Goal: Task Accomplishment & Management: Complete application form

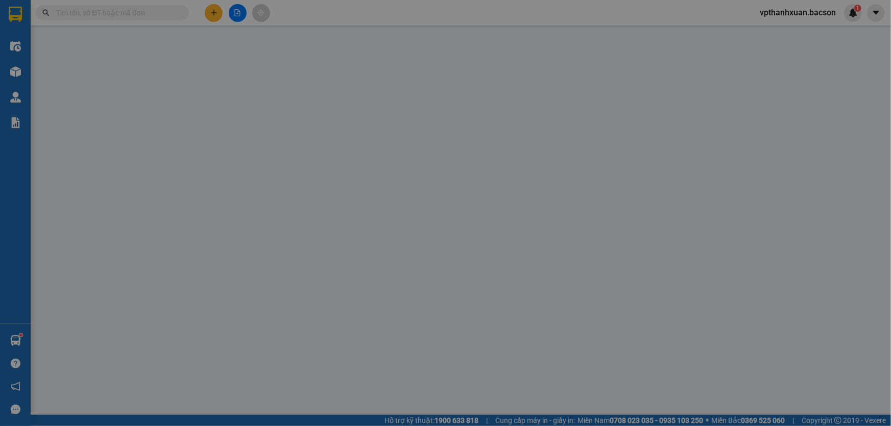
click at [210, 19] on span "Yêu cầu xuất hóa đơn điện tử" at bounding box center [173, 17] width 108 height 8
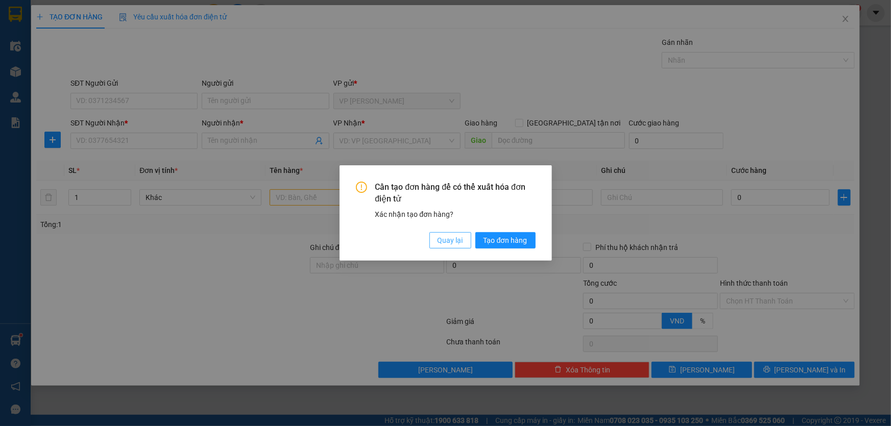
click at [457, 244] on span "Quay lại" at bounding box center [451, 240] width 26 height 11
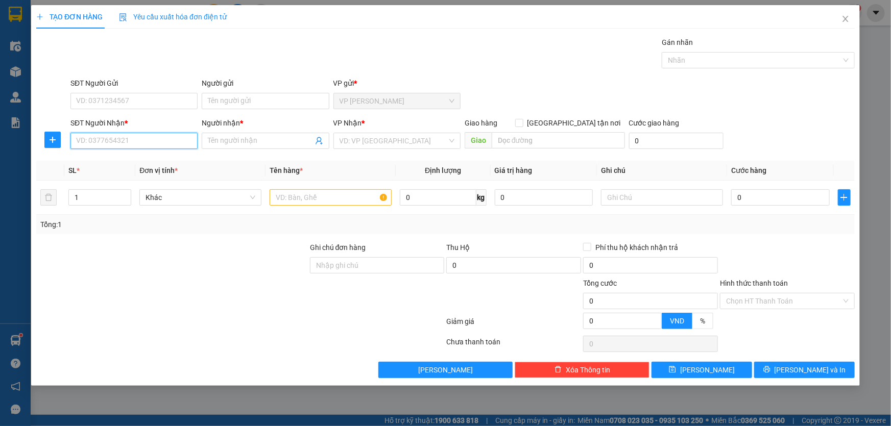
click at [159, 138] on input "SĐT Người Nhận *" at bounding box center [133, 141] width 127 height 16
click at [105, 163] on div "0352262564 - [PERSON_NAME]" at bounding box center [134, 161] width 115 height 11
type input "0352262564"
type input "Khánh"
type input "0352262564"
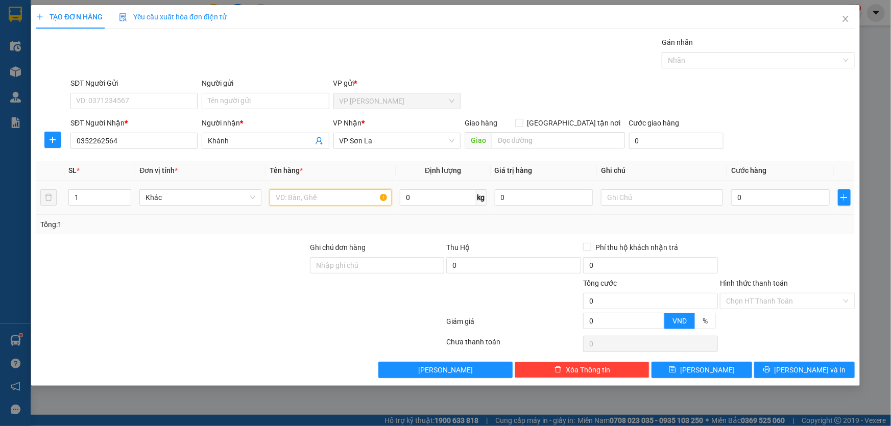
drag, startPoint x: 286, startPoint y: 200, endPoint x: 257, endPoint y: 172, distance: 40.1
click at [286, 197] on input "text" at bounding box center [331, 197] width 122 height 16
type input "hộp"
click at [807, 201] on input "0" at bounding box center [780, 197] width 99 height 16
type input "5"
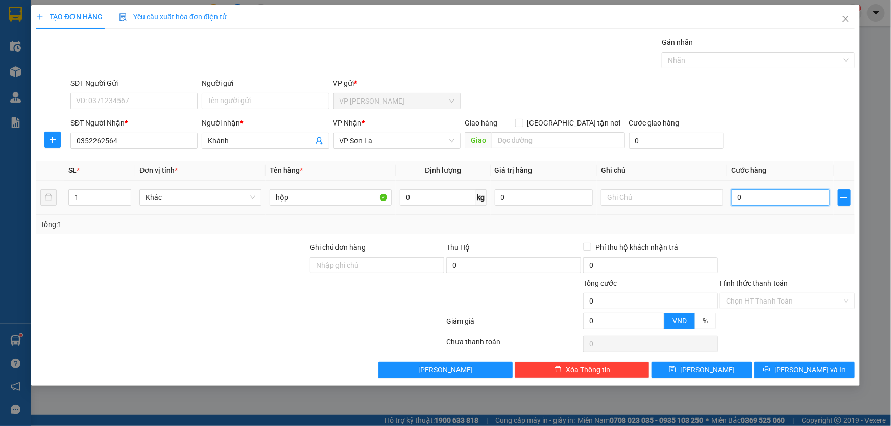
type input "5"
type input "50"
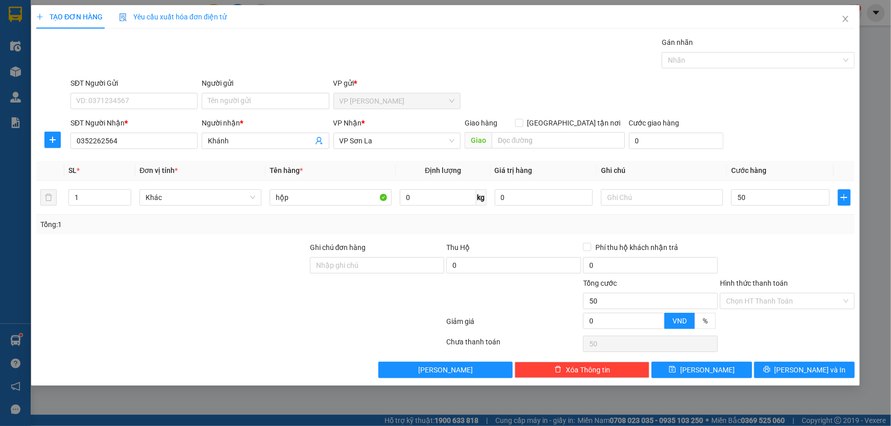
type input "50.000"
drag, startPoint x: 806, startPoint y: 158, endPoint x: 773, endPoint y: 204, distance: 56.7
click at [806, 158] on div "Transit Pickup Surcharge Ids Transit Deliver Surcharge Ids Transit Deliver Surc…" at bounding box center [445, 208] width 819 height 342
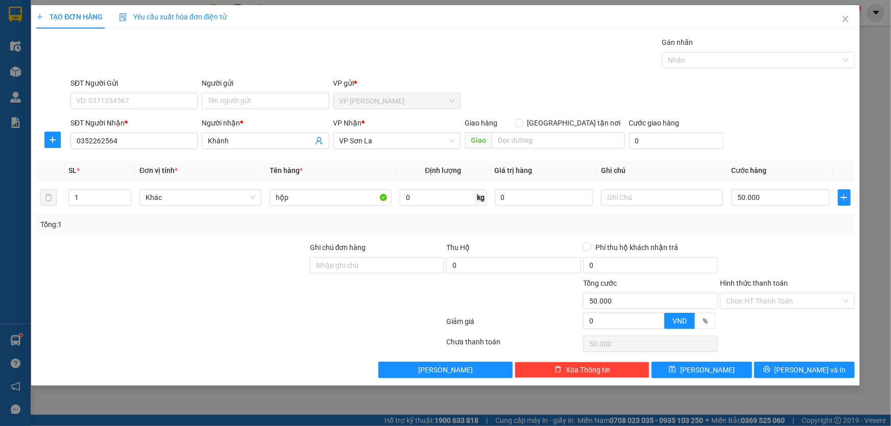
click at [793, 378] on div "TẠO ĐƠN HÀNG Yêu cầu xuất hóa đơn điện tử Transit Pickup Surcharge Ids Transit …" at bounding box center [445, 195] width 829 height 381
drag, startPoint x: 792, startPoint y: 371, endPoint x: 790, endPoint y: 359, distance: 11.8
click at [792, 362] on button "[PERSON_NAME] và In" at bounding box center [804, 370] width 101 height 16
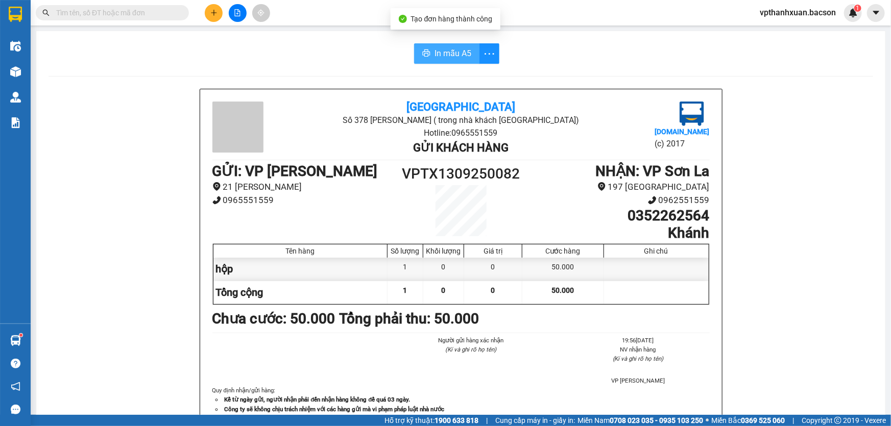
click at [436, 51] on span "In mẫu A5" at bounding box center [453, 53] width 37 height 13
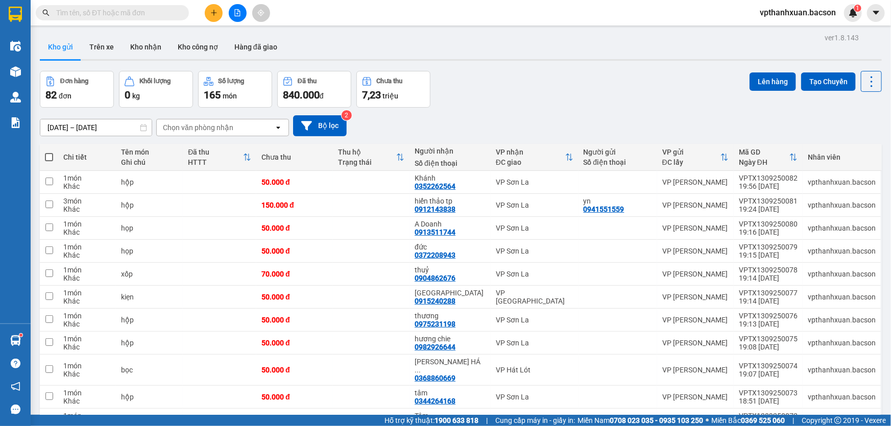
click at [223, 128] on div "Chọn văn phòng nhận" at bounding box center [198, 128] width 70 height 10
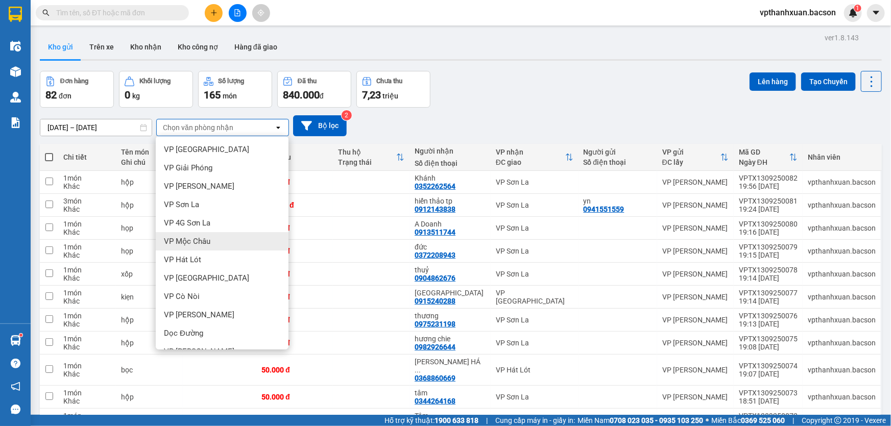
click at [213, 245] on div "VP Mộc Châu" at bounding box center [222, 241] width 133 height 18
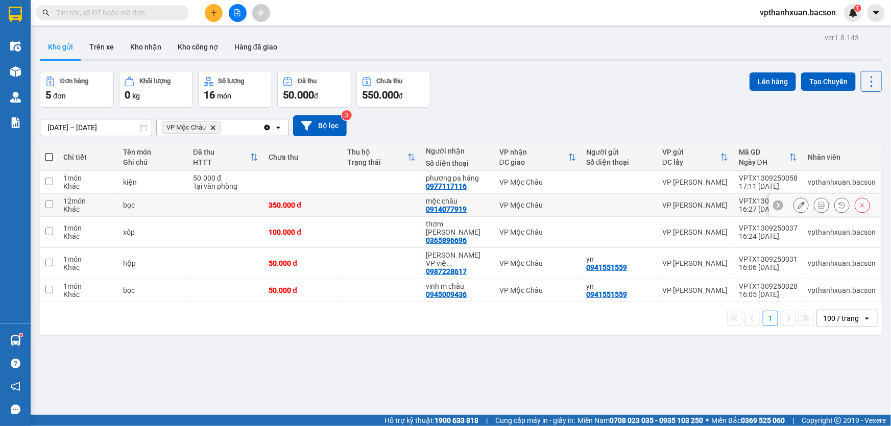
click at [798, 207] on icon at bounding box center [801, 205] width 7 height 7
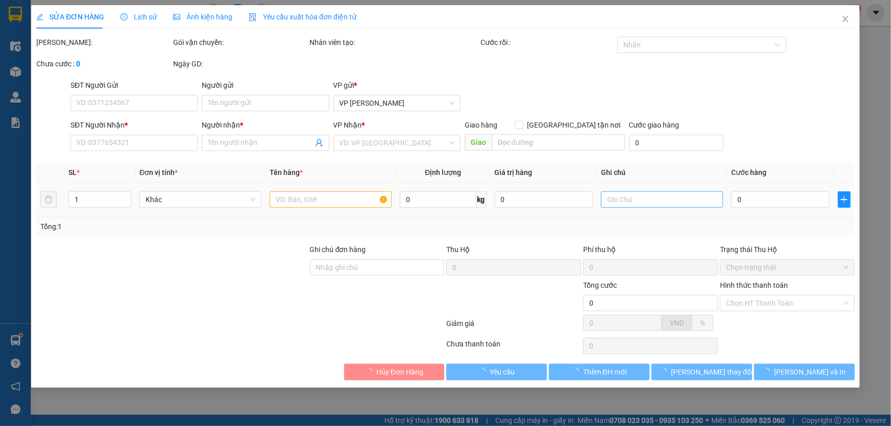
type input "0914077919"
type input "mộc châu"
type input "350.000"
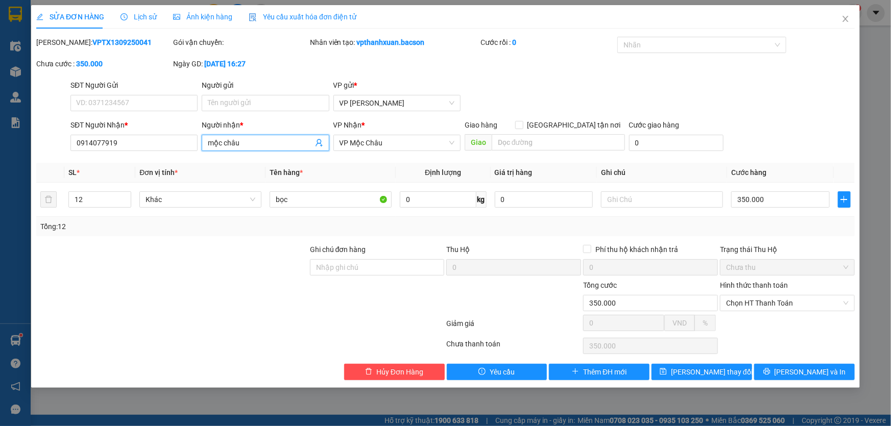
click at [240, 143] on input "mộc châu" at bounding box center [260, 142] width 105 height 11
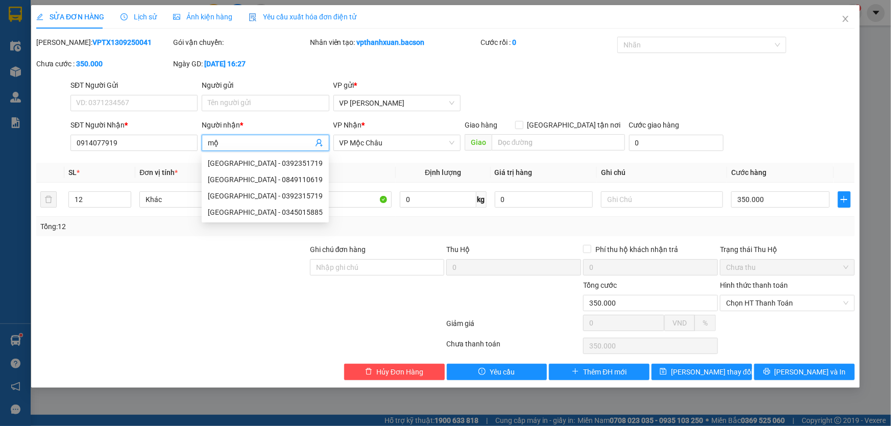
type input "m"
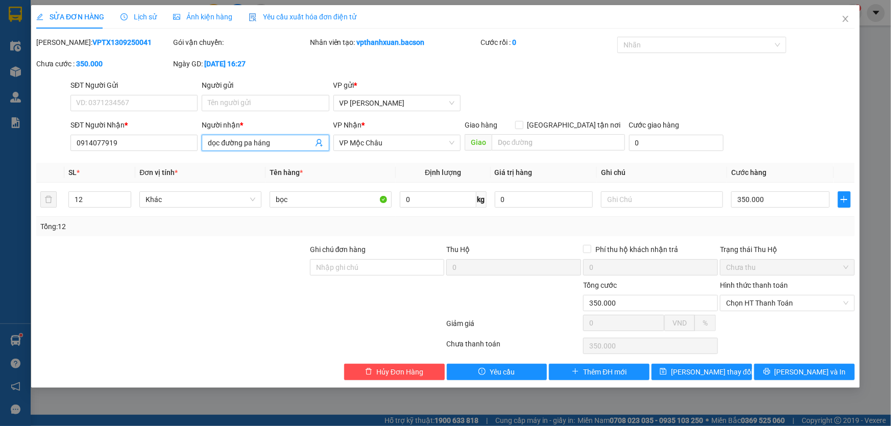
type input "dọc đường pa háng"
click at [391, 133] on div "VP Nhận *" at bounding box center [396, 126] width 127 height 15
click at [393, 141] on span "VP Mộc Châu" at bounding box center [397, 142] width 115 height 15
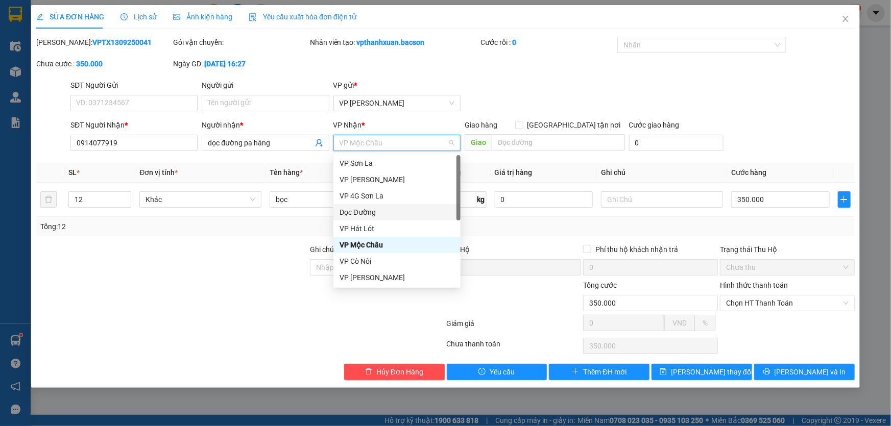
click at [372, 214] on div "Dọc Đường" at bounding box center [397, 212] width 115 height 11
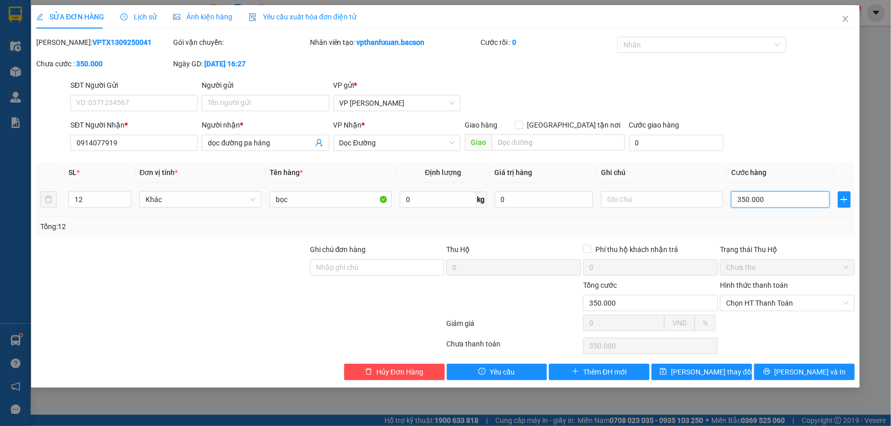
click at [794, 203] on input "350.000" at bounding box center [780, 200] width 99 height 16
click at [848, 168] on th at bounding box center [844, 173] width 21 height 20
click at [771, 373] on icon "printer" at bounding box center [766, 371] width 7 height 7
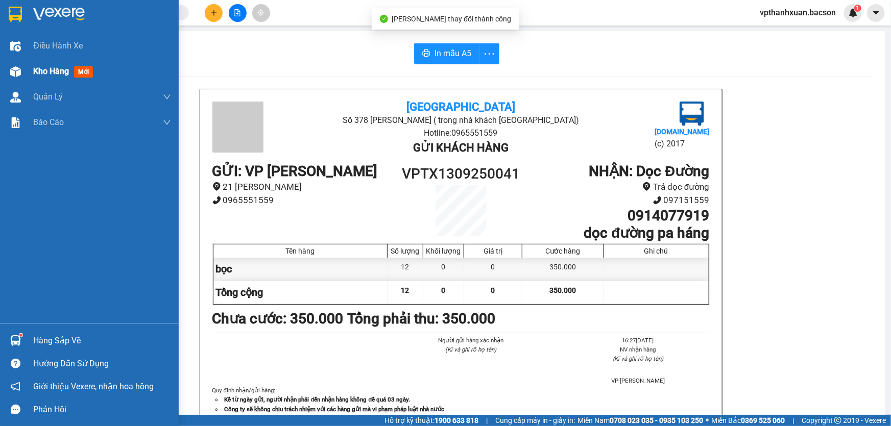
click at [87, 71] on span "mới" at bounding box center [83, 71] width 19 height 11
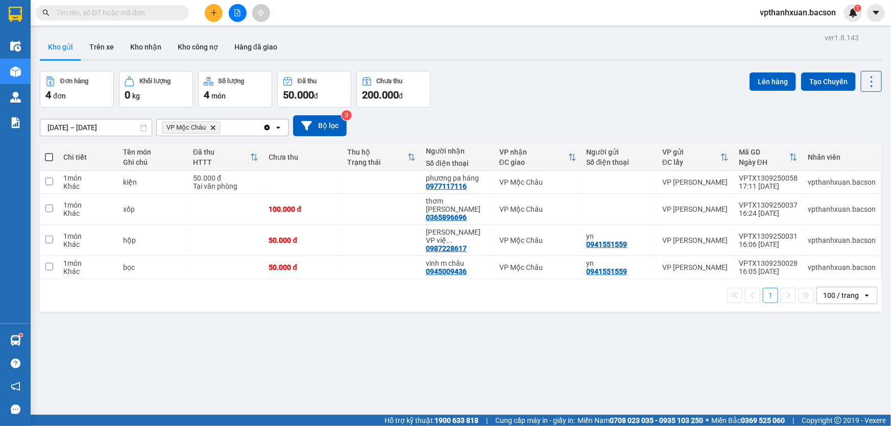
click at [211, 130] on icon "Delete" at bounding box center [213, 128] width 6 height 6
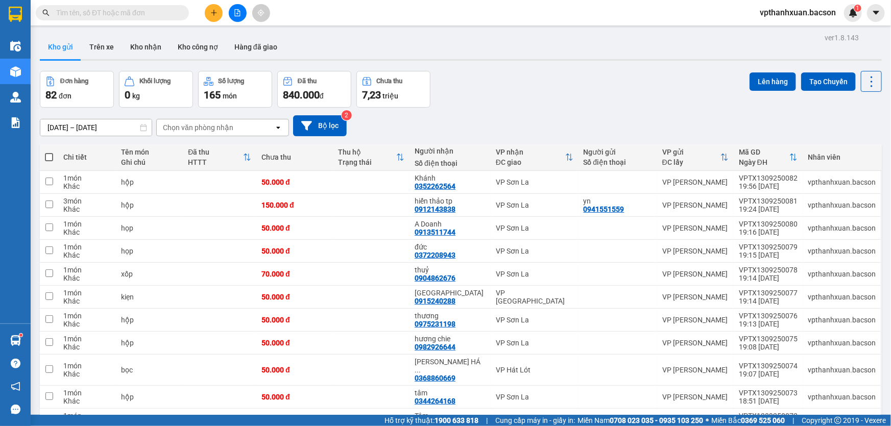
click at [195, 132] on div "Chọn văn phòng nhận" at bounding box center [198, 128] width 70 height 10
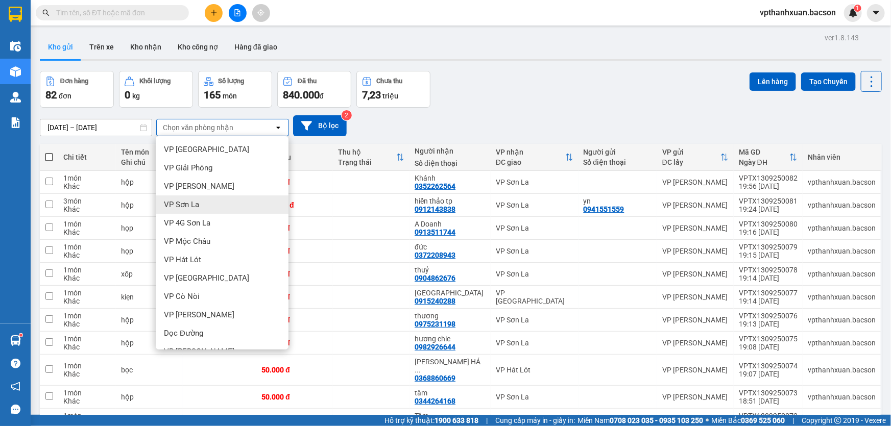
click at [200, 200] on div "VP Sơn La" at bounding box center [222, 205] width 133 height 18
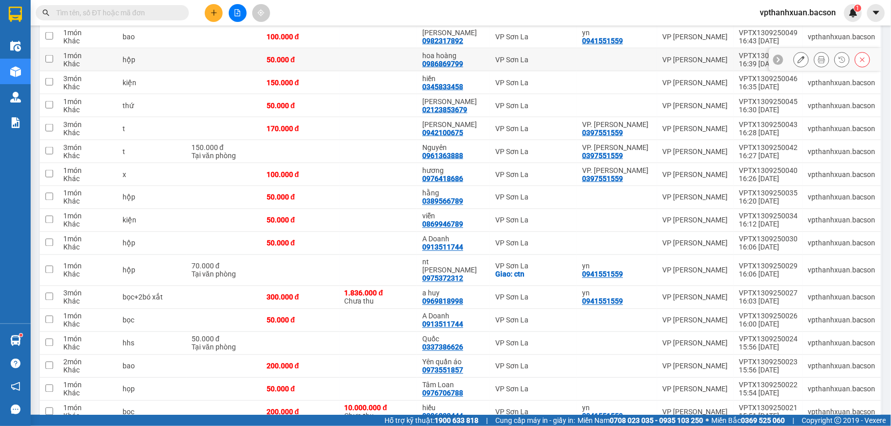
scroll to position [603, 0]
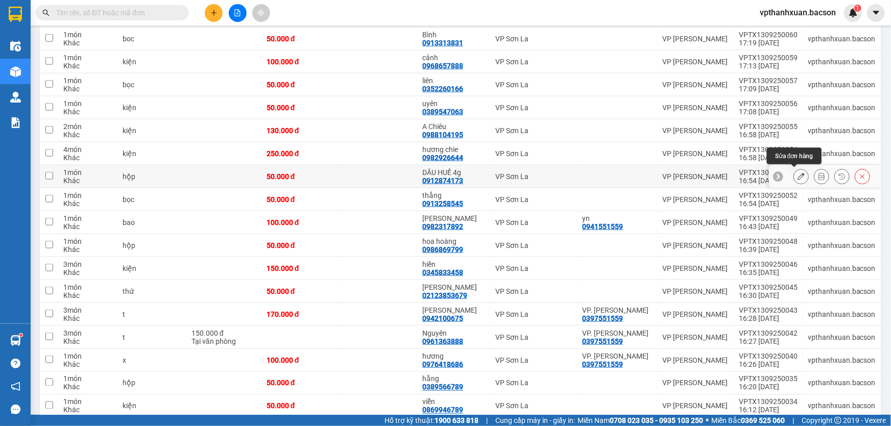
click at [799, 177] on button at bounding box center [801, 177] width 14 height 18
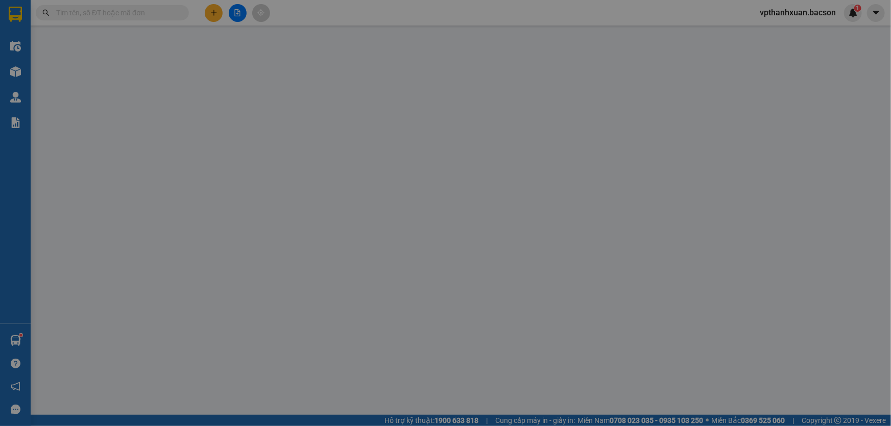
type input "0912874173"
type input "DẦU HUẾ 4g"
type input "50.000"
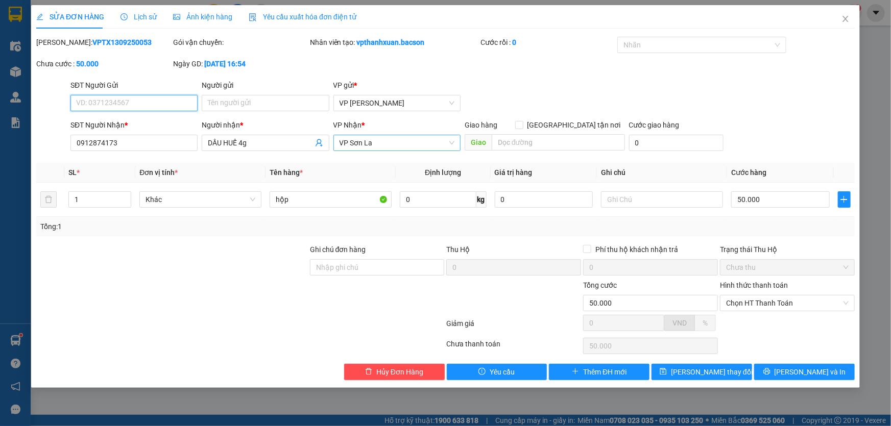
click at [368, 146] on span "VP Sơn La" at bounding box center [397, 142] width 115 height 15
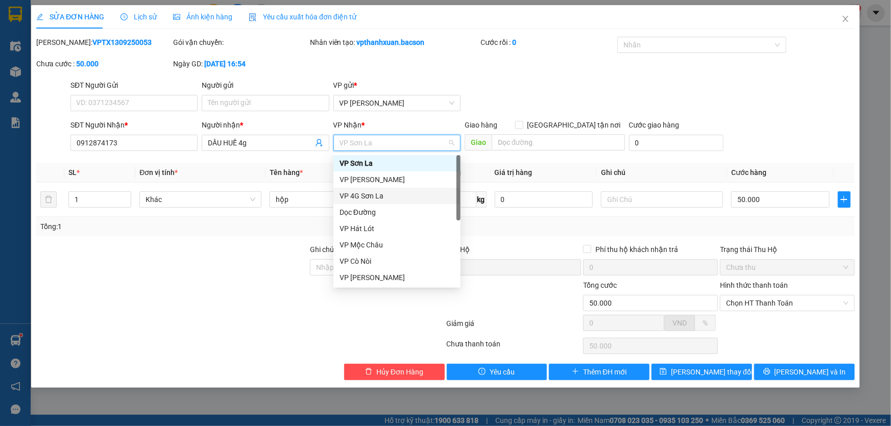
click at [378, 203] on div "VP 4G Sơn La" at bounding box center [396, 196] width 127 height 16
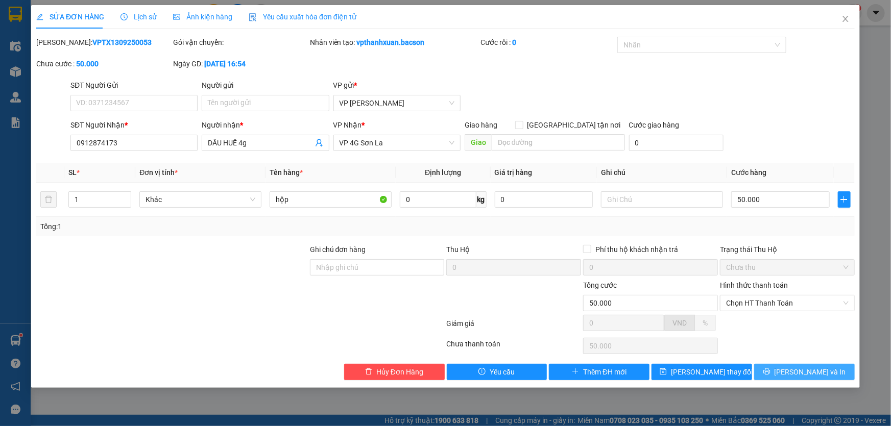
click at [808, 379] on button "[PERSON_NAME] và In" at bounding box center [804, 372] width 101 height 16
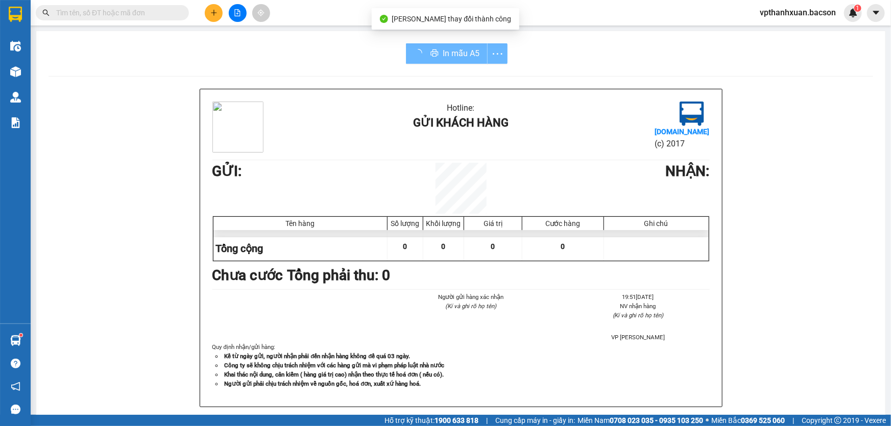
click at [807, 370] on div "Hotline: Gửi khách hàng [DOMAIN_NAME] (c) 2017 GỬI : NHẬN : Tên hàng Số lượng K…" at bounding box center [461, 261] width 825 height 344
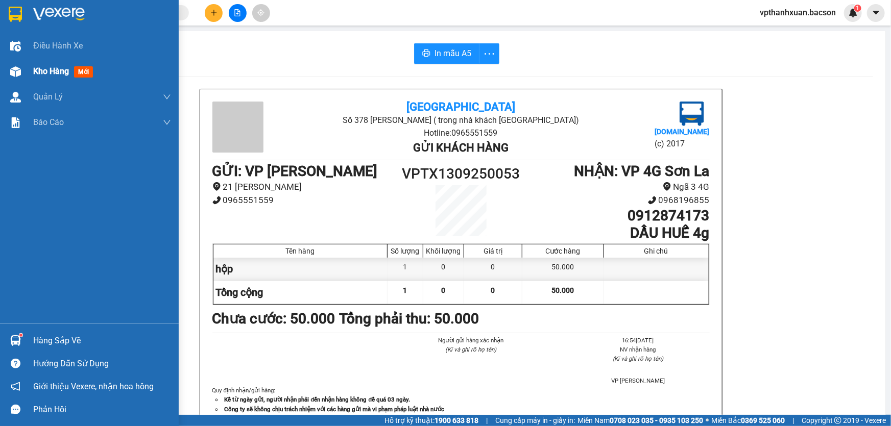
click at [81, 75] on span "mới" at bounding box center [83, 71] width 19 height 11
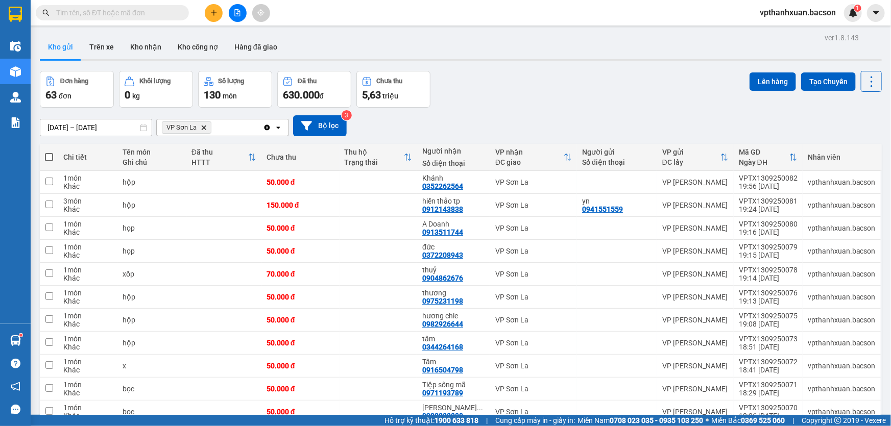
click at [49, 157] on span at bounding box center [49, 157] width 8 height 8
click at [49, 152] on input "checkbox" at bounding box center [49, 152] width 0 height 0
checkbox input "true"
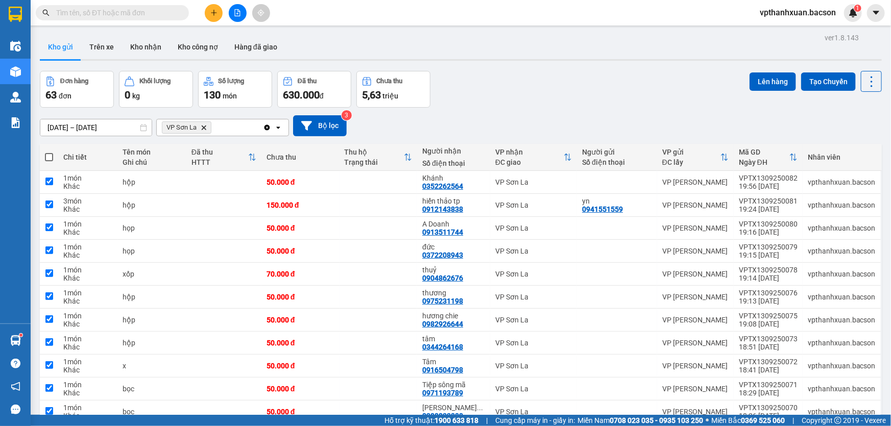
checkbox input "true"
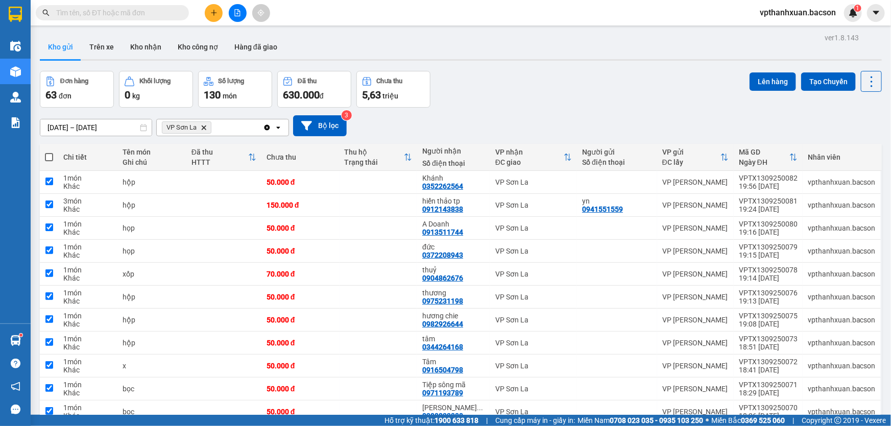
checkbox input "true"
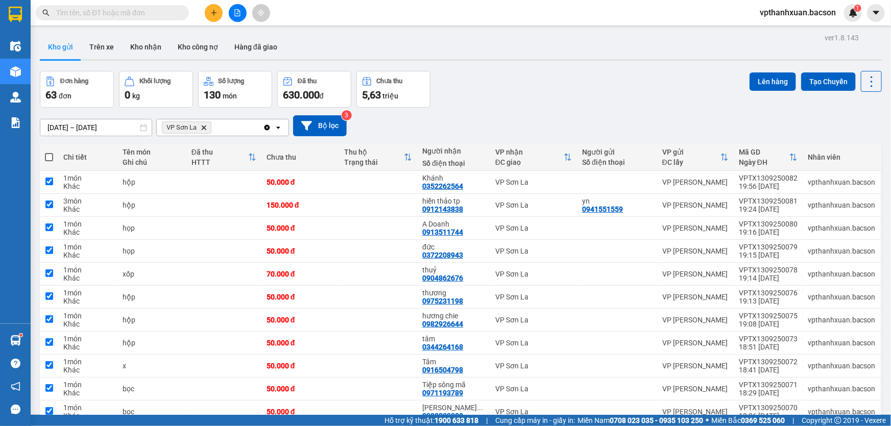
checkbox input "true"
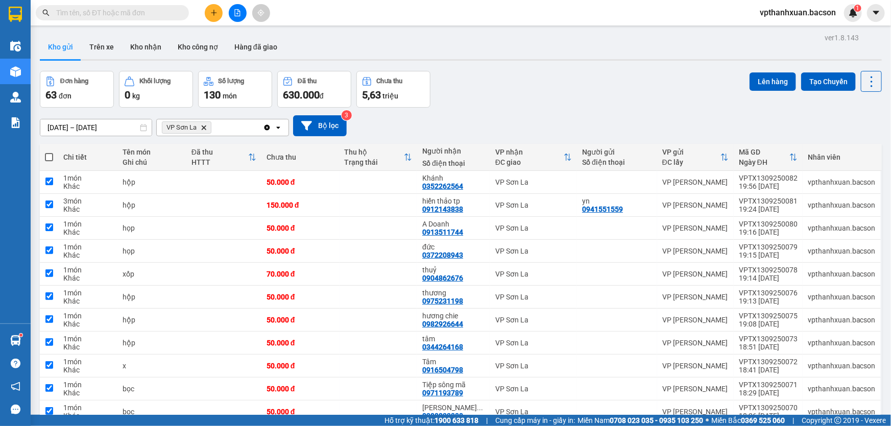
checkbox input "true"
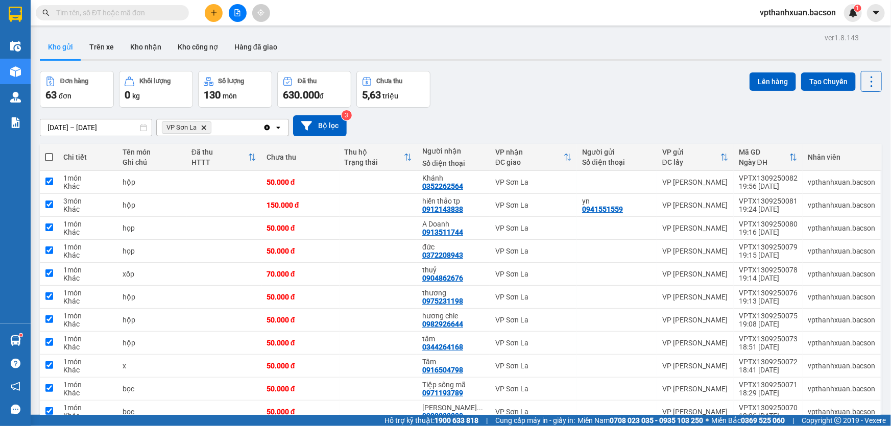
checkbox input "true"
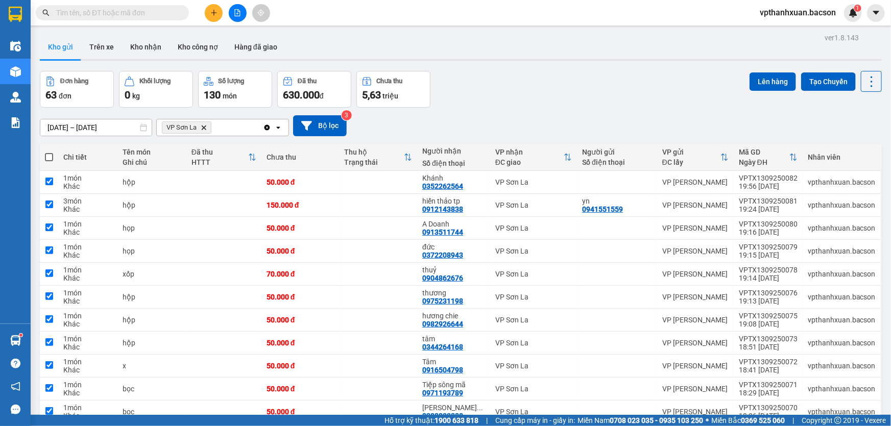
checkbox input "true"
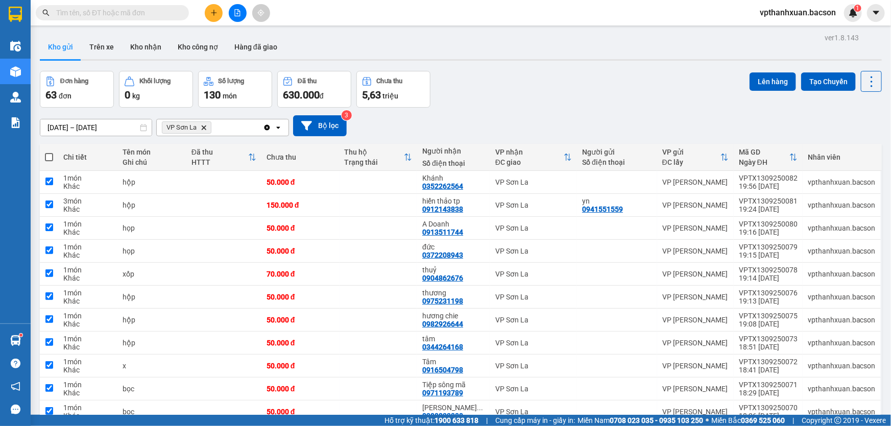
checkbox input "true"
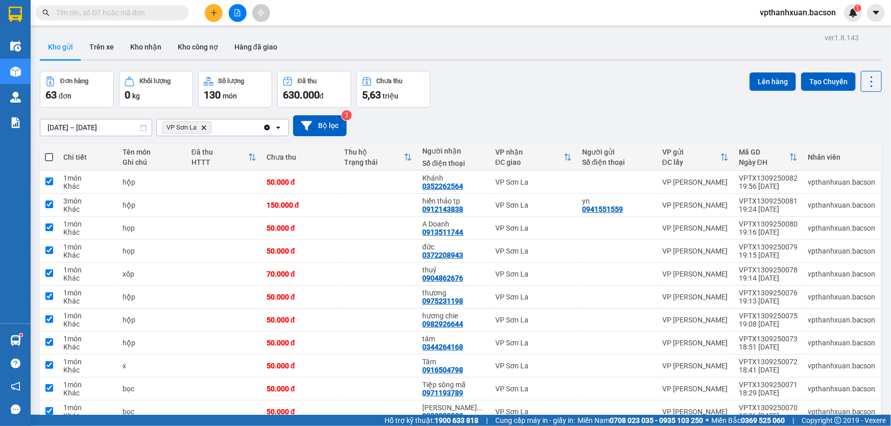
checkbox input "true"
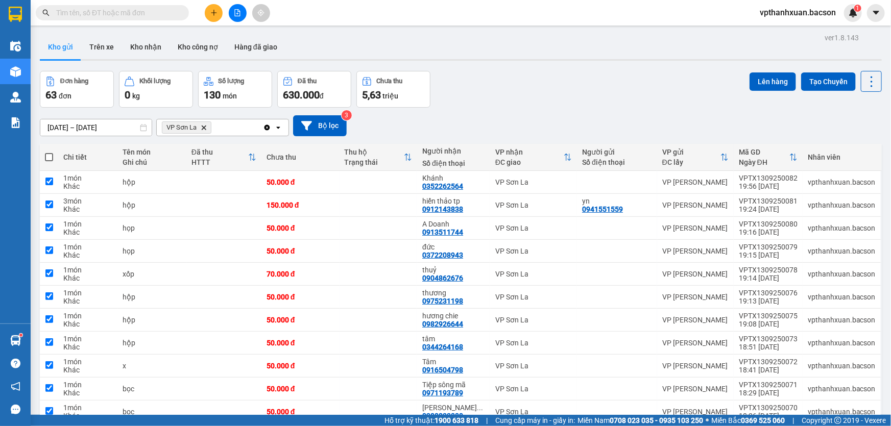
checkbox input "true"
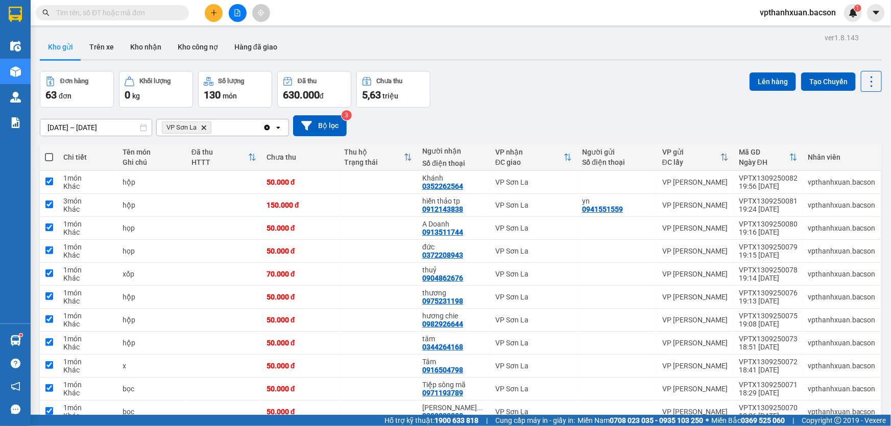
checkbox input "true"
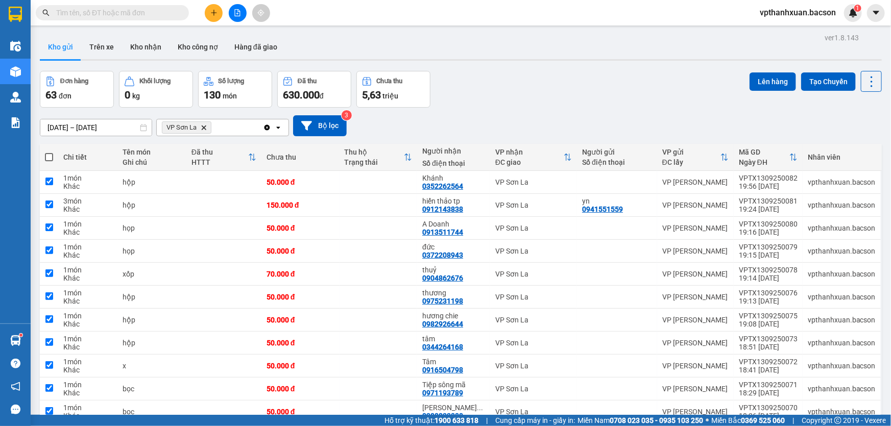
checkbox input "true"
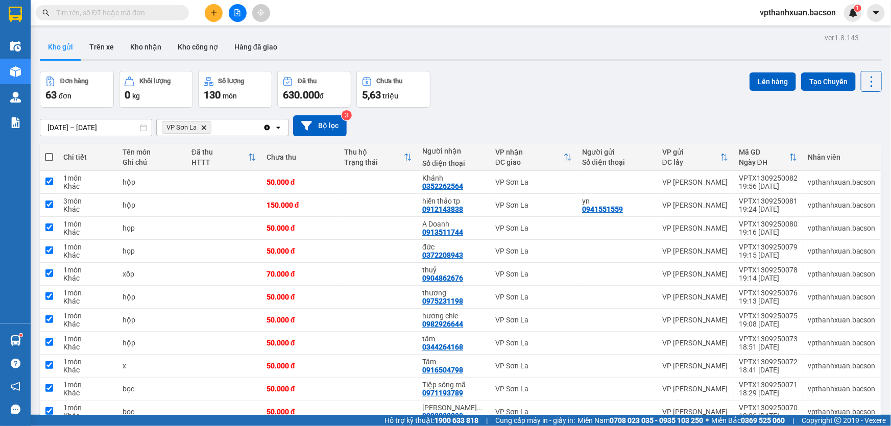
checkbox input "true"
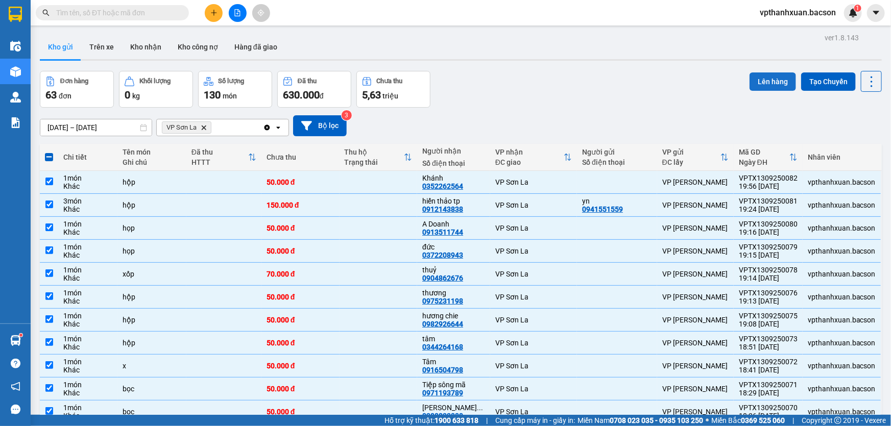
click at [773, 78] on button "Lên hàng" at bounding box center [773, 82] width 46 height 18
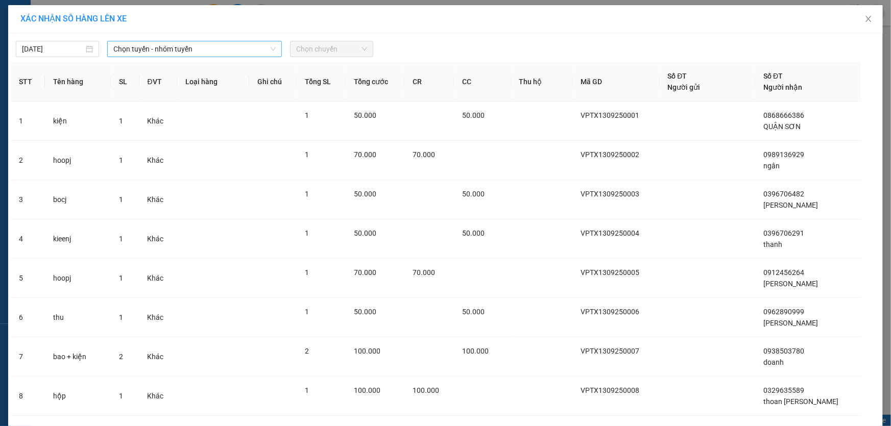
click at [194, 52] on span "Chọn tuyến - nhóm tuyến" at bounding box center [194, 48] width 162 height 15
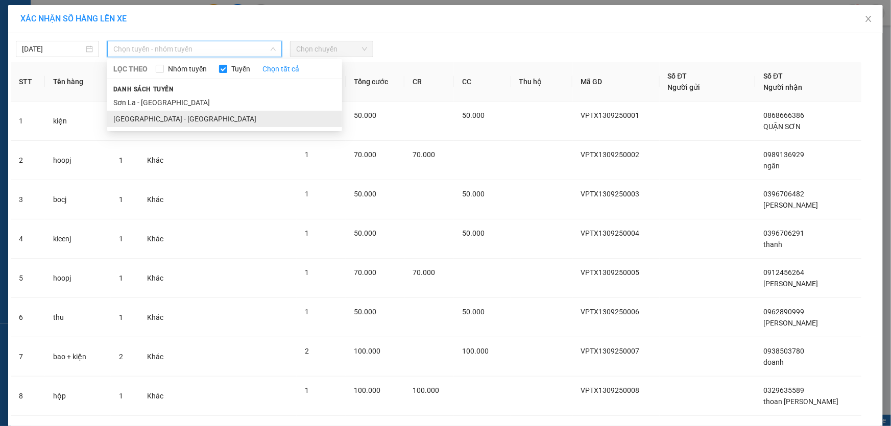
click at [170, 118] on li "[GEOGRAPHIC_DATA] - [GEOGRAPHIC_DATA]" at bounding box center [224, 119] width 235 height 16
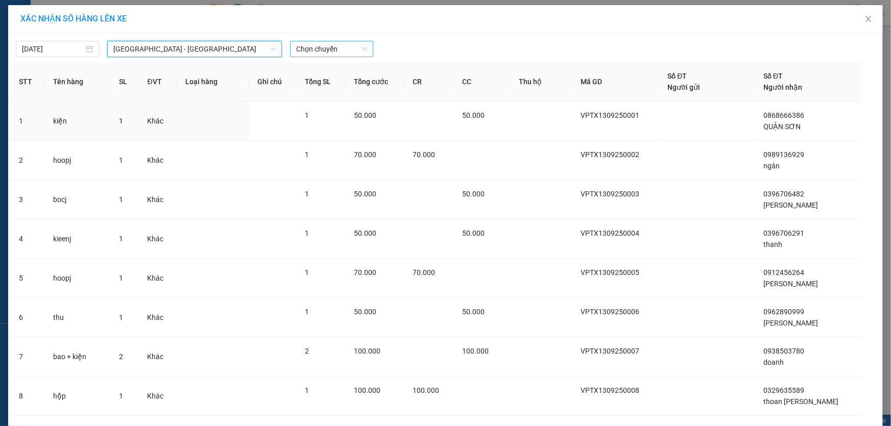
click at [325, 48] on span "Chọn chuyến" at bounding box center [331, 48] width 71 height 15
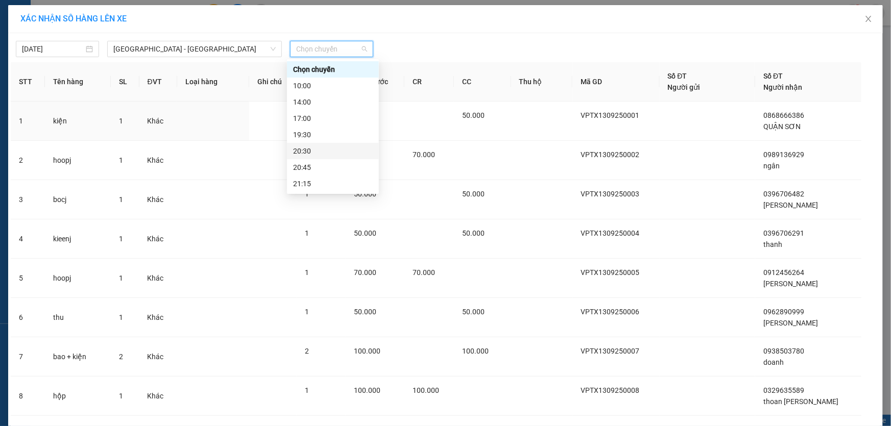
scroll to position [32, 0]
click at [328, 183] on div "23:00" at bounding box center [333, 184] width 80 height 11
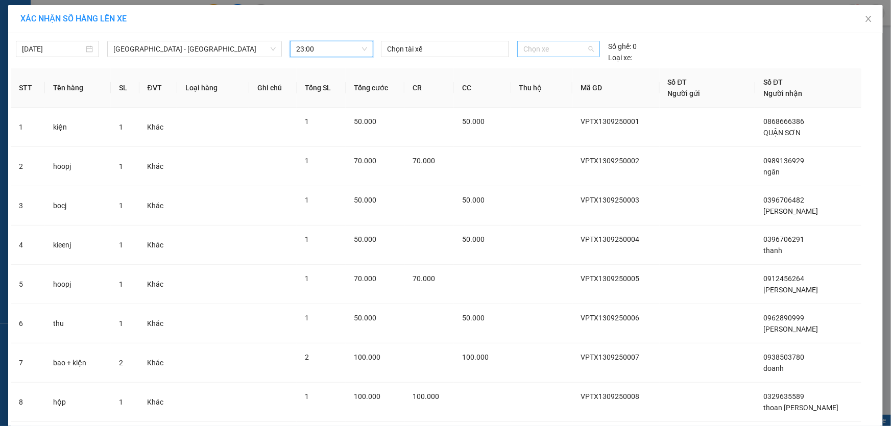
click at [579, 52] on span "Chọn xe" at bounding box center [558, 48] width 70 height 15
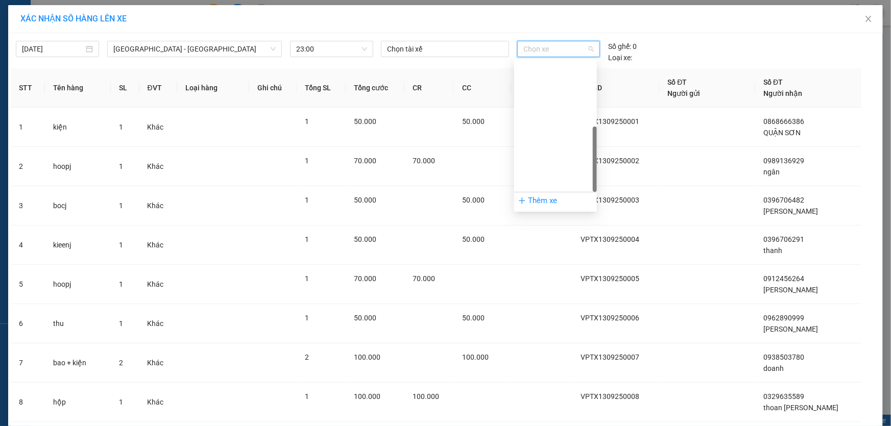
scroll to position [147, 0]
click at [547, 165] on div "29H-438.45" at bounding box center [555, 167] width 70 height 11
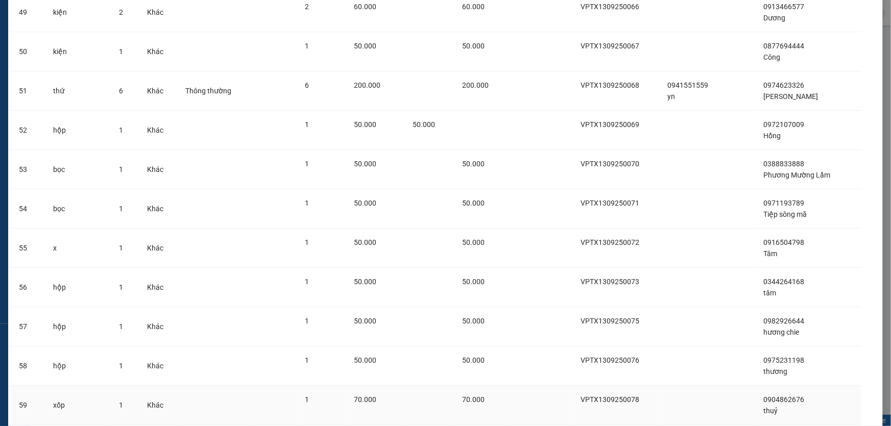
scroll to position [2223, 0]
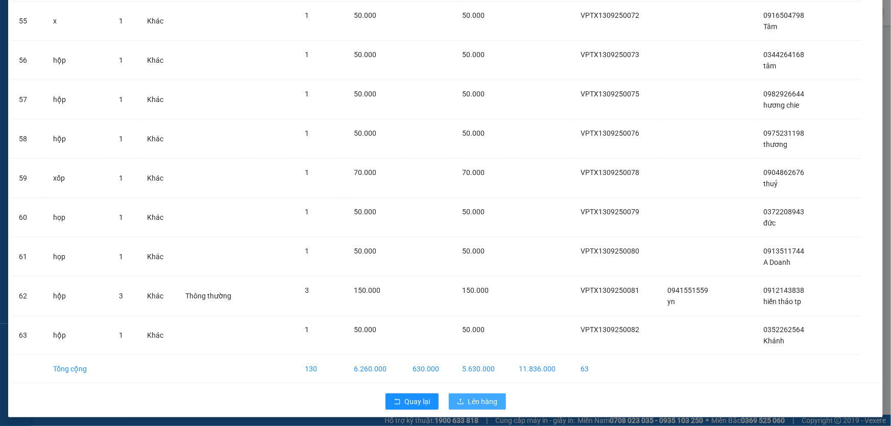
click at [470, 403] on span "Lên hàng" at bounding box center [483, 401] width 30 height 11
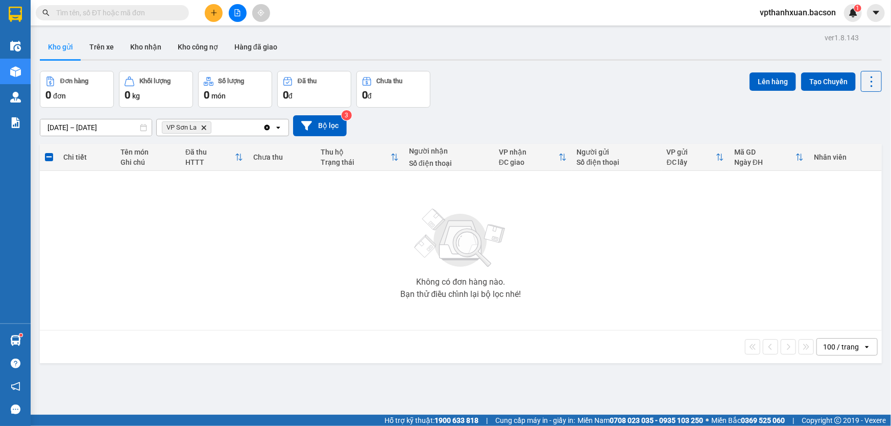
click at [206, 127] on icon "Delete" at bounding box center [204, 128] width 6 height 6
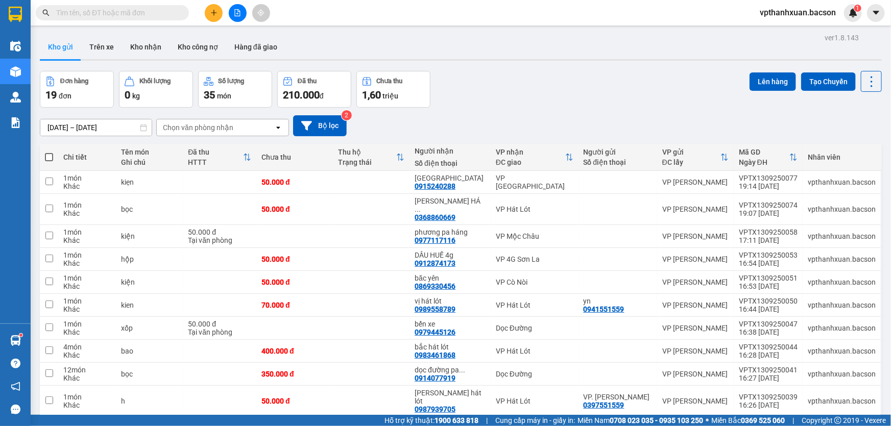
click at [51, 154] on span at bounding box center [49, 157] width 8 height 8
click at [49, 152] on input "checkbox" at bounding box center [49, 152] width 0 height 0
checkbox input "true"
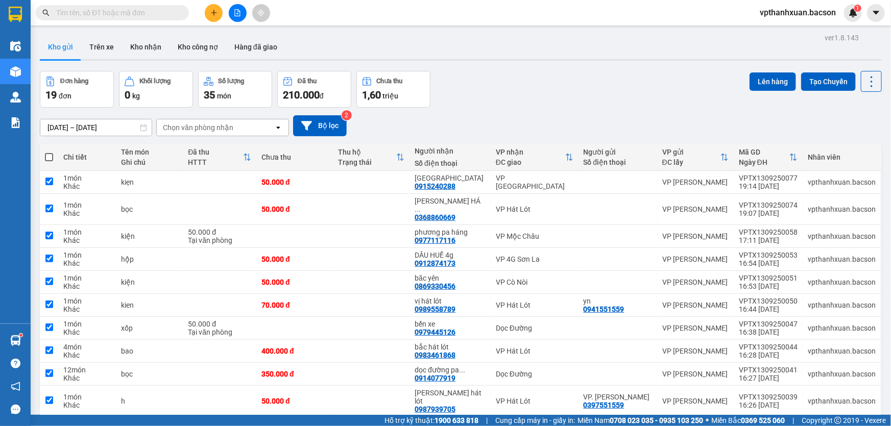
checkbox input "true"
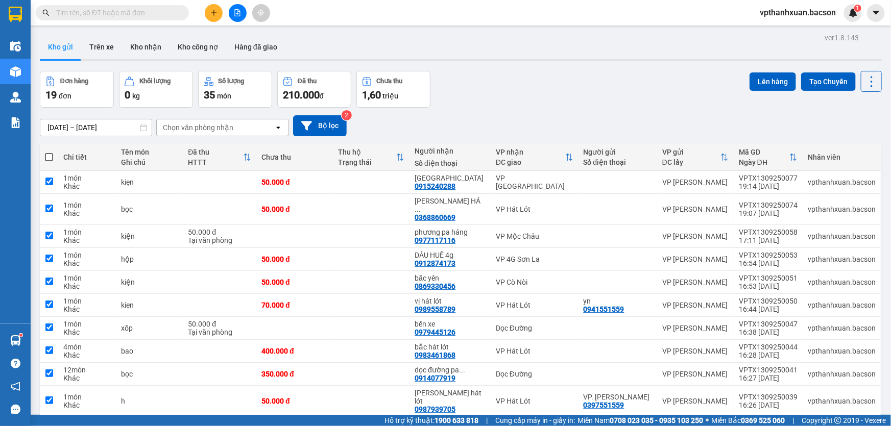
checkbox input "true"
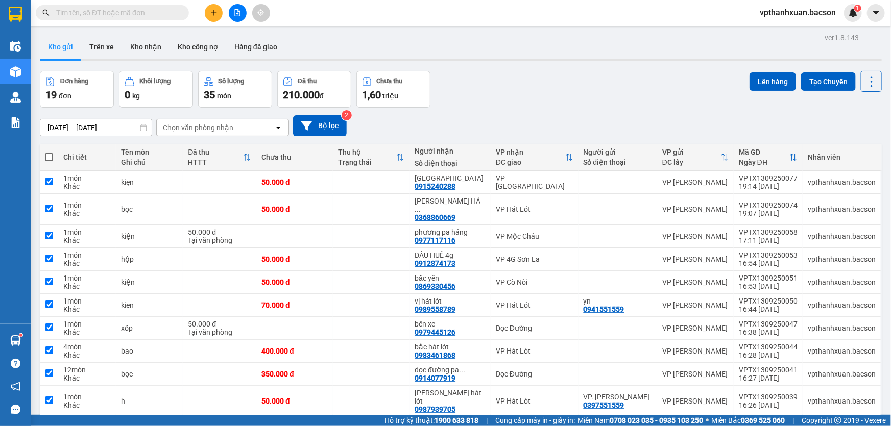
checkbox input "true"
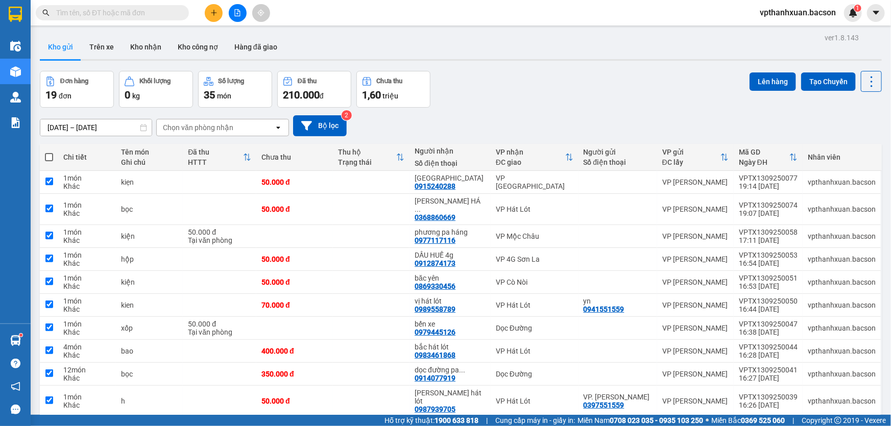
checkbox input "true"
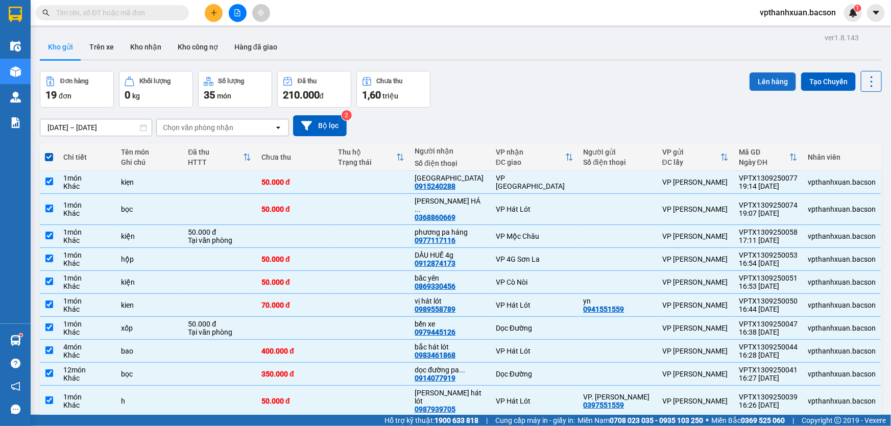
click at [776, 87] on button "Lên hàng" at bounding box center [773, 82] width 46 height 18
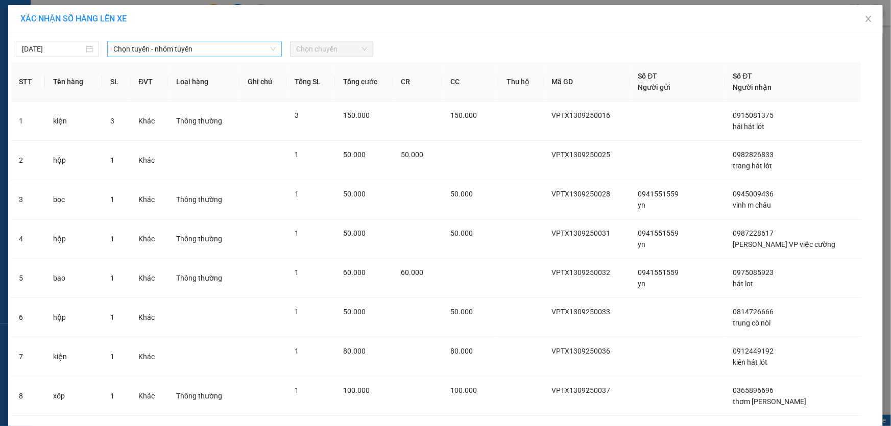
click at [139, 50] on span "Chọn tuyến - nhóm tuyến" at bounding box center [194, 48] width 162 height 15
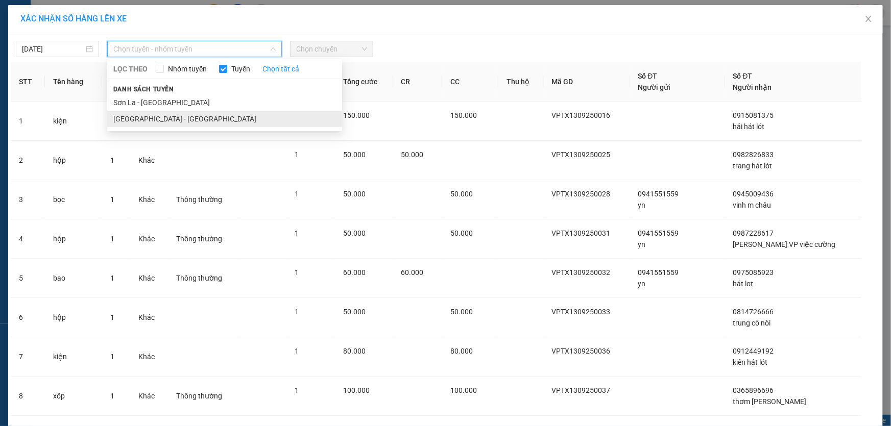
click at [157, 117] on li "[GEOGRAPHIC_DATA] - [GEOGRAPHIC_DATA]" at bounding box center [224, 119] width 235 height 16
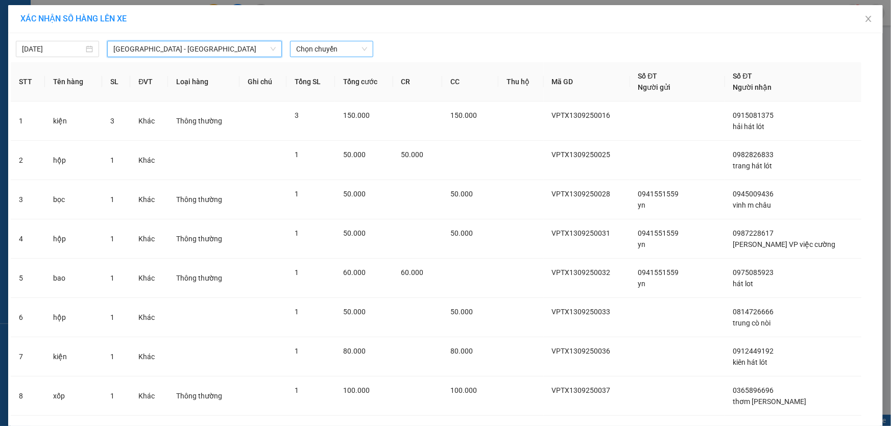
click at [320, 47] on span "Chọn chuyến" at bounding box center [331, 48] width 71 height 15
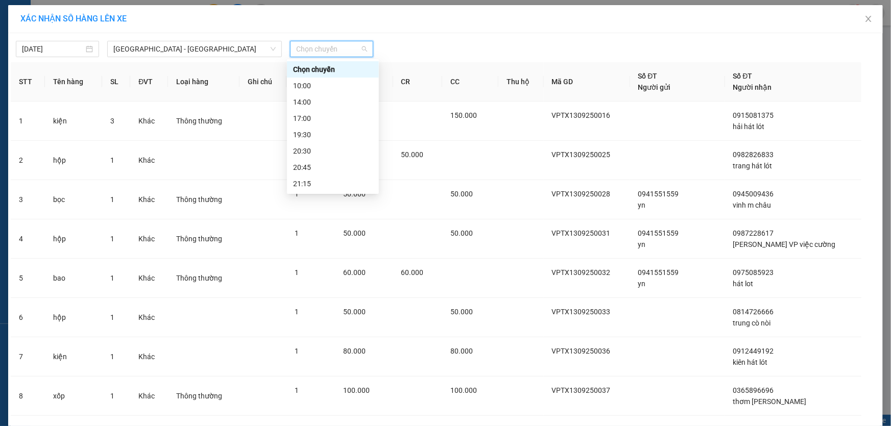
scroll to position [32, 0]
click at [328, 154] on div "21:15" at bounding box center [333, 151] width 80 height 11
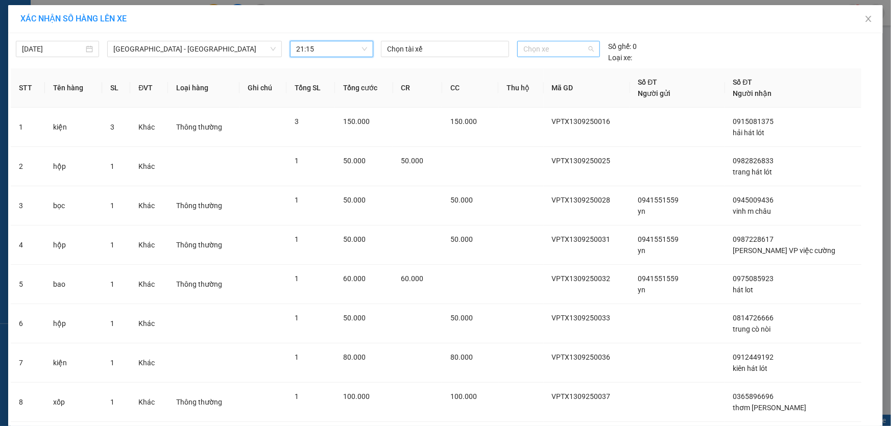
click at [538, 46] on span "Chọn xe" at bounding box center [558, 48] width 70 height 15
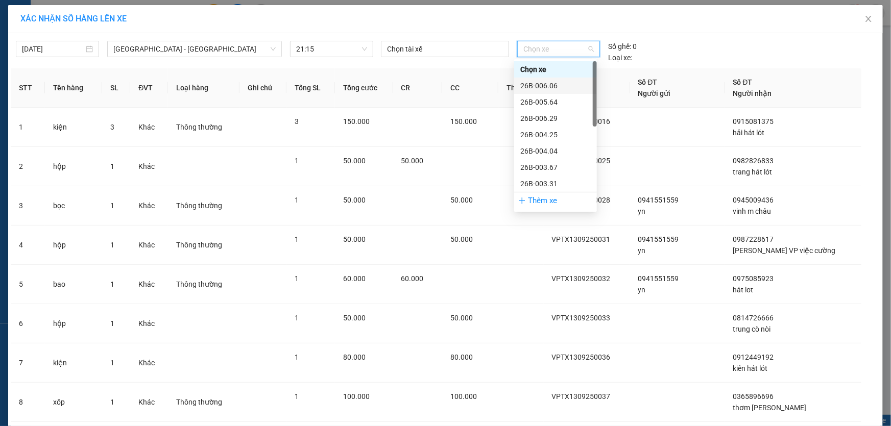
scroll to position [139, 0]
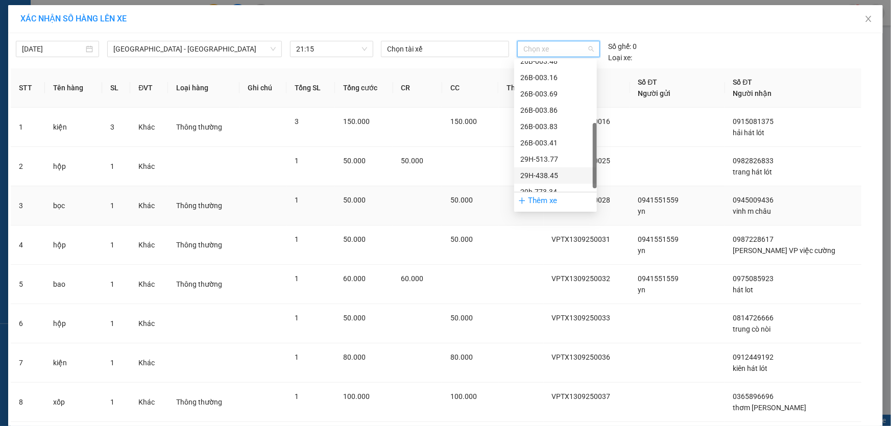
drag, startPoint x: 541, startPoint y: 171, endPoint x: 546, endPoint y: 180, distance: 11.0
click at [542, 172] on div "29H-438.45" at bounding box center [555, 175] width 70 height 11
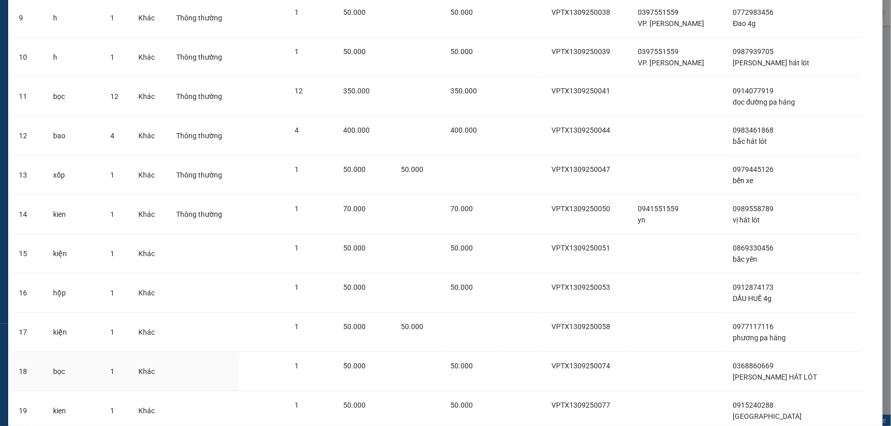
scroll to position [495, 0]
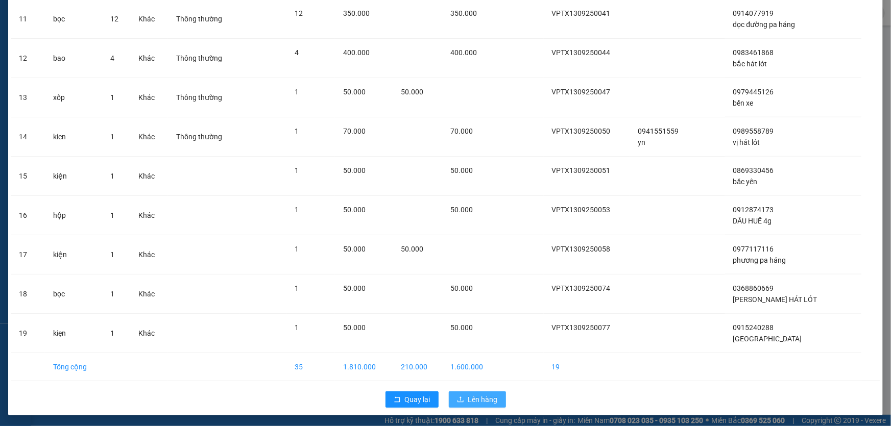
click at [468, 397] on span "Lên hàng" at bounding box center [483, 399] width 30 height 11
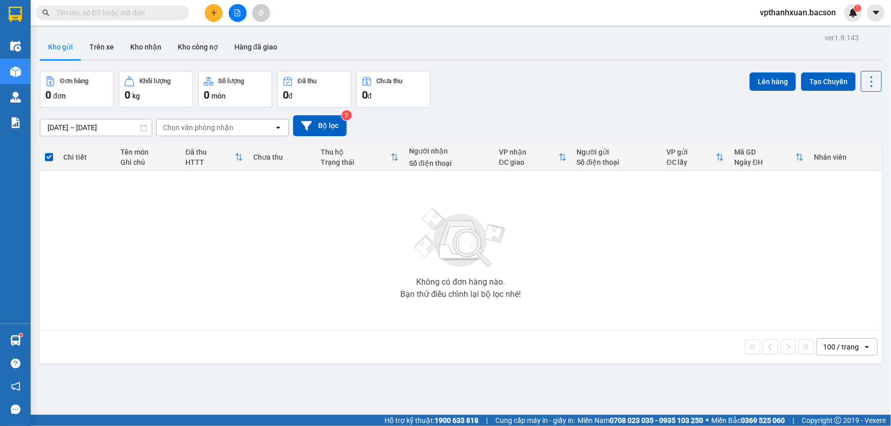
click at [240, 14] on icon "file-add" at bounding box center [237, 12] width 7 height 7
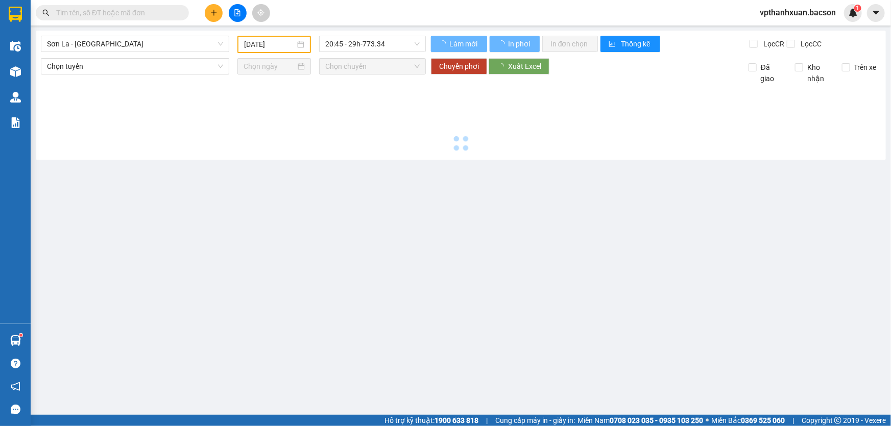
type input "[DATE]"
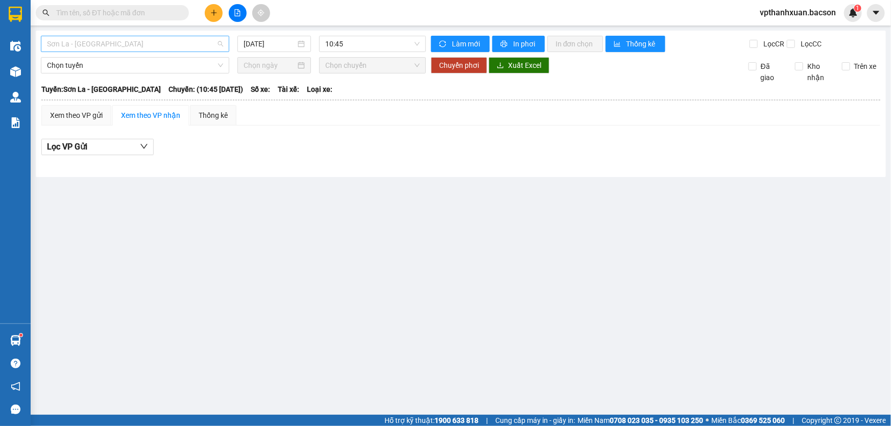
drag, startPoint x: 124, startPoint y: 40, endPoint x: 125, endPoint y: 46, distance: 6.2
click at [125, 42] on span "Sơn La - [GEOGRAPHIC_DATA]" at bounding box center [135, 43] width 176 height 15
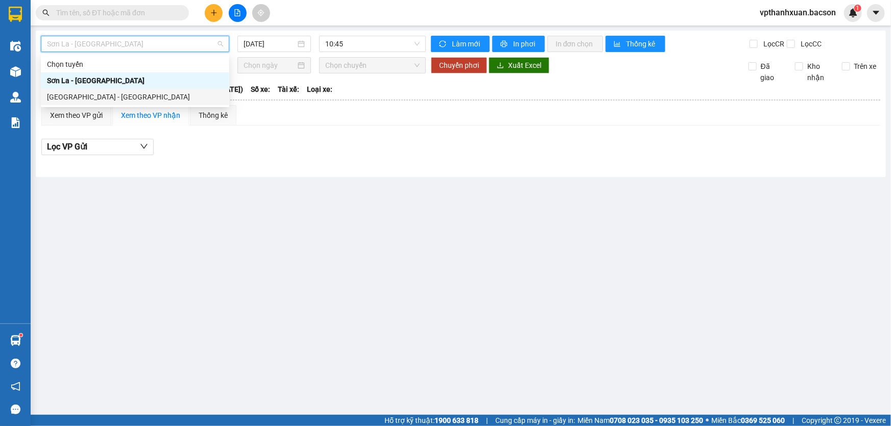
click at [114, 101] on div "[GEOGRAPHIC_DATA] - [GEOGRAPHIC_DATA]" at bounding box center [135, 96] width 176 height 11
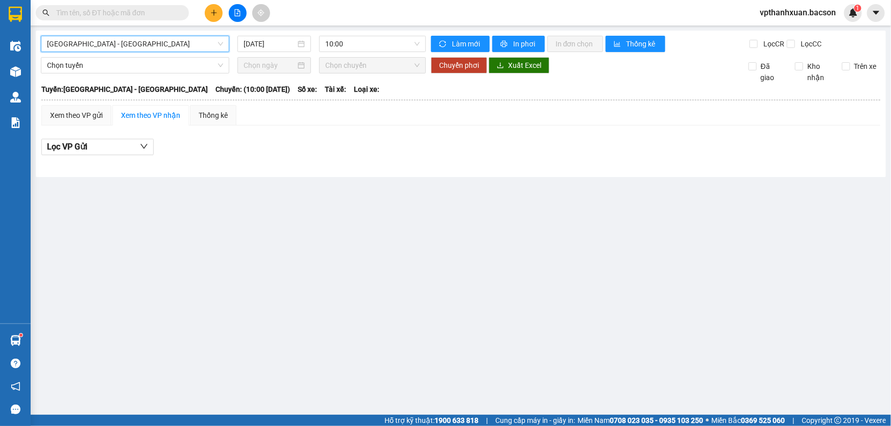
click at [275, 56] on div "[GEOGRAPHIC_DATA] - [GEOGRAPHIC_DATA] - [GEOGRAPHIC_DATA] [DATE] 10:00 Làm mới …" at bounding box center [461, 104] width 850 height 147
click at [271, 46] on input "[DATE]" at bounding box center [270, 43] width 52 height 11
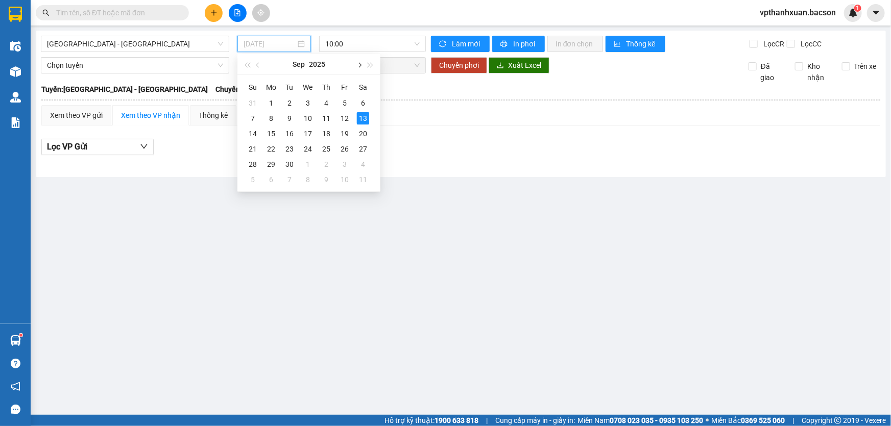
type input "[DATE]"
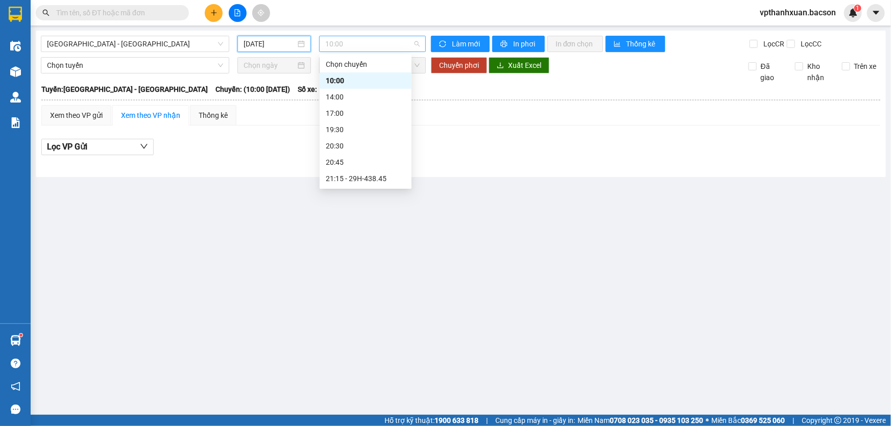
click at [363, 39] on span "10:00" at bounding box center [372, 43] width 94 height 15
click at [371, 143] on div "21:15 - 29H-438.45" at bounding box center [366, 146] width 80 height 11
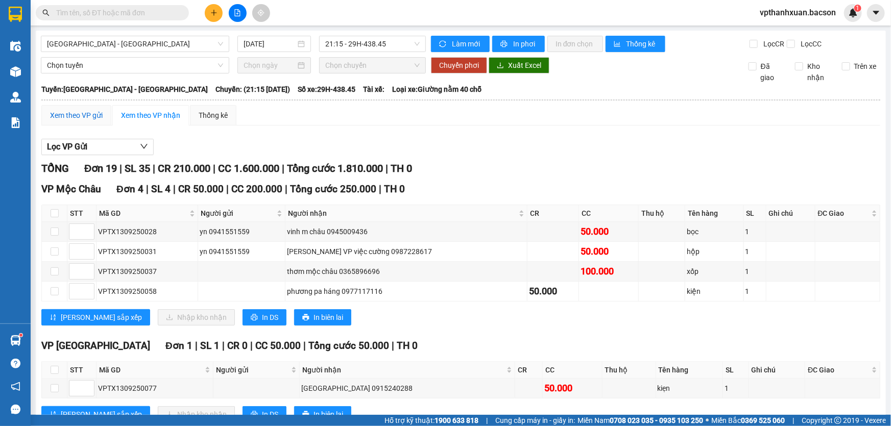
click at [99, 114] on div "Xem theo VP gửi" at bounding box center [76, 115] width 53 height 11
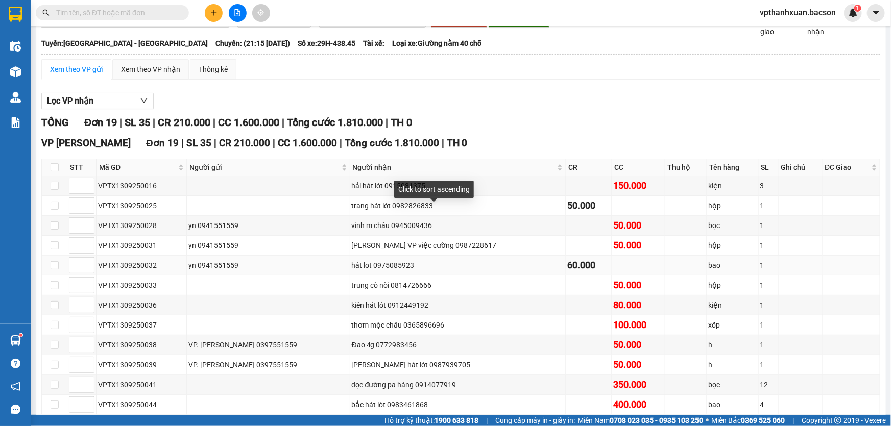
scroll to position [92, 0]
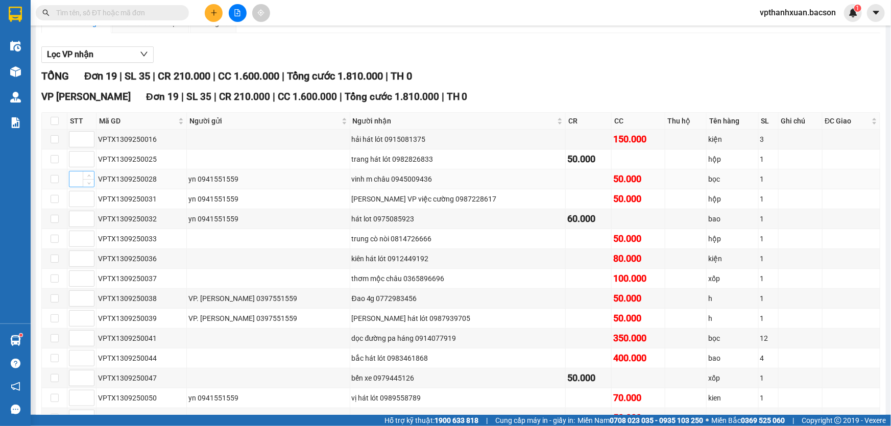
click at [75, 179] on input at bounding box center [81, 179] width 25 height 15
type input "1"
click at [71, 202] on input at bounding box center [81, 199] width 25 height 15
type input "1"
click at [73, 279] on input at bounding box center [81, 278] width 25 height 15
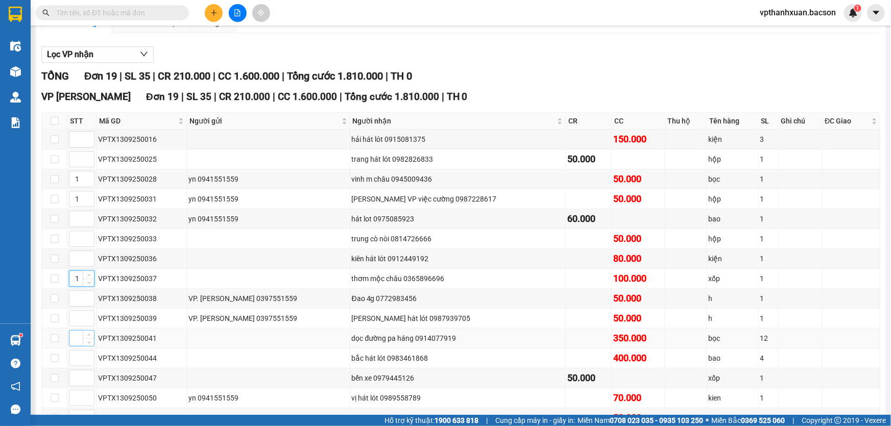
type input "1"
click at [76, 339] on input at bounding box center [81, 338] width 25 height 15
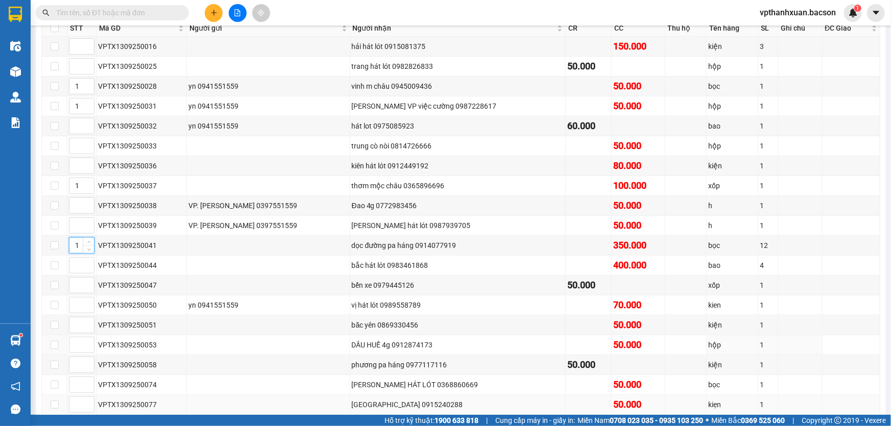
scroll to position [235, 0]
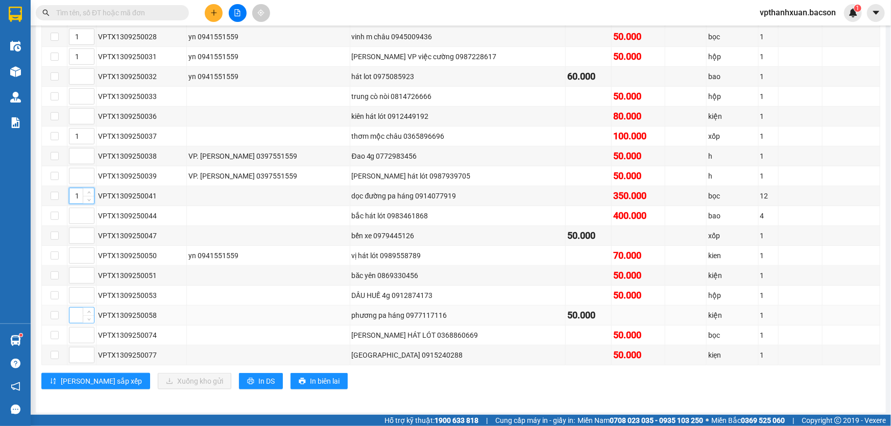
type input "1"
click at [75, 314] on input at bounding box center [81, 315] width 25 height 15
type input "1"
type input "2"
click at [90, 192] on icon "up" at bounding box center [89, 194] width 4 height 4
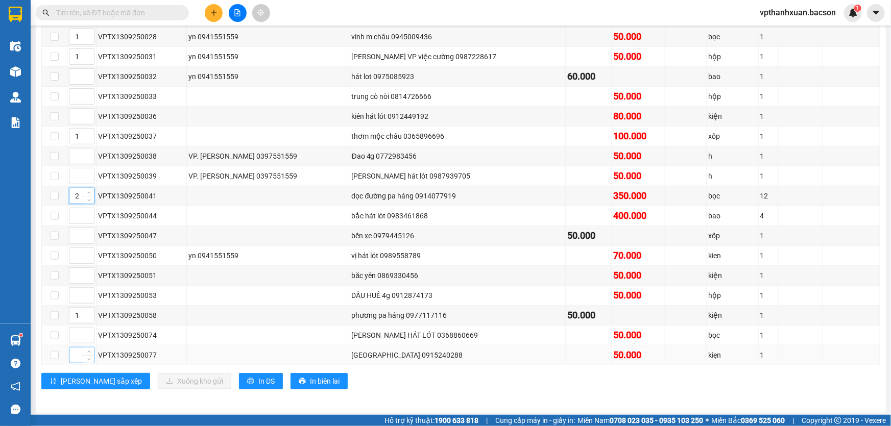
click at [71, 354] on input at bounding box center [81, 355] width 25 height 15
type input "3"
click at [60, 378] on button "[PERSON_NAME] sắp xếp" at bounding box center [95, 381] width 109 height 16
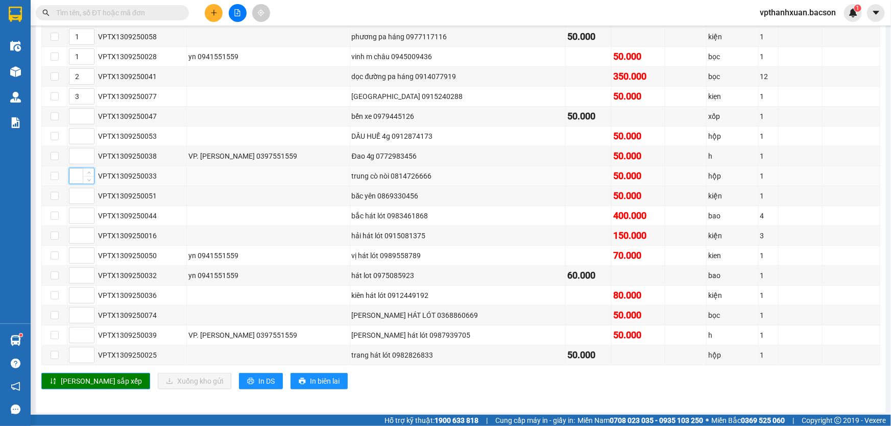
click at [71, 177] on input at bounding box center [81, 176] width 25 height 15
type input "4"
click at [73, 197] on input at bounding box center [81, 195] width 25 height 15
type input "5"
click at [73, 214] on input at bounding box center [81, 215] width 25 height 15
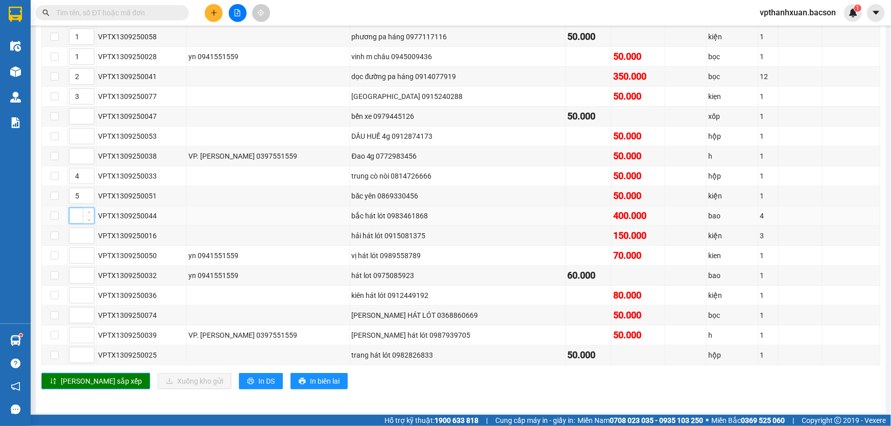
type input "5"
type input "4"
click at [88, 199] on icon "down" at bounding box center [88, 200] width 3 height 2
click at [76, 213] on input at bounding box center [81, 215] width 25 height 15
click at [88, 212] on icon "up" at bounding box center [89, 214] width 4 height 4
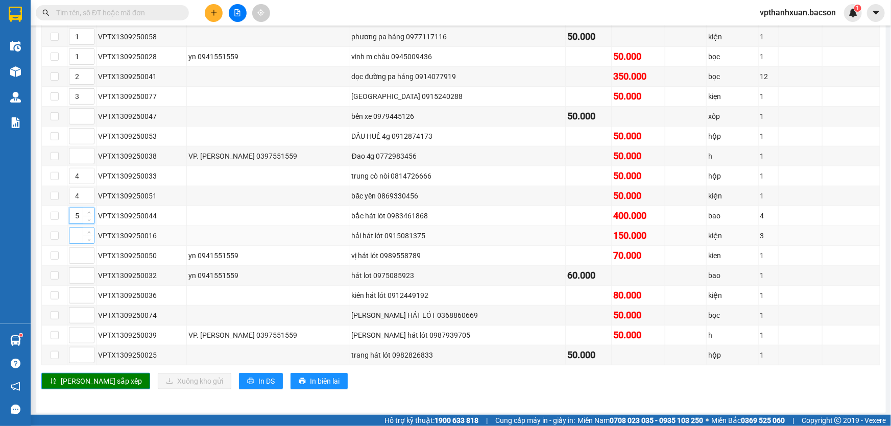
type input "5"
click at [77, 236] on input at bounding box center [81, 235] width 25 height 15
type input "5"
click at [74, 255] on input at bounding box center [81, 255] width 25 height 15
type input "5"
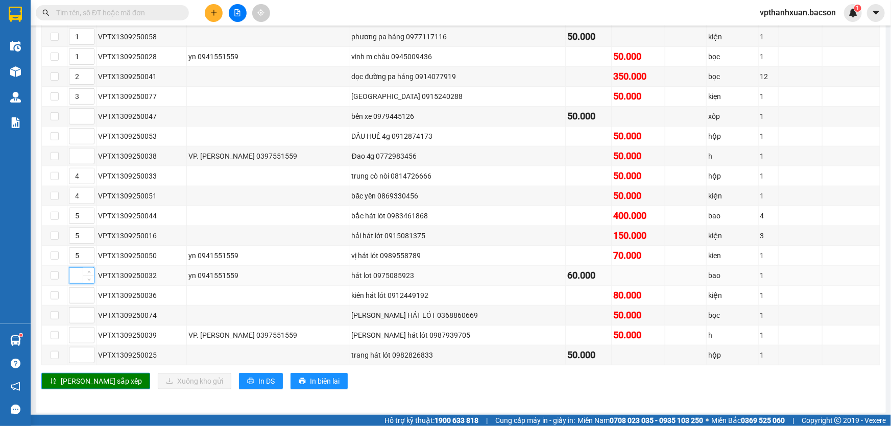
click at [70, 278] on input at bounding box center [81, 275] width 25 height 15
type input "5"
click at [70, 296] on input at bounding box center [81, 295] width 25 height 15
type input "5"
click at [71, 313] on input at bounding box center [81, 315] width 25 height 15
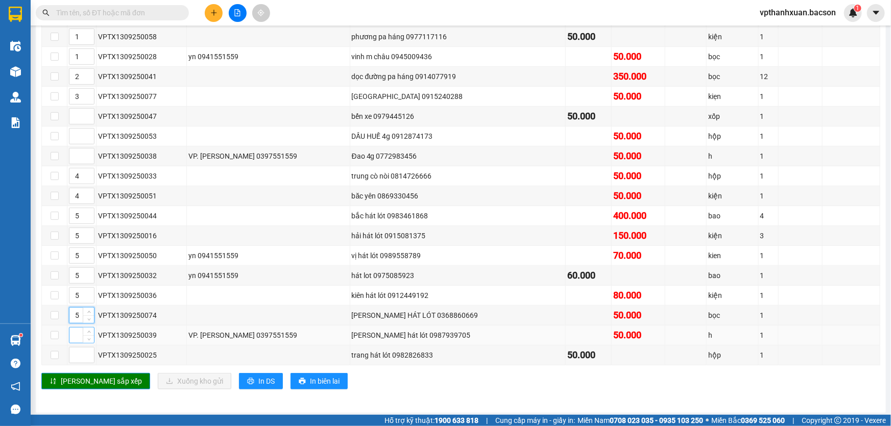
type input "5"
click at [74, 333] on input at bounding box center [81, 335] width 25 height 15
type input "5"
click at [77, 353] on input at bounding box center [81, 355] width 25 height 15
type input "5"
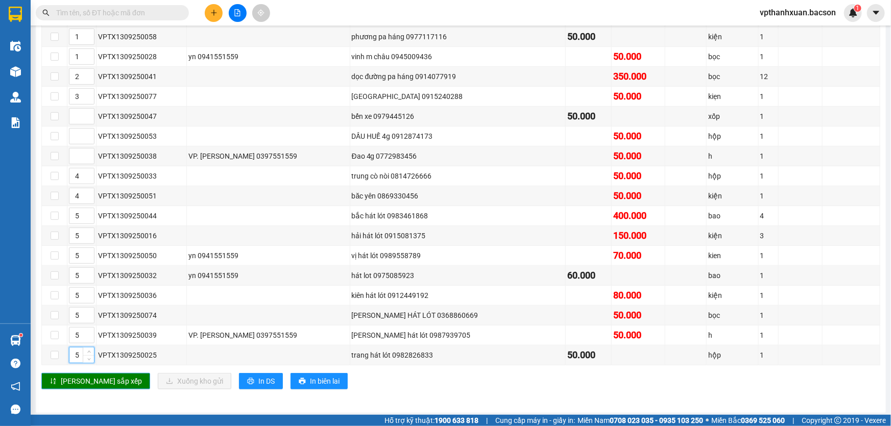
click at [83, 380] on span "[PERSON_NAME] sắp xếp" at bounding box center [101, 381] width 81 height 11
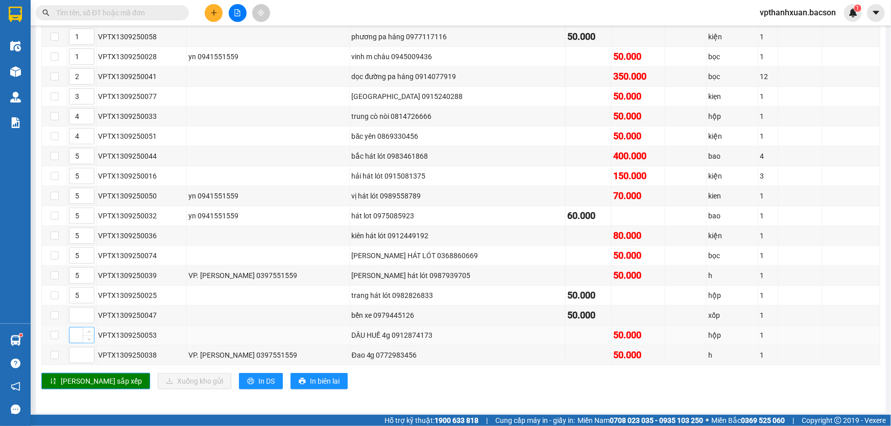
click at [71, 332] on input at bounding box center [81, 335] width 25 height 15
type input "6"
click at [78, 357] on input at bounding box center [81, 355] width 25 height 15
type input "6"
click at [83, 384] on button "[PERSON_NAME] sắp xếp" at bounding box center [95, 381] width 109 height 16
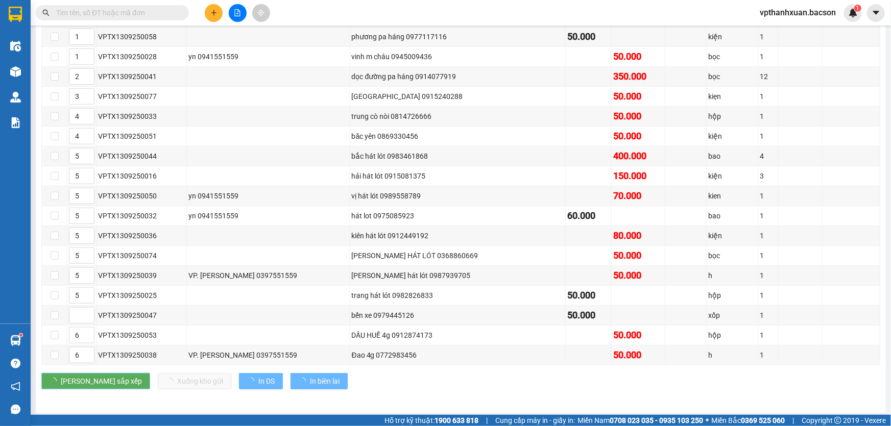
click at [85, 381] on span "[PERSON_NAME] sắp xếp" at bounding box center [101, 381] width 81 height 11
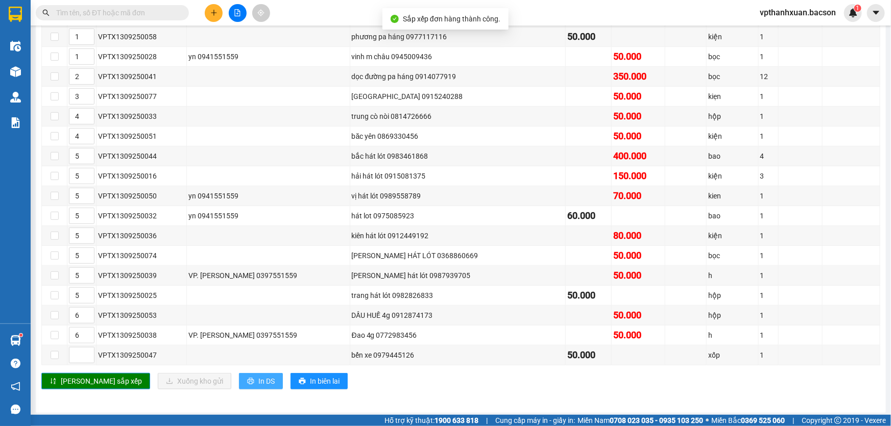
click at [258, 377] on span "In DS" at bounding box center [266, 381] width 16 height 11
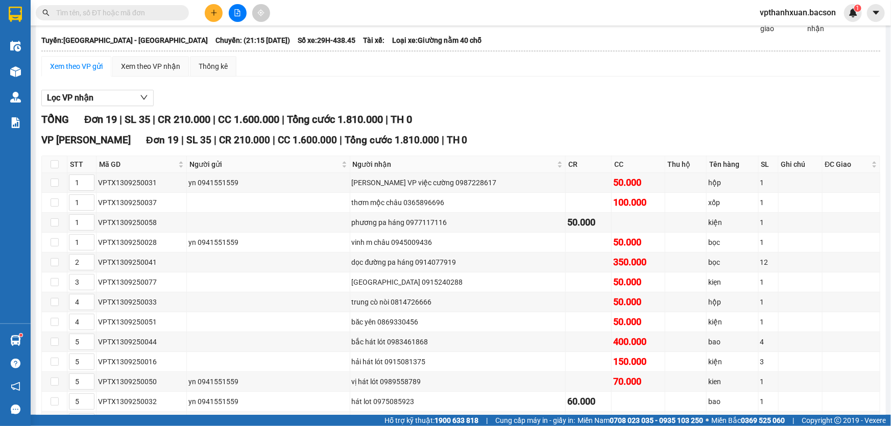
scroll to position [0, 0]
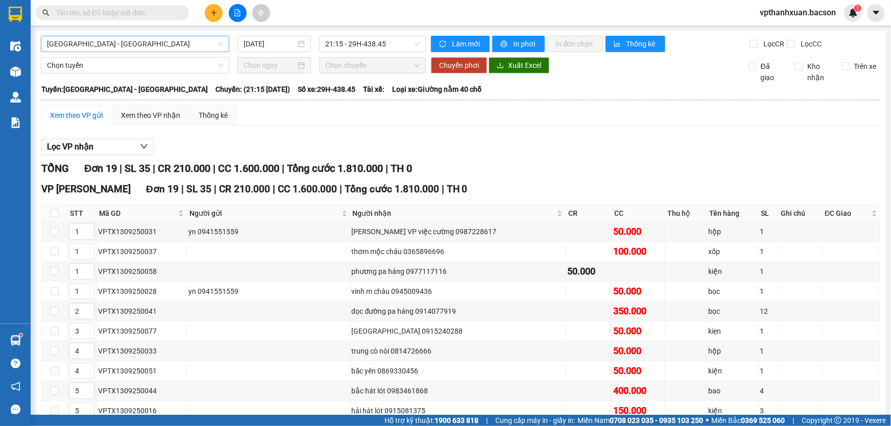
drag, startPoint x: 170, startPoint y: 42, endPoint x: 162, endPoint y: 46, distance: 8.0
click at [168, 43] on span "[GEOGRAPHIC_DATA] - [GEOGRAPHIC_DATA]" at bounding box center [135, 43] width 176 height 15
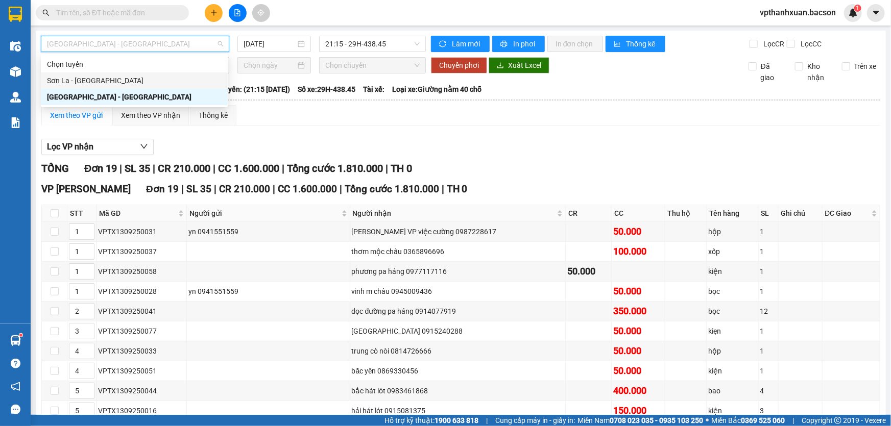
click at [96, 74] on div "Sơn La - [GEOGRAPHIC_DATA]" at bounding box center [134, 81] width 187 height 16
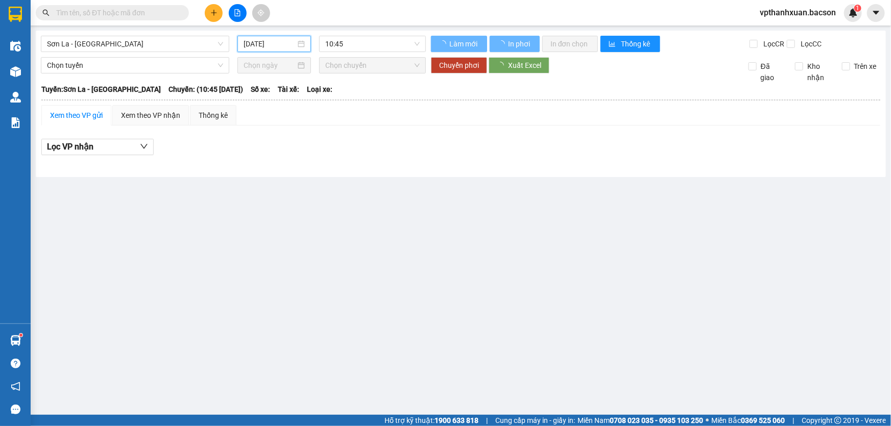
click at [278, 47] on input "[DATE]" at bounding box center [270, 43] width 52 height 11
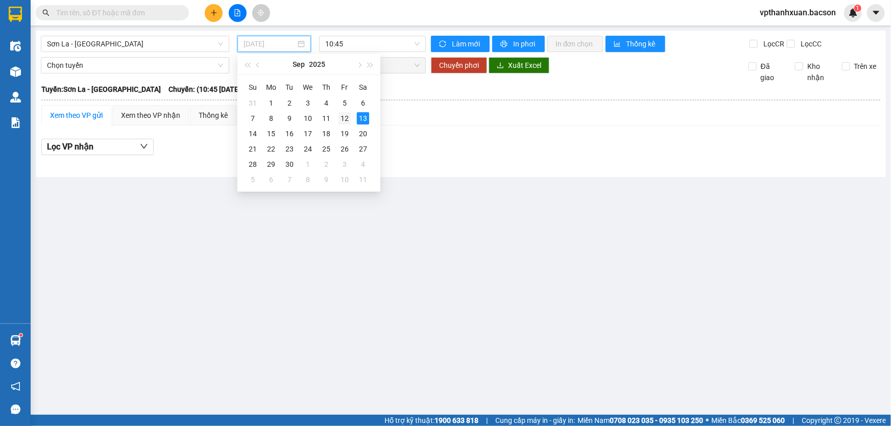
click at [345, 121] on div "12" at bounding box center [345, 118] width 12 height 12
type input "[DATE]"
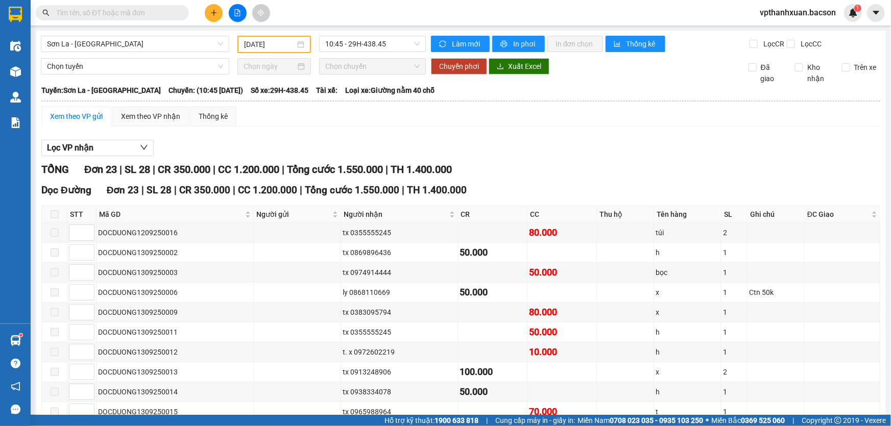
click at [126, 11] on input "text" at bounding box center [116, 12] width 121 height 11
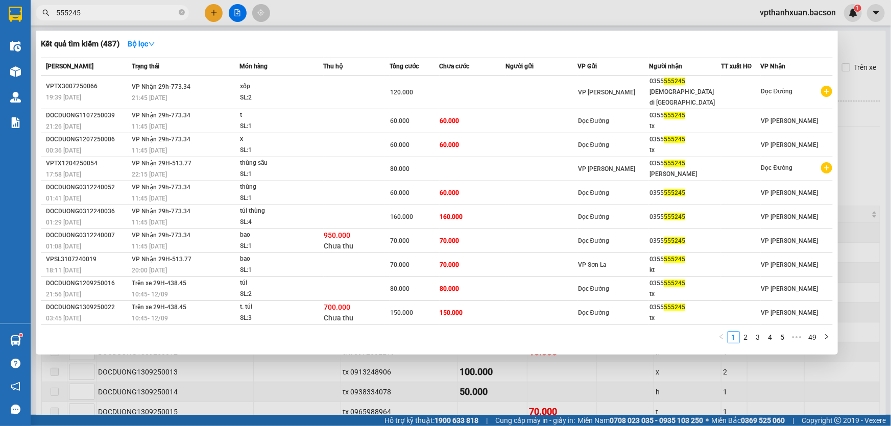
type input "555245"
click at [246, 392] on div at bounding box center [445, 213] width 891 height 426
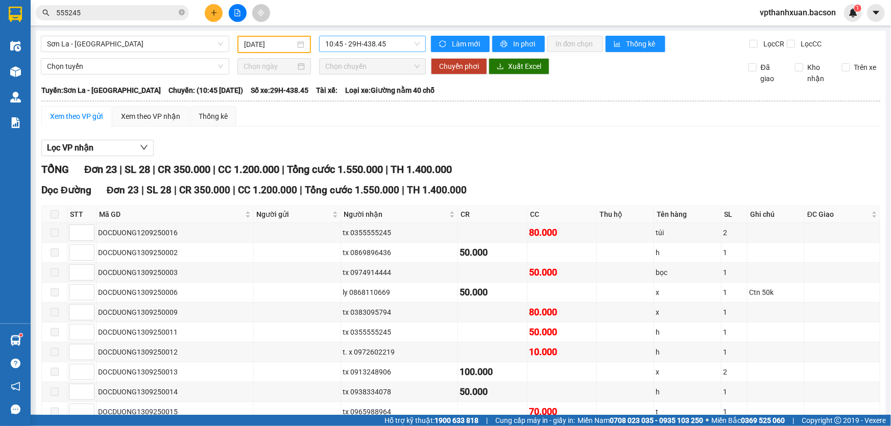
drag, startPoint x: 364, startPoint y: 38, endPoint x: 363, endPoint y: 46, distance: 7.7
click at [364, 39] on span "10:45 - 29H-438.45" at bounding box center [372, 43] width 94 height 15
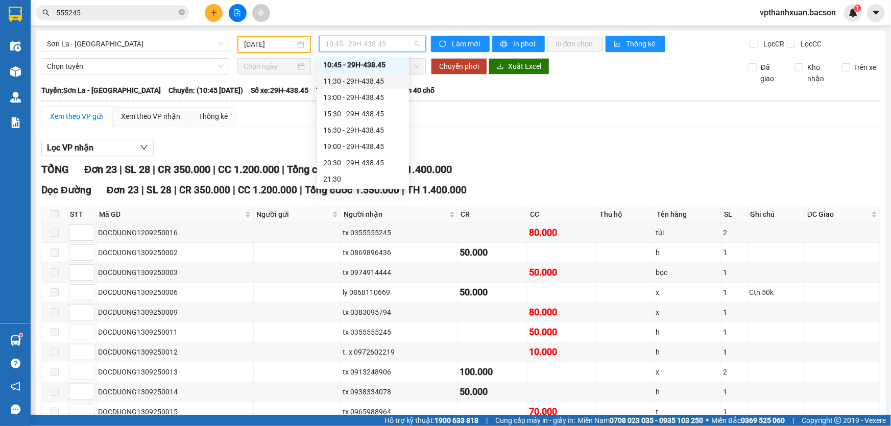
click at [365, 83] on div "11:30 - 29H-438.45" at bounding box center [363, 81] width 80 height 11
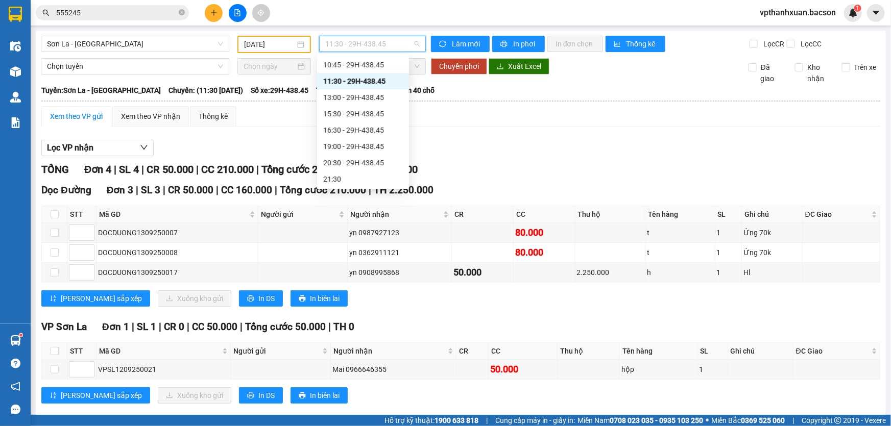
drag, startPoint x: 376, startPoint y: 40, endPoint x: 373, endPoint y: 71, distance: 30.8
click at [376, 41] on span "11:30 - 29H-438.45" at bounding box center [372, 43] width 94 height 15
click at [377, 99] on div "13:00 - 29H-438.45" at bounding box center [363, 97] width 80 height 11
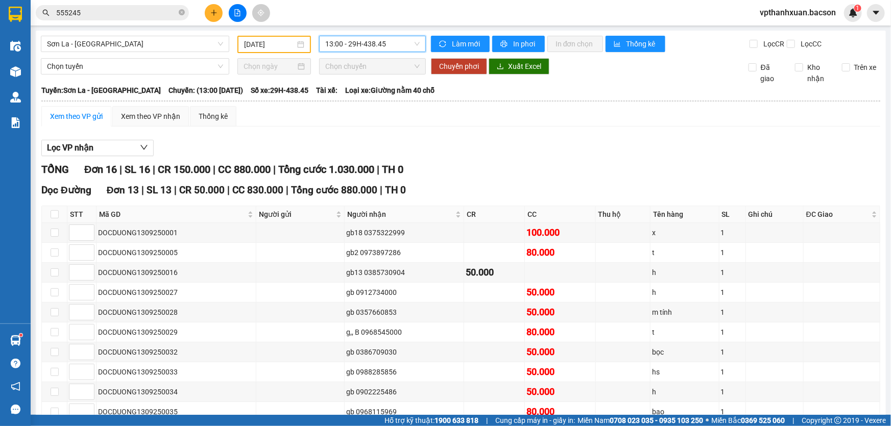
click at [260, 41] on input "[DATE]" at bounding box center [269, 44] width 51 height 11
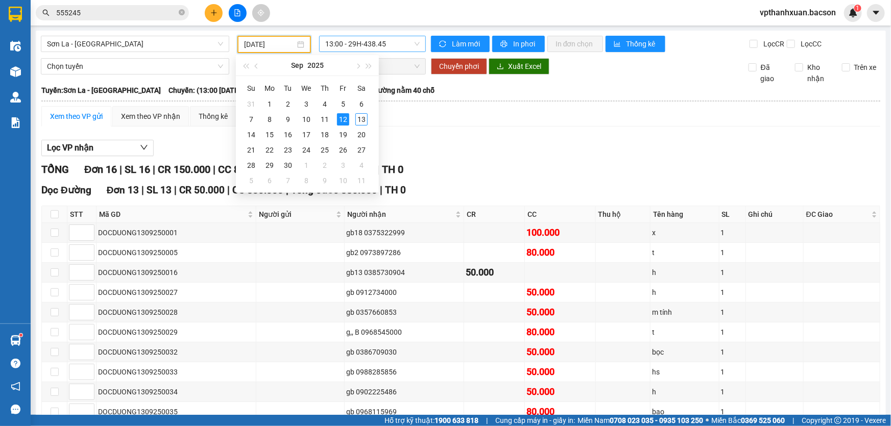
click at [338, 43] on span "13:00 - 29H-438.45" at bounding box center [372, 43] width 94 height 15
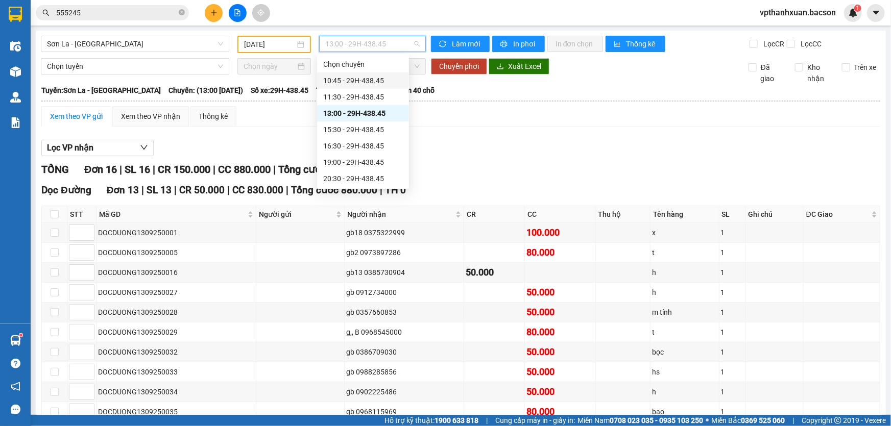
click at [363, 73] on div "10:45 - 29H-438.45" at bounding box center [363, 81] width 92 height 16
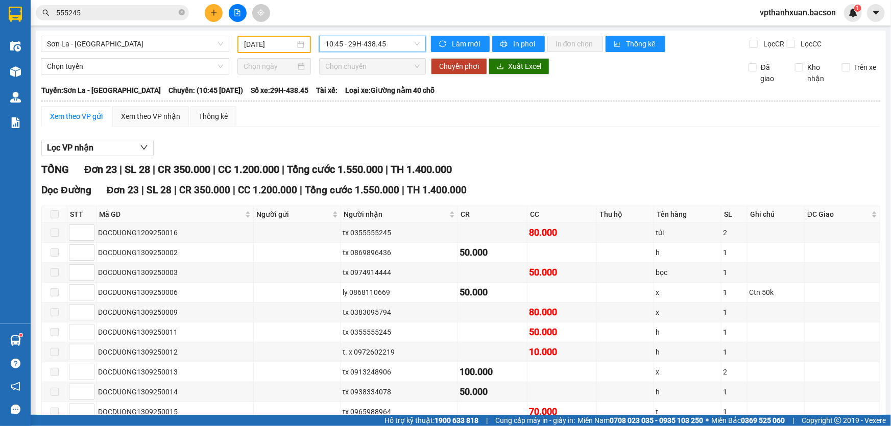
drag, startPoint x: 347, startPoint y: 41, endPoint x: 354, endPoint y: 55, distance: 15.5
click at [350, 47] on span "10:45 - 29H-438.45" at bounding box center [372, 43] width 94 height 15
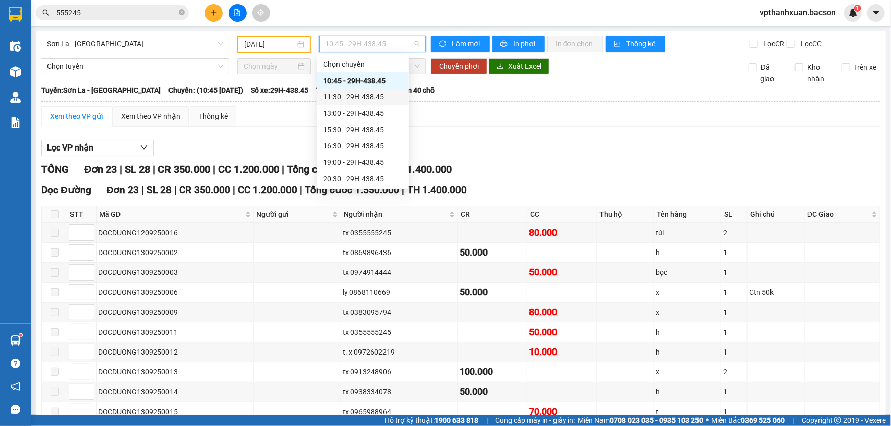
click at [387, 102] on div "11:30 - 29H-438.45" at bounding box center [363, 96] width 80 height 11
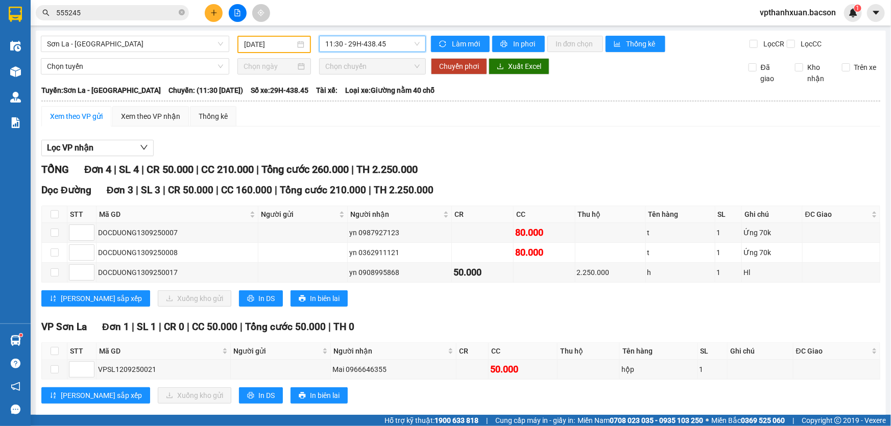
click at [369, 45] on span "11:30 - 29H-438.45" at bounding box center [372, 43] width 94 height 15
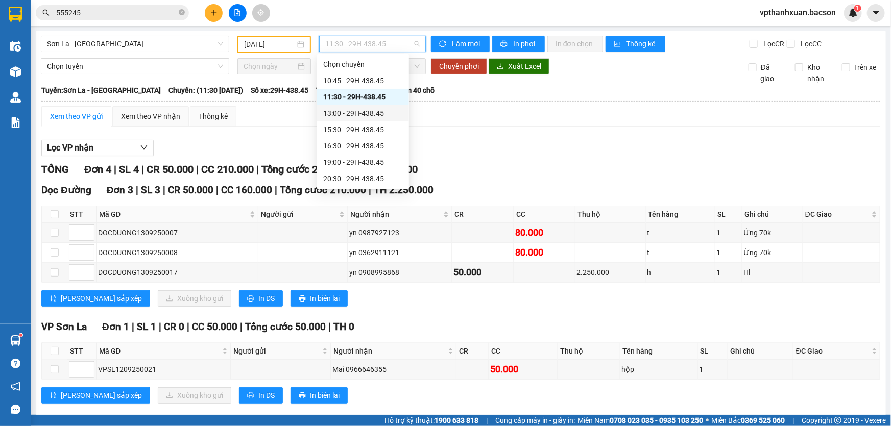
click at [361, 111] on div "13:00 - 29H-438.45" at bounding box center [363, 113] width 80 height 11
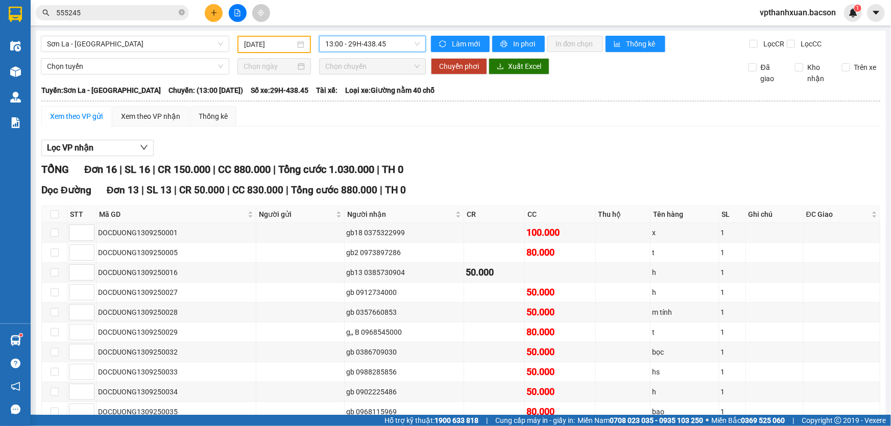
click at [351, 48] on span "13:00 - 29H-438.45" at bounding box center [372, 43] width 94 height 15
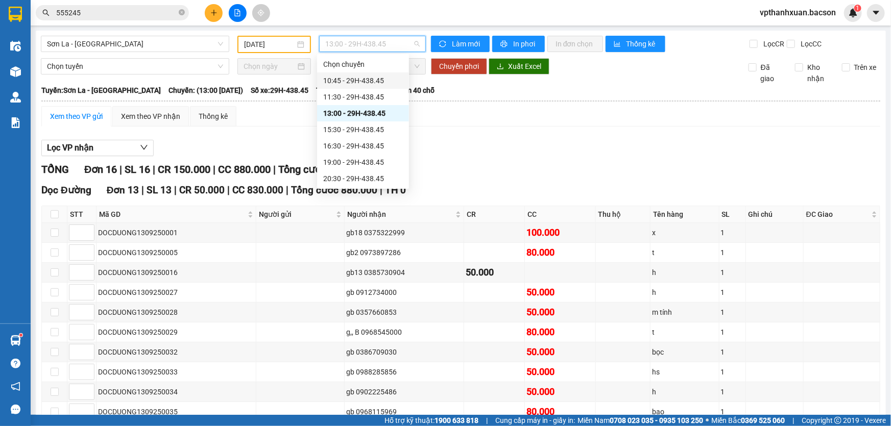
click at [371, 85] on div "10:45 - 29H-438.45" at bounding box center [363, 80] width 80 height 11
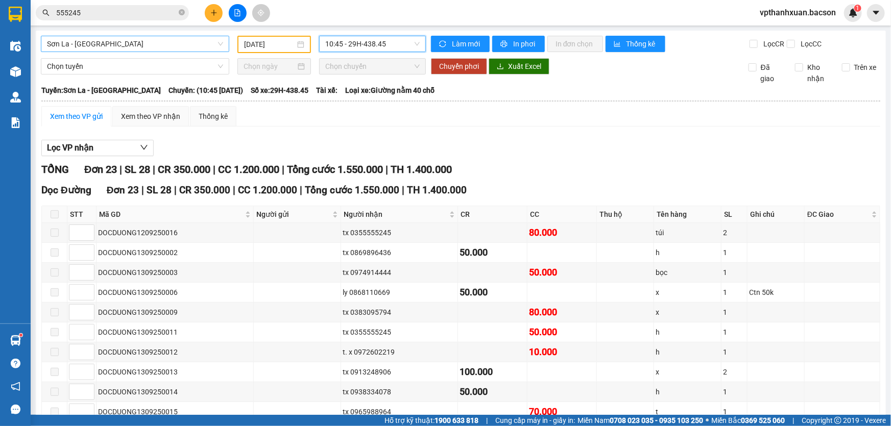
click at [202, 43] on span "Sơn La - [GEOGRAPHIC_DATA]" at bounding box center [135, 43] width 176 height 15
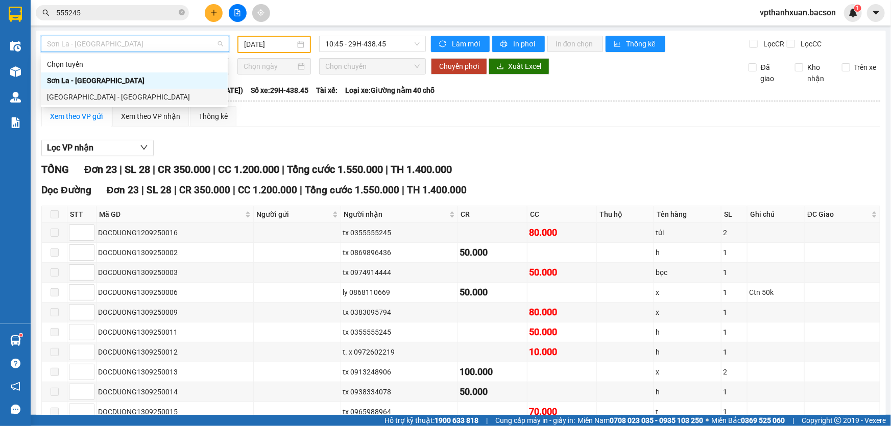
click at [91, 100] on div "[GEOGRAPHIC_DATA] - [GEOGRAPHIC_DATA]" at bounding box center [134, 96] width 175 height 11
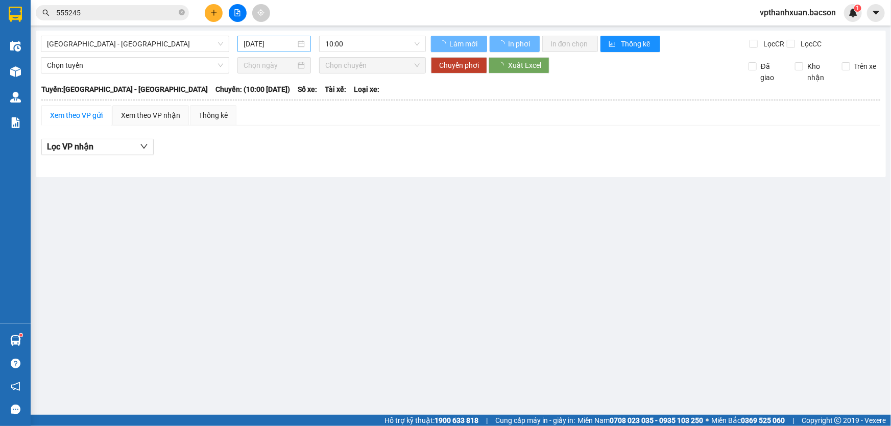
drag, startPoint x: 245, startPoint y: 36, endPoint x: 268, endPoint y: 50, distance: 27.1
click at [248, 39] on div "[DATE]" at bounding box center [274, 44] width 74 height 16
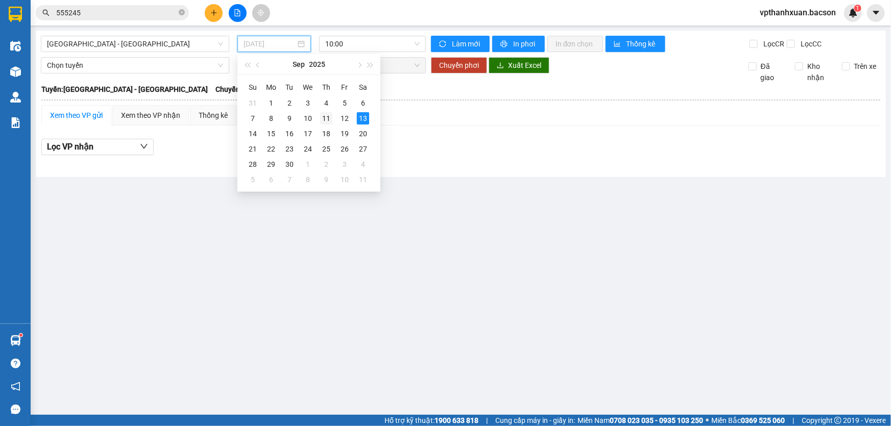
click at [327, 119] on div "11" at bounding box center [326, 118] width 12 height 12
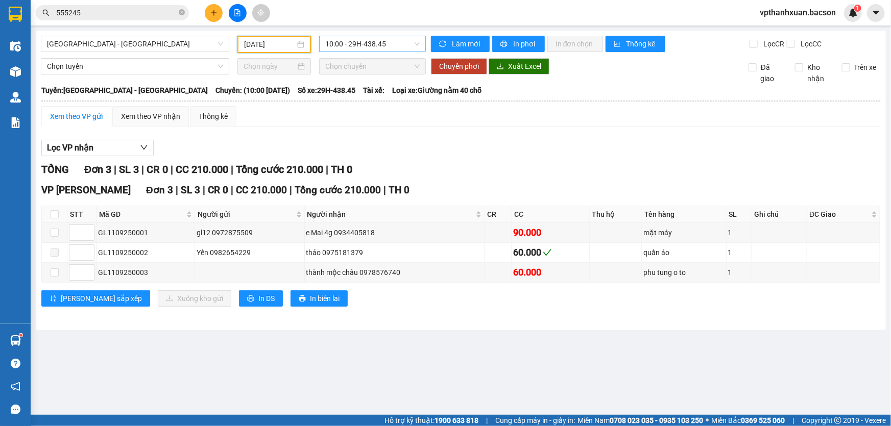
click at [355, 43] on span "10:00 - 29H-438.45" at bounding box center [372, 43] width 94 height 15
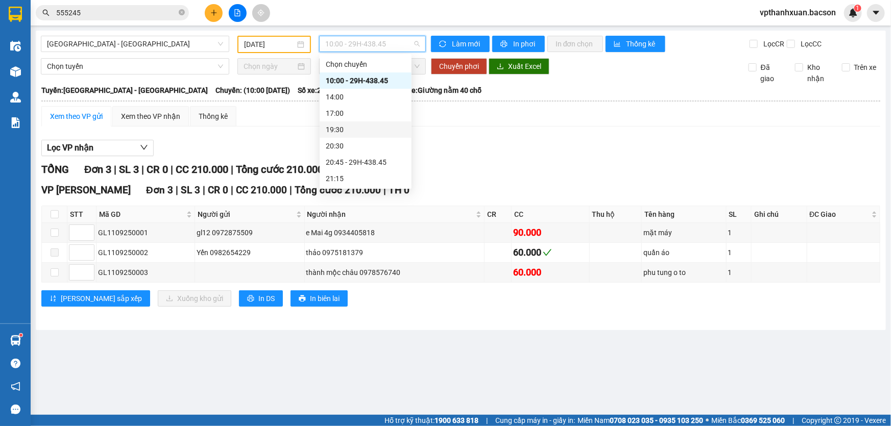
scroll to position [32, 0]
click at [366, 133] on div "20:45 - 29H-438.45" at bounding box center [366, 130] width 80 height 11
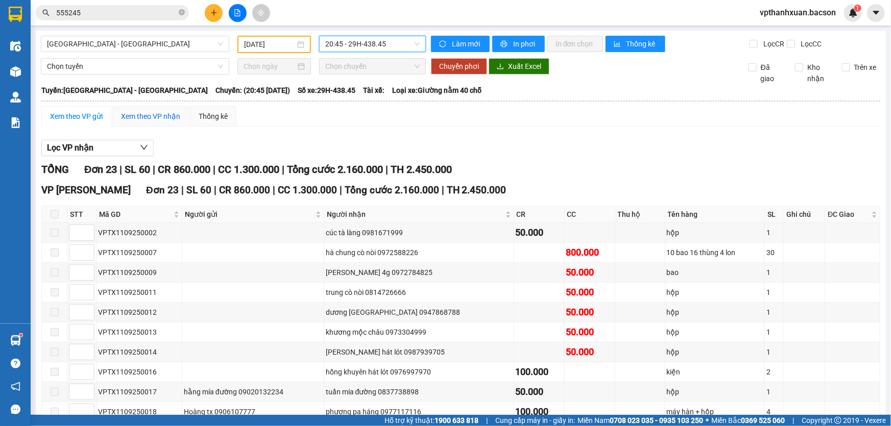
click at [157, 115] on div "Xem theo VP nhận" at bounding box center [150, 116] width 59 height 11
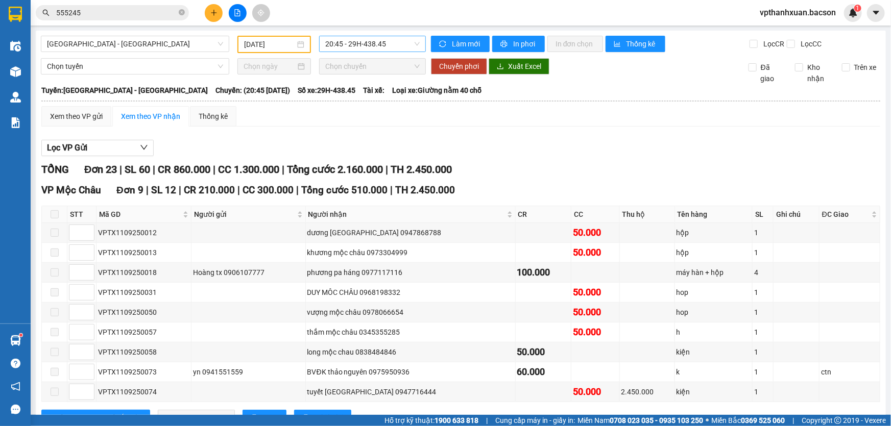
click at [371, 46] on span "20:45 - 29H-438.45" at bounding box center [372, 43] width 94 height 15
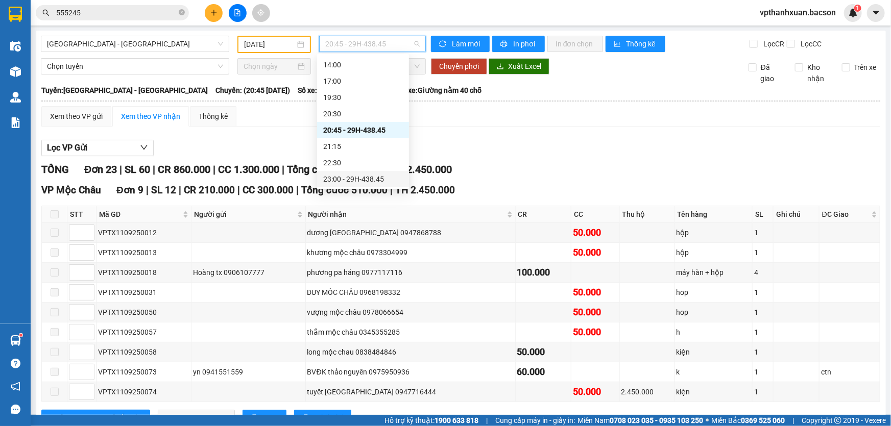
click at [373, 183] on div "23:00 - 29H-438.45" at bounding box center [363, 179] width 80 height 11
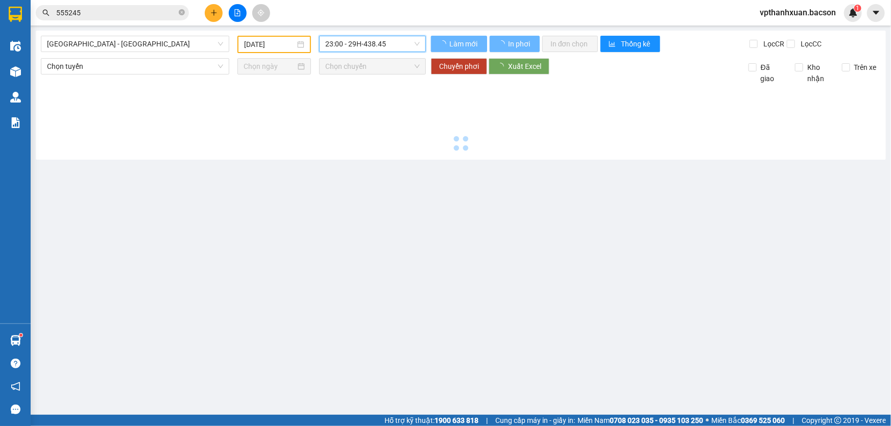
click at [275, 44] on input "[DATE]" at bounding box center [269, 44] width 51 height 11
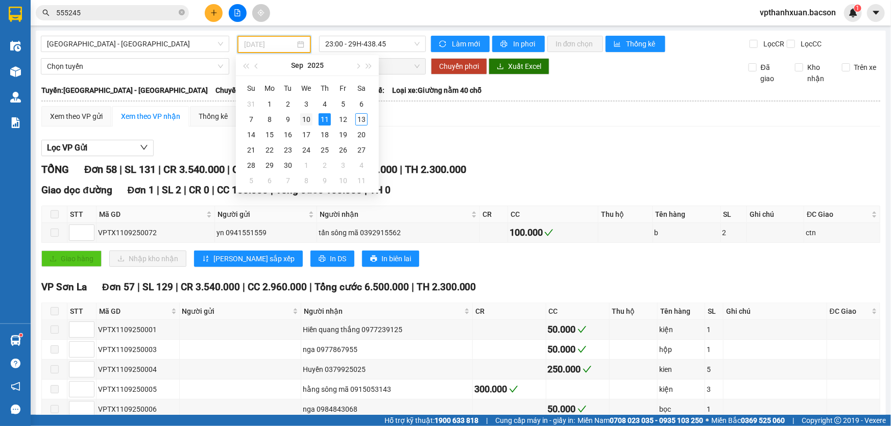
click at [307, 119] on div "10" at bounding box center [306, 119] width 12 height 12
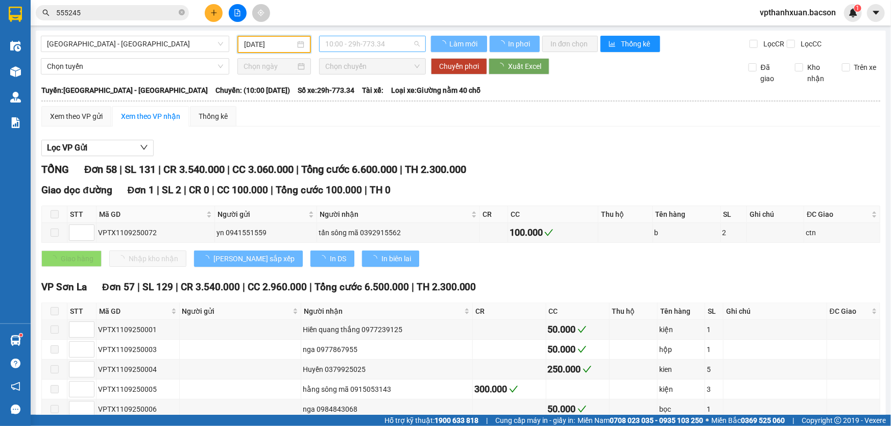
click at [369, 41] on span "10:00 - 29h-773.34" at bounding box center [372, 43] width 94 height 15
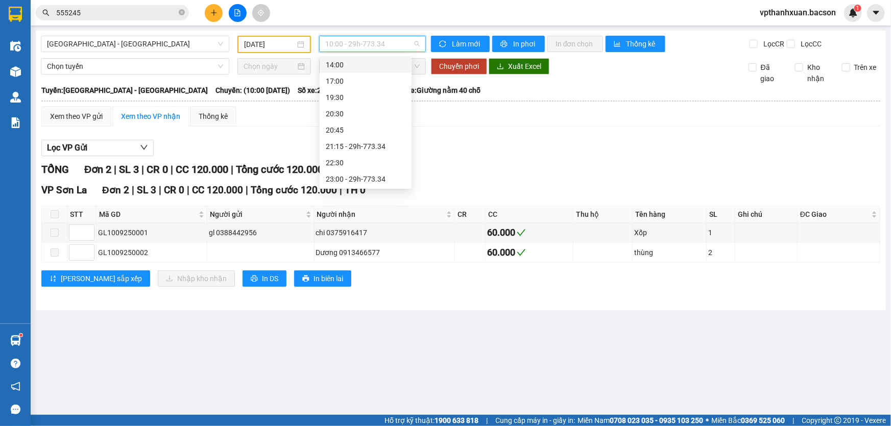
scroll to position [16, 0]
click at [371, 160] on div "21:15 - 29h-773.34" at bounding box center [366, 162] width 80 height 11
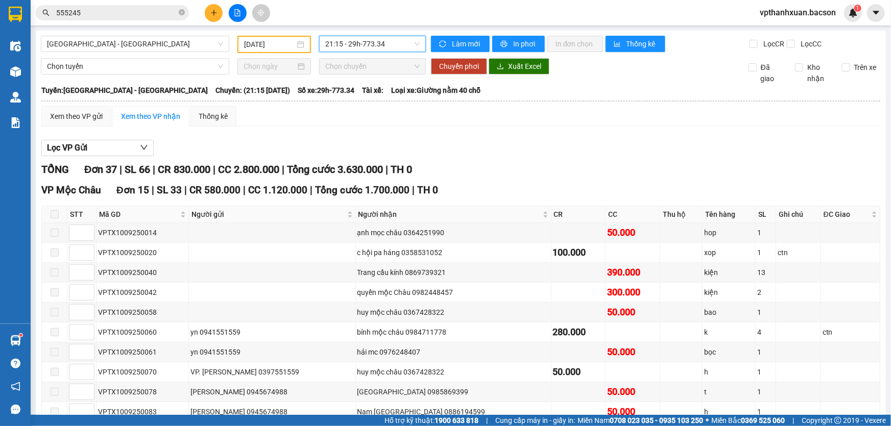
click at [365, 43] on span "21:15 - 29h-773.34" at bounding box center [372, 43] width 94 height 15
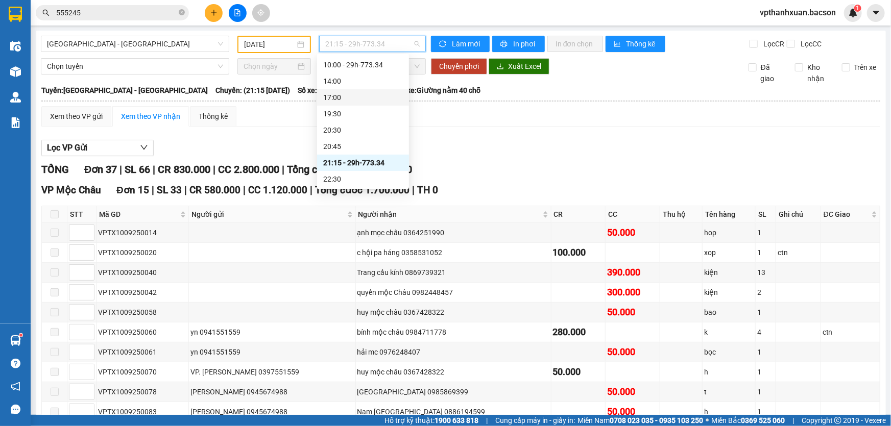
click at [268, 41] on input "[DATE]" at bounding box center [269, 44] width 51 height 11
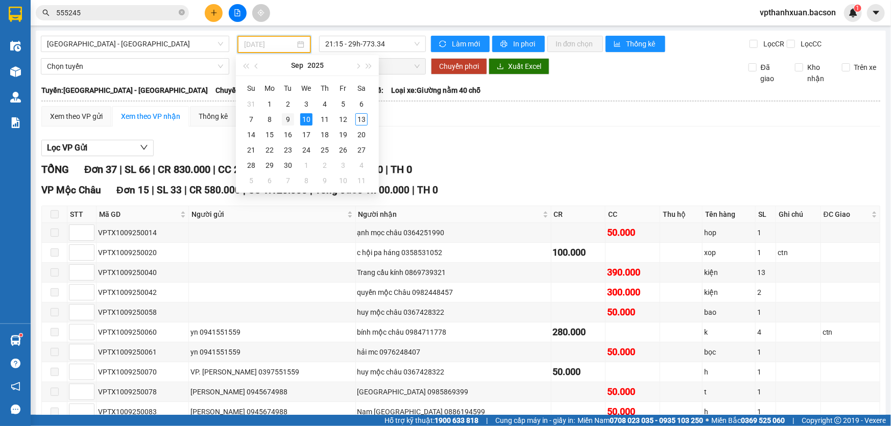
click at [289, 120] on div "9" at bounding box center [288, 119] width 12 height 12
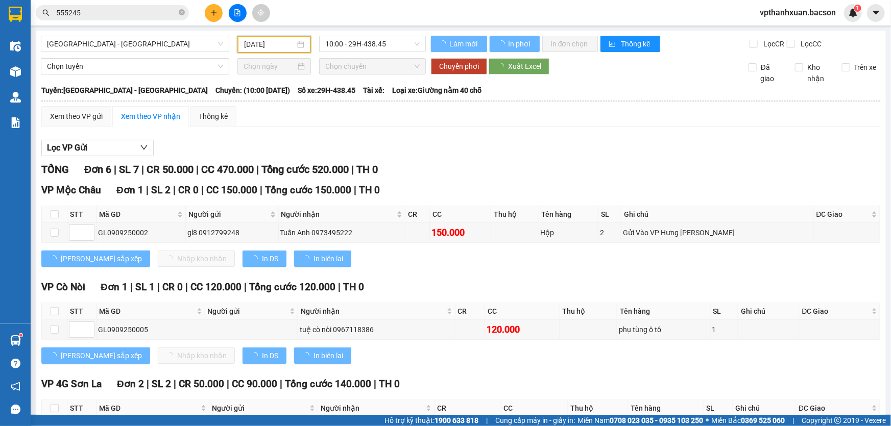
click at [363, 45] on span "10:00 - 29H-438.45" at bounding box center [372, 43] width 94 height 15
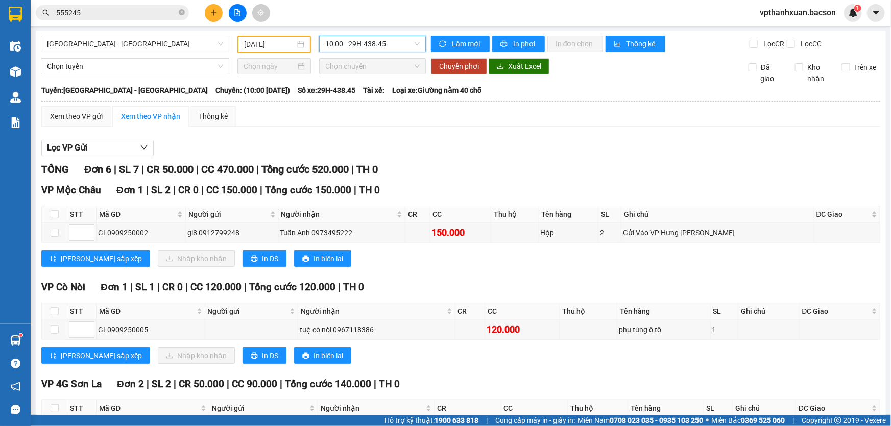
click at [457, 160] on div "Lọc VP Gửi TỔNG Đơn 6 | SL 7 | CR 50.000 | CC 470.000 | Tổng cước 520.000 | TH…" at bounding box center [460, 373] width 839 height 476
click at [371, 41] on span "10:00 - 29H-438.45" at bounding box center [372, 43] width 94 height 15
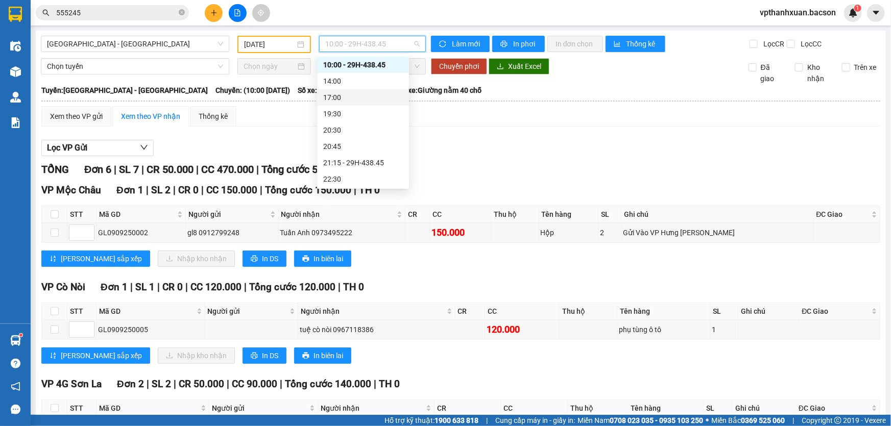
scroll to position [32, 0]
click at [368, 148] on div "21:15 - 29H-438.45" at bounding box center [363, 146] width 80 height 11
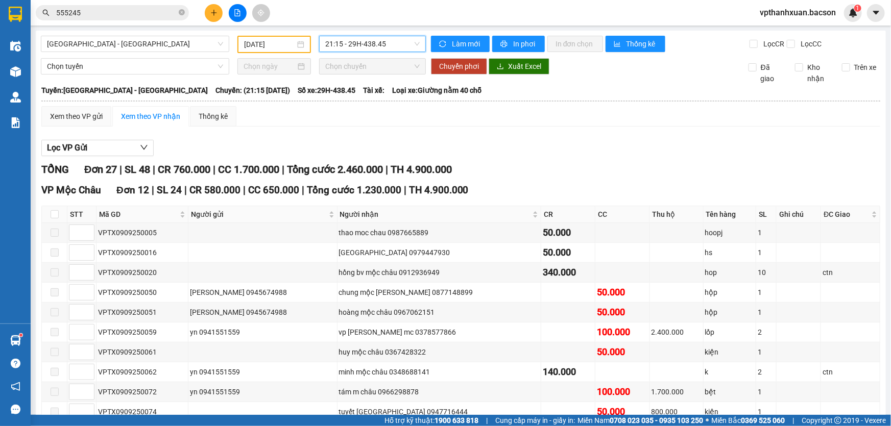
click at [296, 41] on div "[DATE]" at bounding box center [274, 44] width 60 height 11
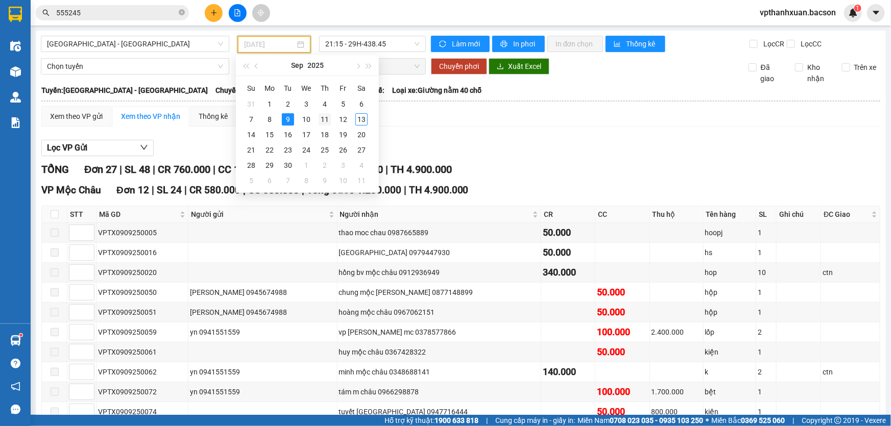
click at [322, 119] on div "11" at bounding box center [325, 119] width 12 height 12
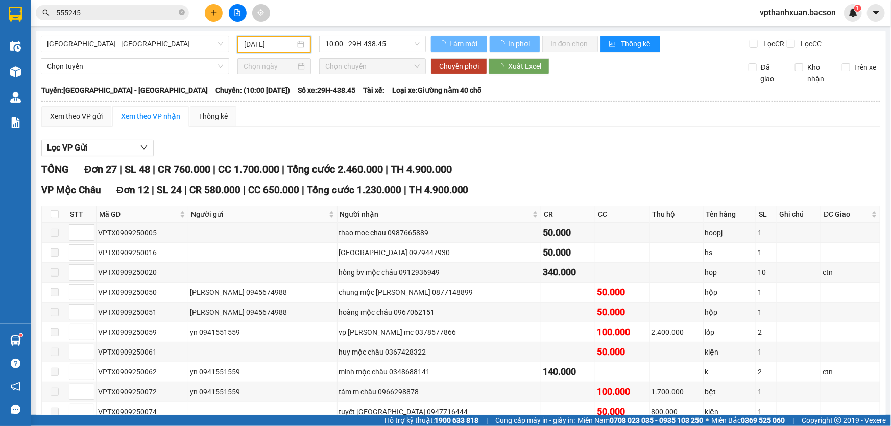
click at [354, 52] on div "10:00 - 29H-438.45" at bounding box center [372, 44] width 115 height 17
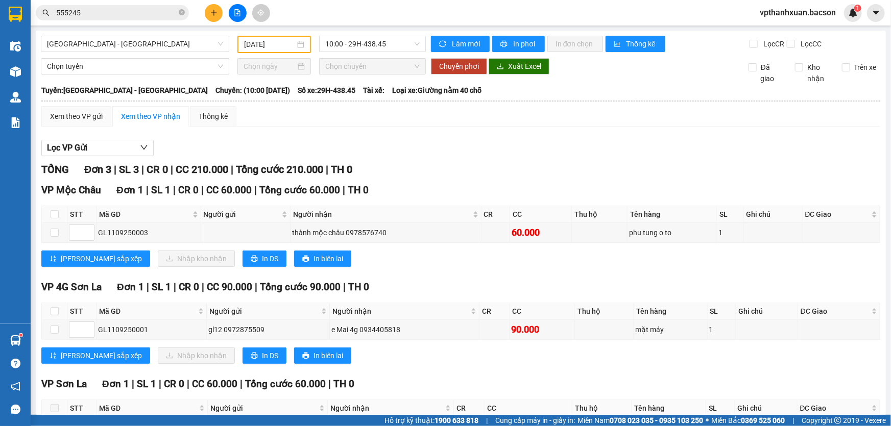
click at [386, 54] on div "[GEOGRAPHIC_DATA] - [GEOGRAPHIC_DATA] [DATE] 10:00 - 29H-438.45 Làm mới In phơi…" at bounding box center [461, 258] width 850 height 454
click at [389, 44] on span "10:00 - 29H-438.45" at bounding box center [372, 43] width 94 height 15
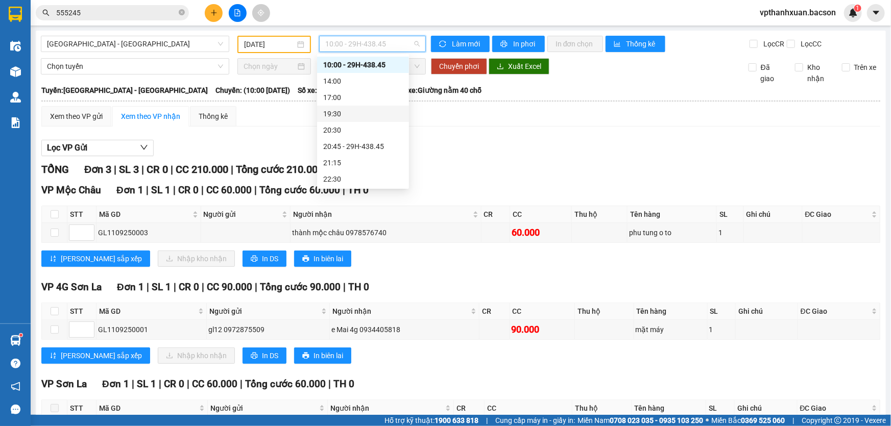
scroll to position [32, 0]
click at [383, 132] on div "20:45 - 29H-438.45" at bounding box center [363, 130] width 80 height 11
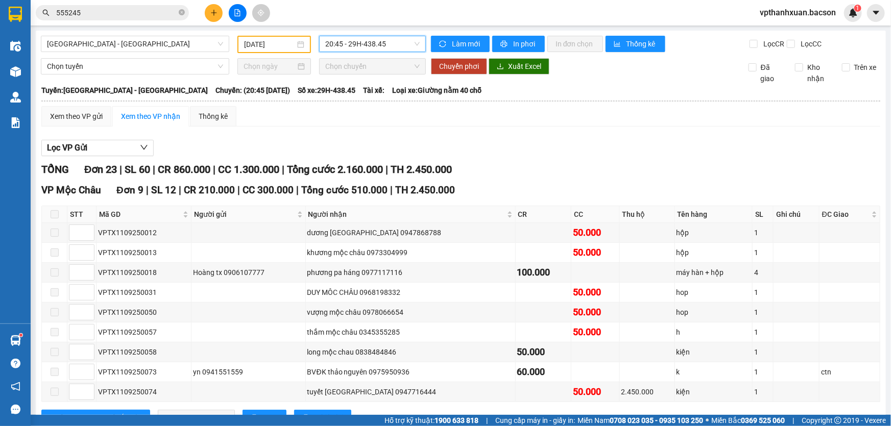
click at [366, 52] on div "20:45 - 29H-438.45" at bounding box center [372, 44] width 107 height 16
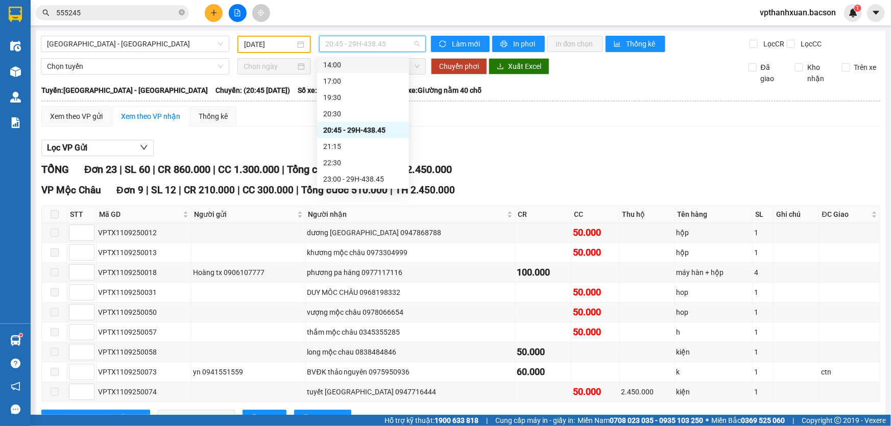
click at [249, 46] on input "[DATE]" at bounding box center [269, 44] width 51 height 11
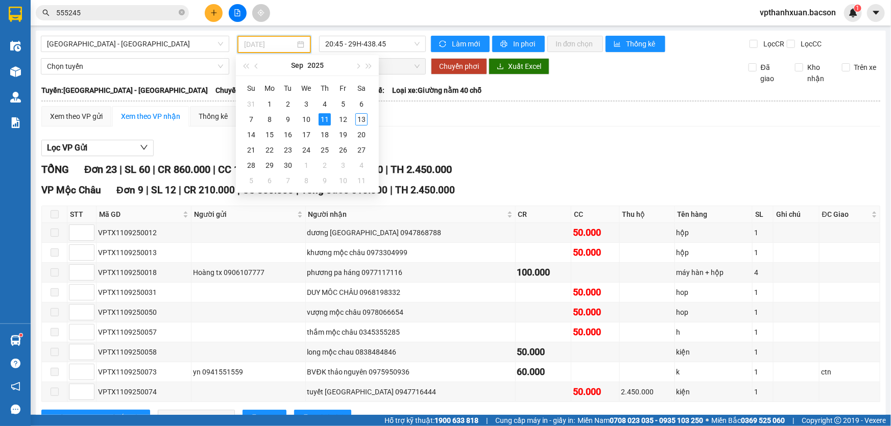
type input "[DATE]"
click at [589, 173] on div "TỔNG Đơn 23 | SL 60 | CR 860.000 | CC 1.300.000 | Tổng cước 2.160.000 | TH 2.45…" at bounding box center [460, 170] width 839 height 16
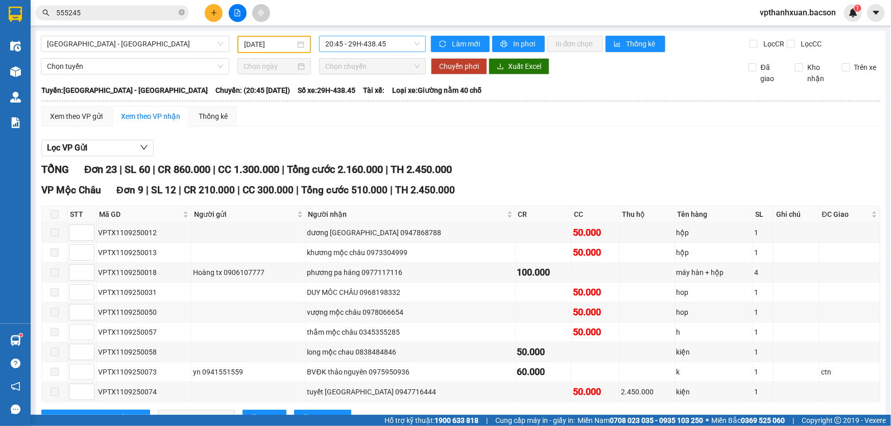
click at [343, 46] on span "20:45 - 29H-438.45" at bounding box center [372, 43] width 94 height 15
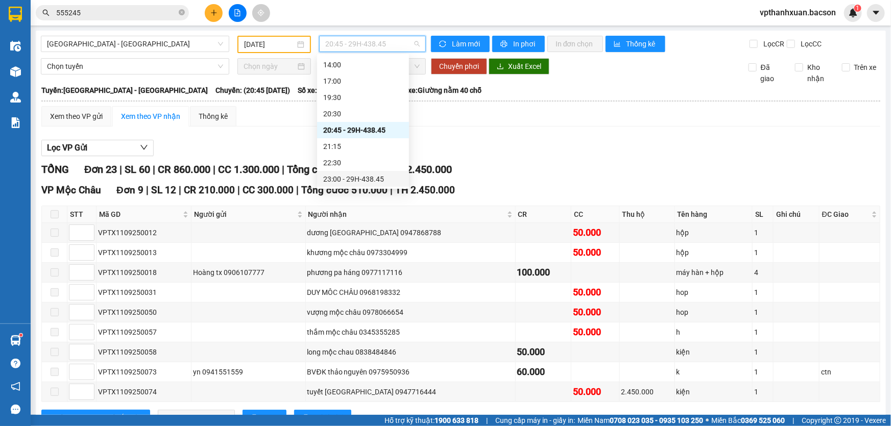
click at [366, 184] on div "23:00 - 29H-438.45" at bounding box center [363, 179] width 80 height 11
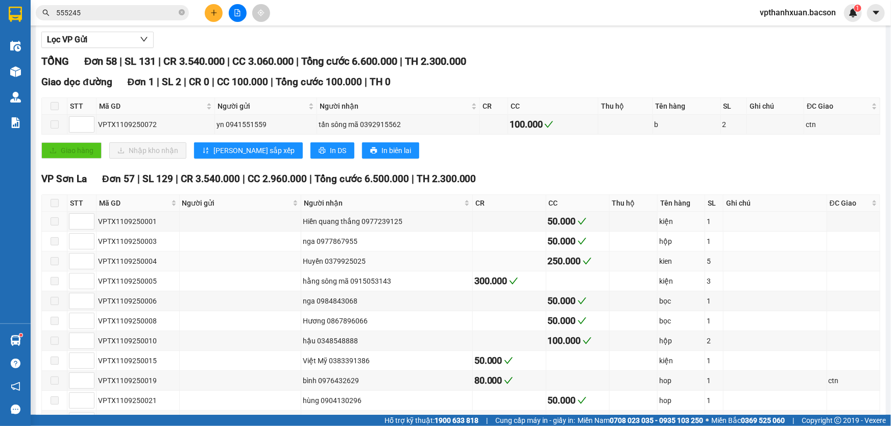
scroll to position [62, 0]
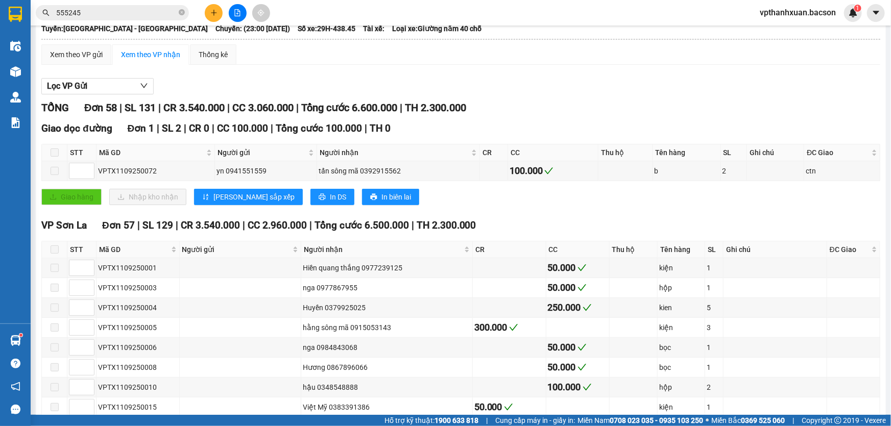
click at [157, 11] on input "555245" at bounding box center [116, 12] width 121 height 11
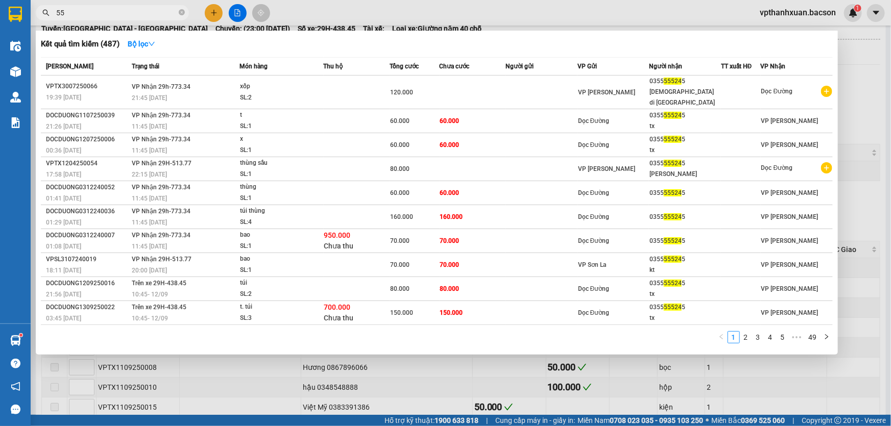
type input "5"
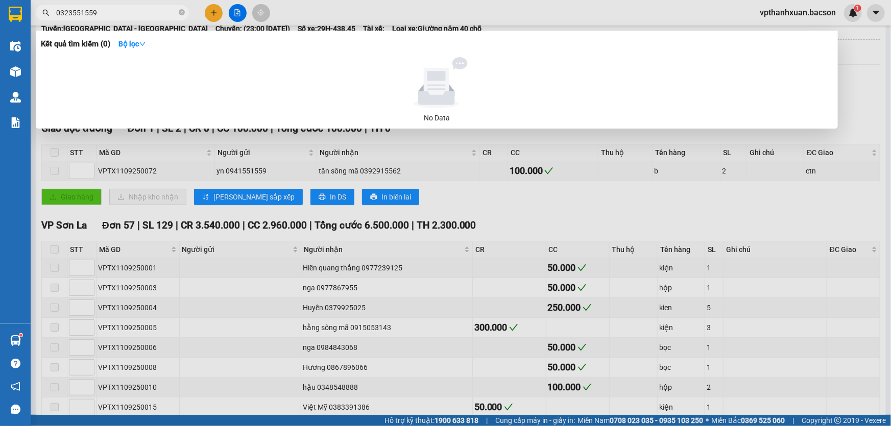
click at [71, 12] on input "0323551559" at bounding box center [116, 12] width 121 height 11
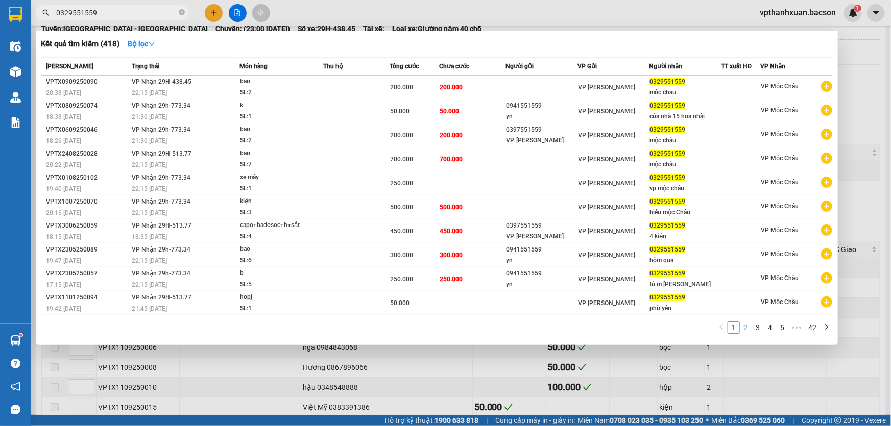
type input "0329551559"
click at [746, 331] on link "2" at bounding box center [745, 327] width 11 height 11
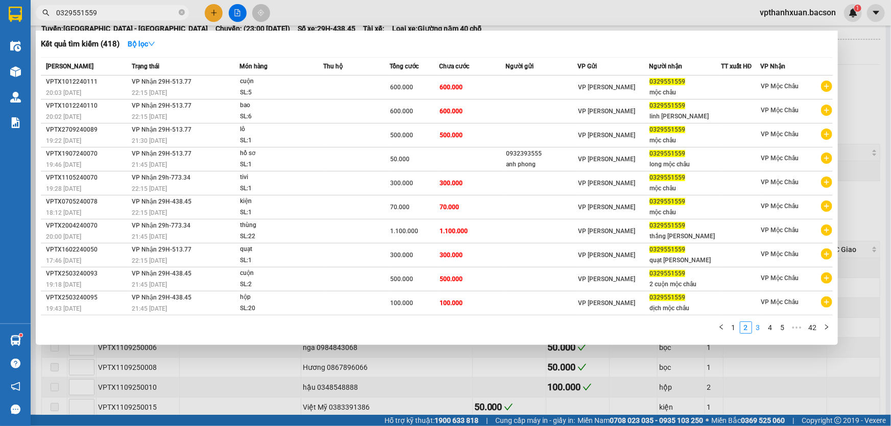
click at [759, 327] on link "3" at bounding box center [758, 327] width 11 height 11
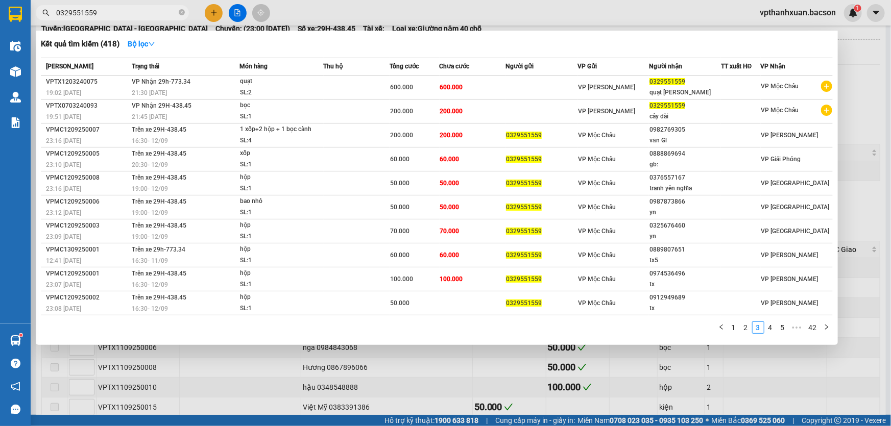
click at [208, 9] on div at bounding box center [445, 213] width 891 height 426
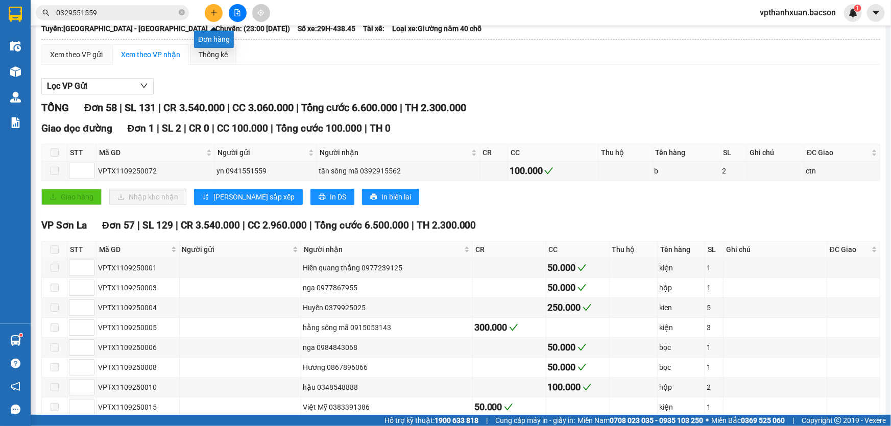
click at [215, 10] on icon "plus" at bounding box center [213, 12] width 7 height 7
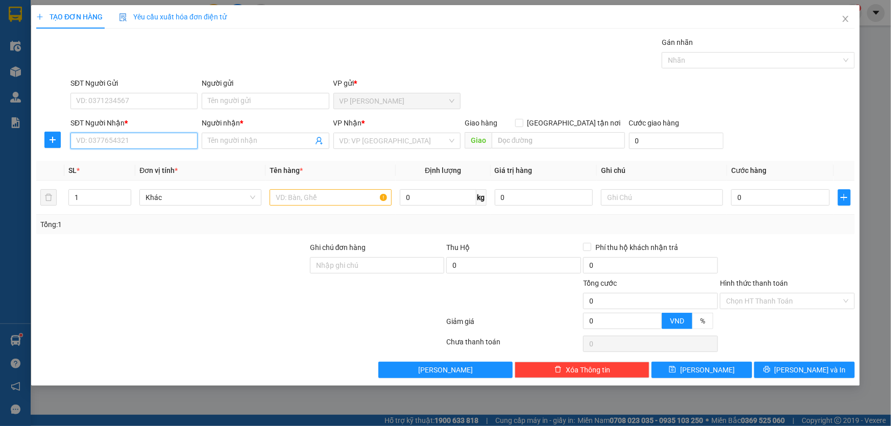
click at [151, 141] on input "SĐT Người Nhận *" at bounding box center [133, 141] width 127 height 16
click at [105, 168] on div "0329551559" at bounding box center [133, 161] width 127 height 16
type input "0329551559"
click at [265, 142] on input "Người nhận *" at bounding box center [260, 140] width 105 height 11
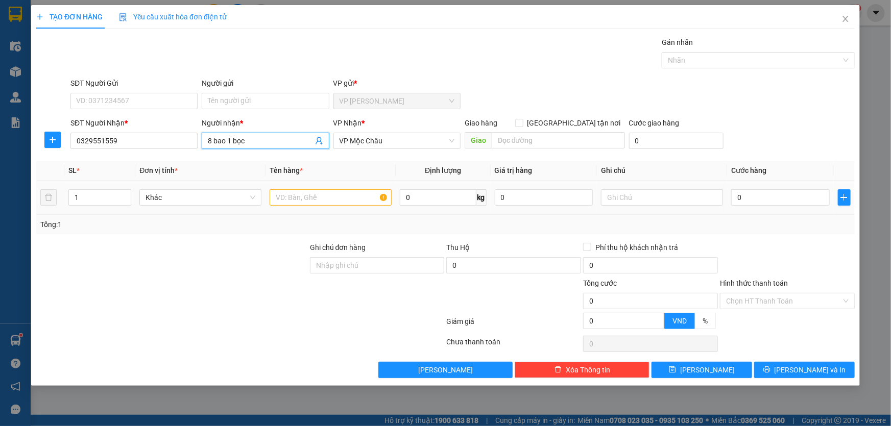
type input "8 bao 1 bọc"
click at [282, 195] on input "text" at bounding box center [331, 197] width 122 height 16
click at [125, 192] on span "up" at bounding box center [126, 195] width 6 height 6
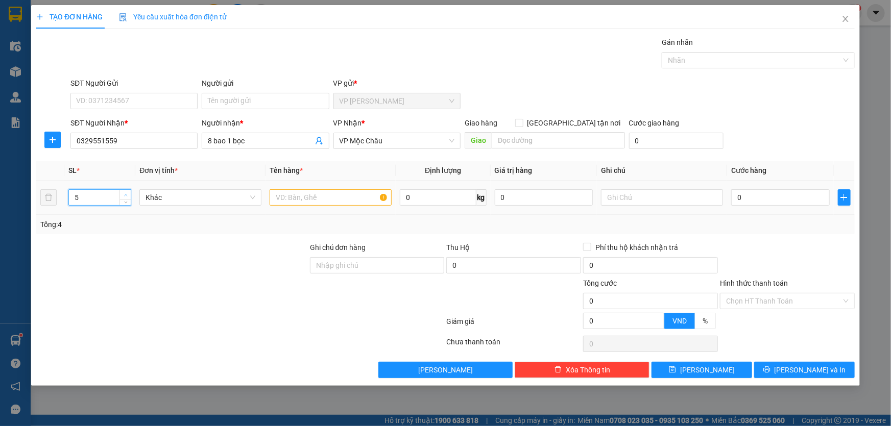
click at [125, 192] on span "up" at bounding box center [126, 195] width 6 height 6
type input "8"
click at [125, 192] on span "up" at bounding box center [126, 195] width 6 height 6
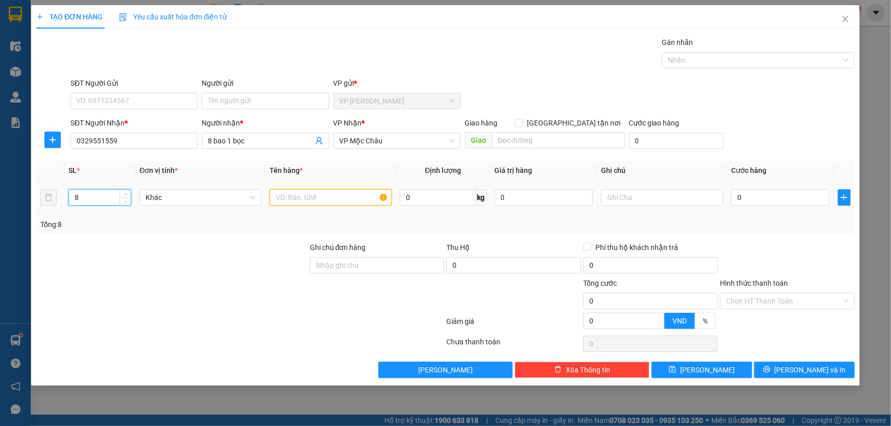
click at [311, 194] on input "text" at bounding box center [331, 197] width 122 height 16
type input "bao"
click at [757, 205] on div "0" at bounding box center [780, 197] width 99 height 20
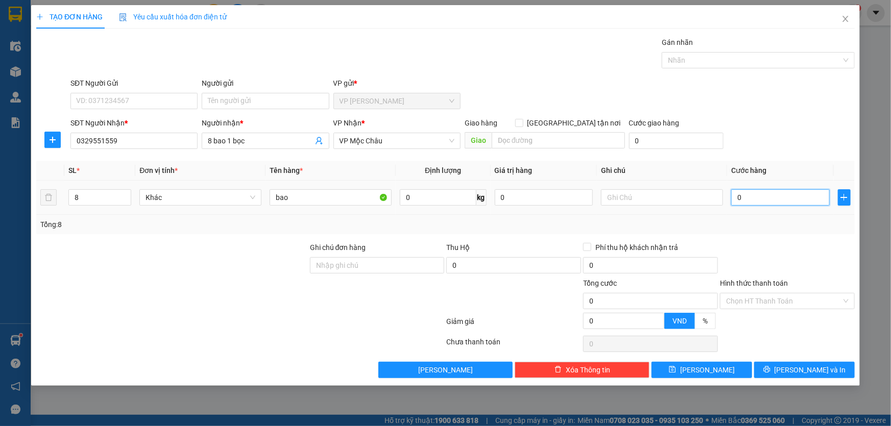
click at [760, 200] on input "0" at bounding box center [780, 197] width 99 height 16
type input "8"
type input "80"
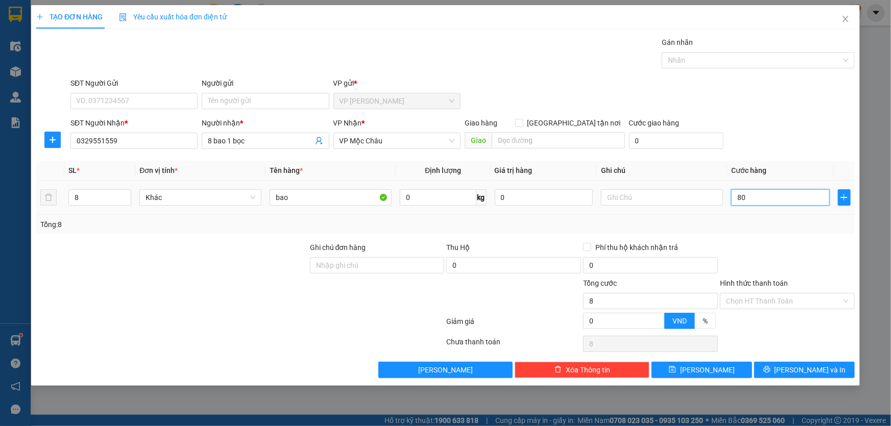
type input "80"
type input "800"
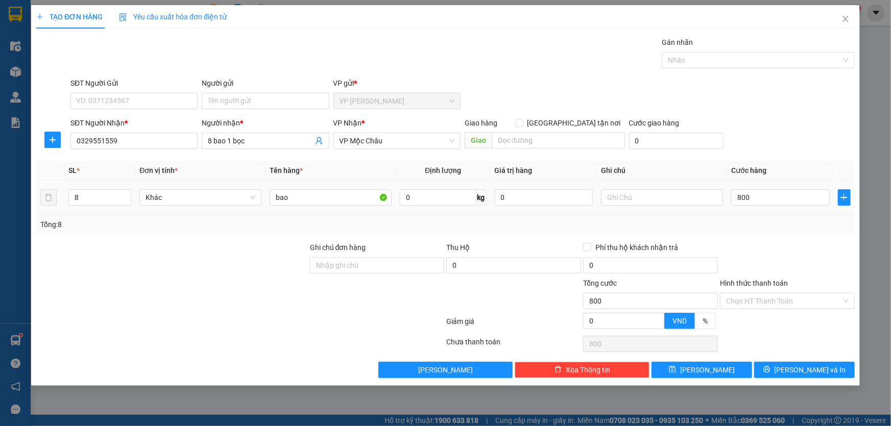
type input "800.000"
click at [782, 156] on div "Transit Pickup Surcharge Ids Transit Deliver Surcharge Ids Transit Deliver Surc…" at bounding box center [445, 208] width 819 height 342
click at [798, 377] on button "[PERSON_NAME] và In" at bounding box center [804, 370] width 101 height 16
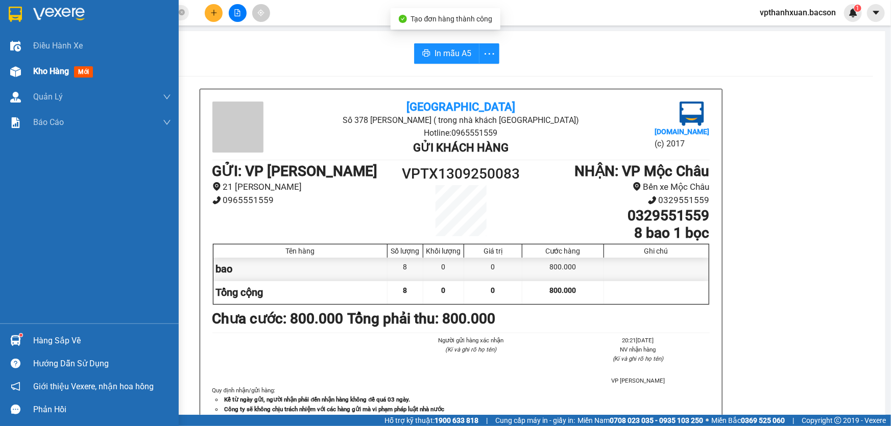
click at [63, 67] on span "Kho hàng" at bounding box center [51, 71] width 36 height 10
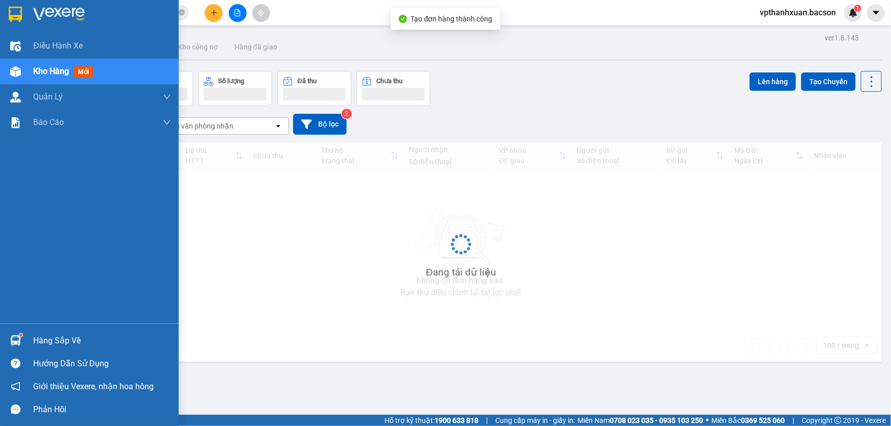
drag, startPoint x: 65, startPoint y: 67, endPoint x: 75, endPoint y: 67, distance: 9.7
click at [72, 67] on div "Kho hàng mới" at bounding box center [65, 71] width 64 height 13
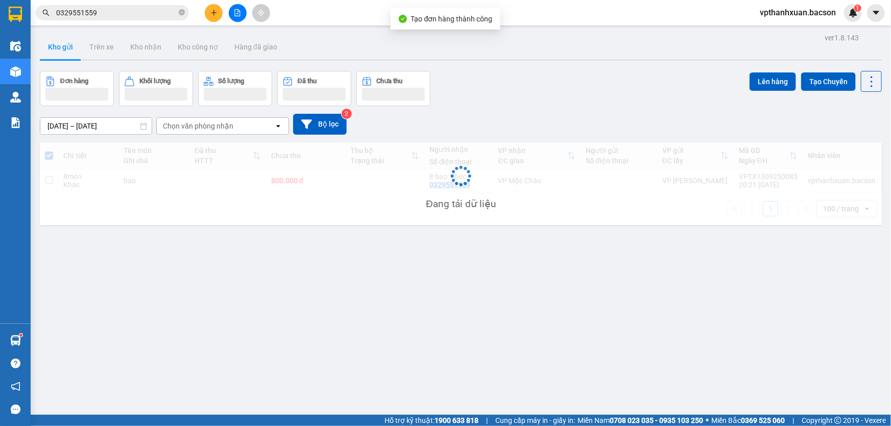
drag, startPoint x: 75, startPoint y: 67, endPoint x: 88, endPoint y: 87, distance: 23.5
click at [77, 70] on div "ver 1.8.143 Kho gửi Trên xe Kho nhận Kho công nợ Hàng đã giao Đơn hàng Khối lượ…" at bounding box center [461, 244] width 850 height 426
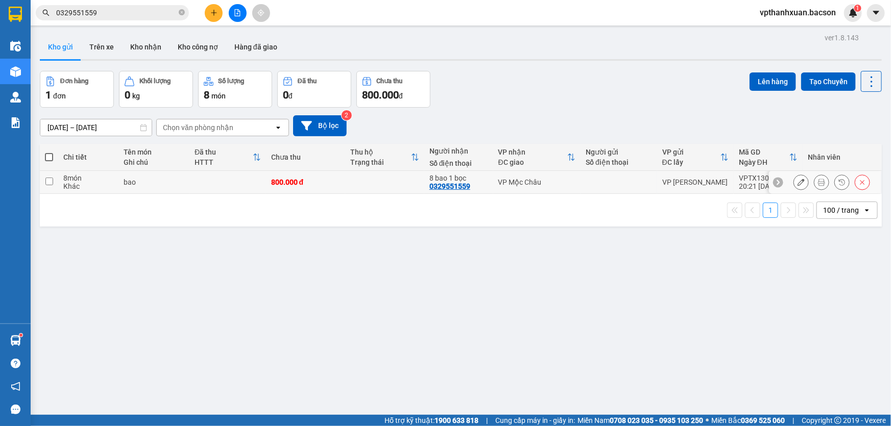
click at [122, 181] on td "bao" at bounding box center [153, 182] width 71 height 23
checkbox input "true"
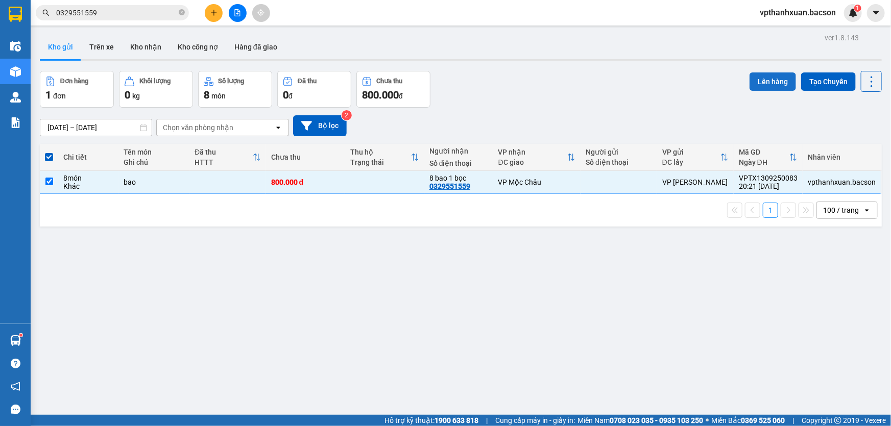
click at [767, 82] on button "Lên hàng" at bounding box center [773, 82] width 46 height 18
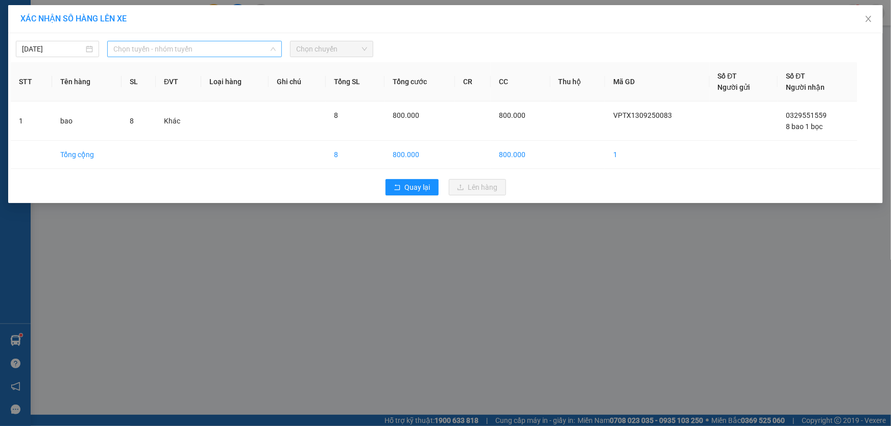
click at [144, 51] on span "Chọn tuyến - nhóm tuyến" at bounding box center [194, 48] width 162 height 15
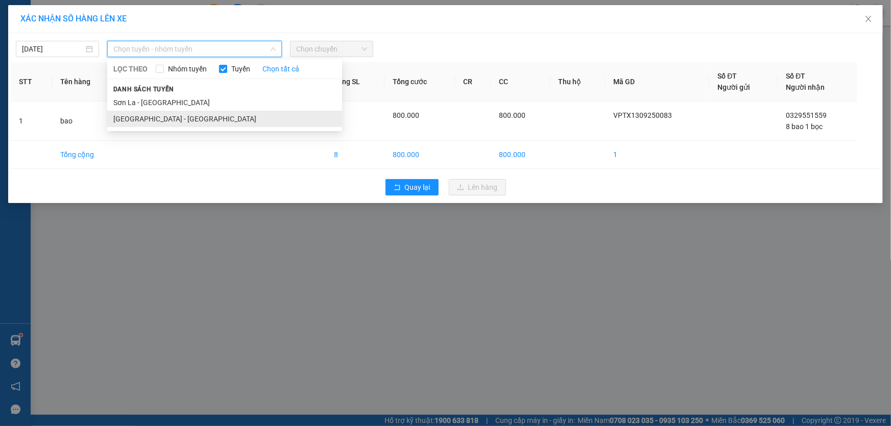
click at [170, 123] on li "[GEOGRAPHIC_DATA] - [GEOGRAPHIC_DATA]" at bounding box center [224, 119] width 235 height 16
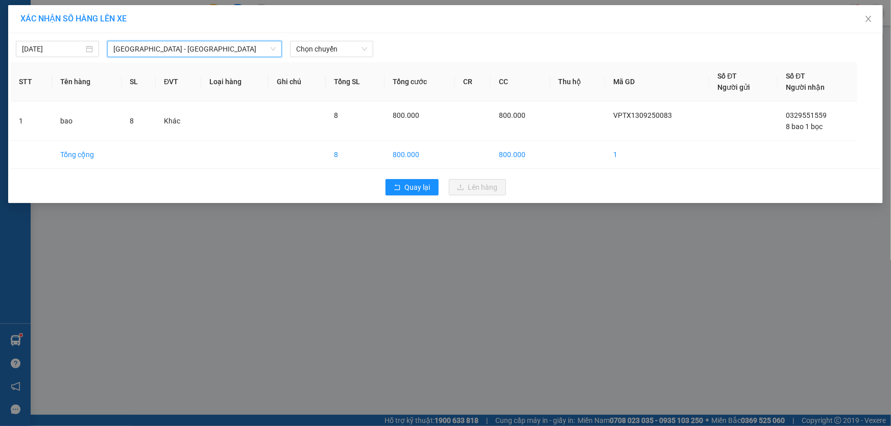
click at [344, 58] on div "[DATE] [GEOGRAPHIC_DATA] - [GEOGRAPHIC_DATA] - [GEOGRAPHIC_DATA] LỌC THEO Nhóm …" at bounding box center [445, 118] width 875 height 170
click at [344, 52] on span "Chọn chuyến" at bounding box center [331, 48] width 71 height 15
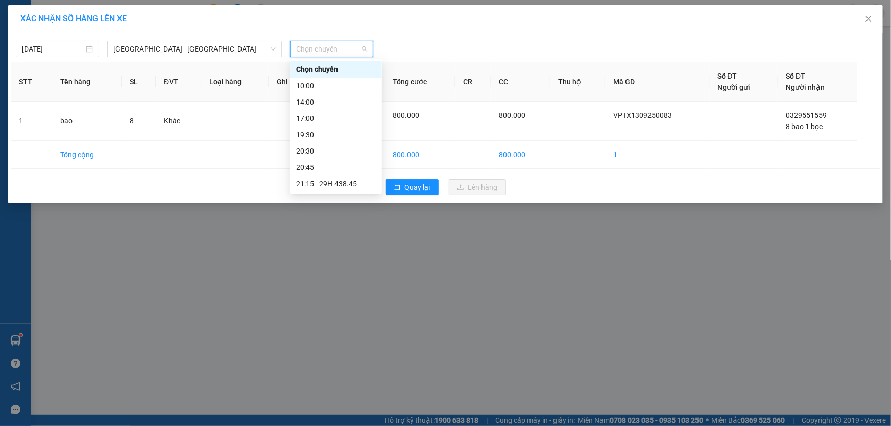
scroll to position [32, 0]
click at [352, 156] on div "21:15 - 29H-438.45" at bounding box center [336, 151] width 80 height 11
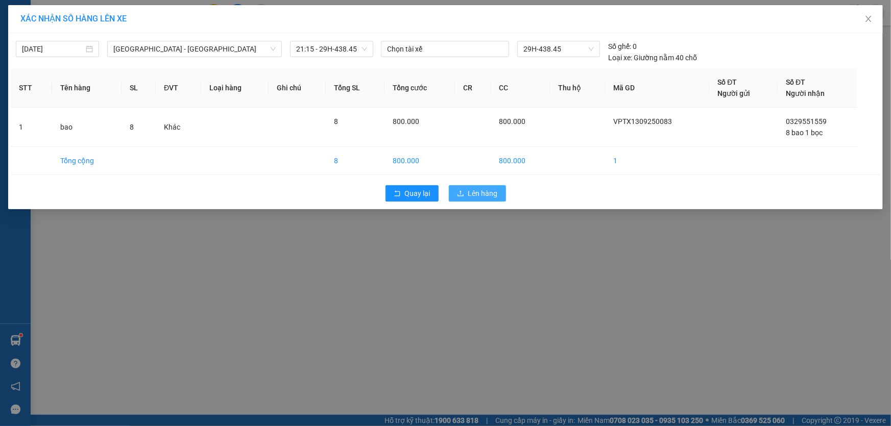
click at [490, 193] on span "Lên hàng" at bounding box center [483, 193] width 30 height 11
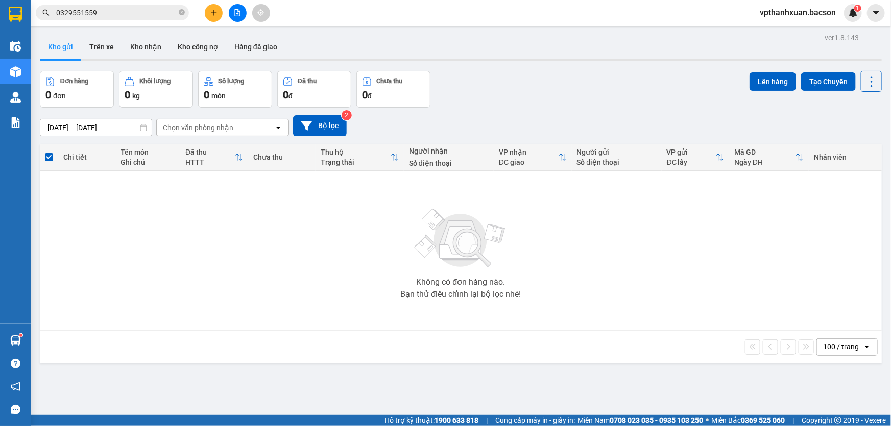
click at [243, 10] on button at bounding box center [238, 13] width 18 height 18
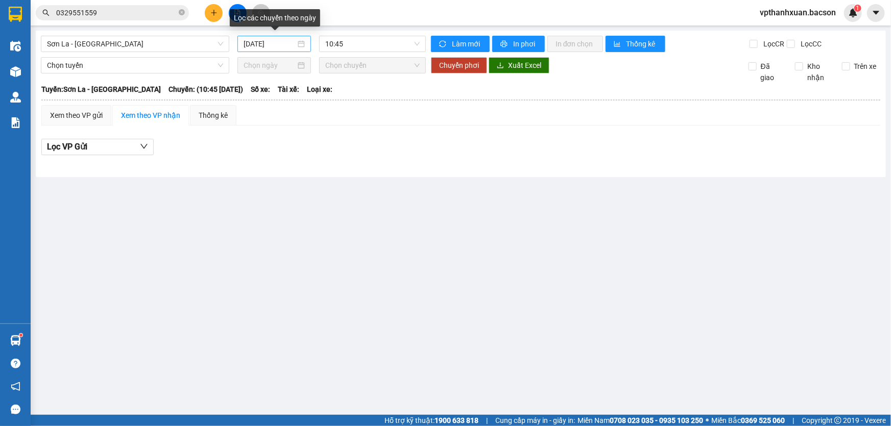
click at [261, 47] on input "[DATE]" at bounding box center [270, 43] width 52 height 11
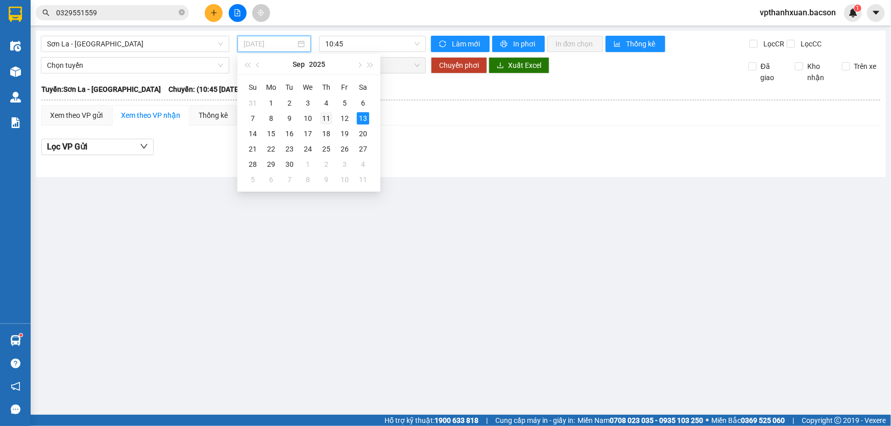
click at [326, 120] on div "11" at bounding box center [326, 118] width 12 height 12
type input "[DATE]"
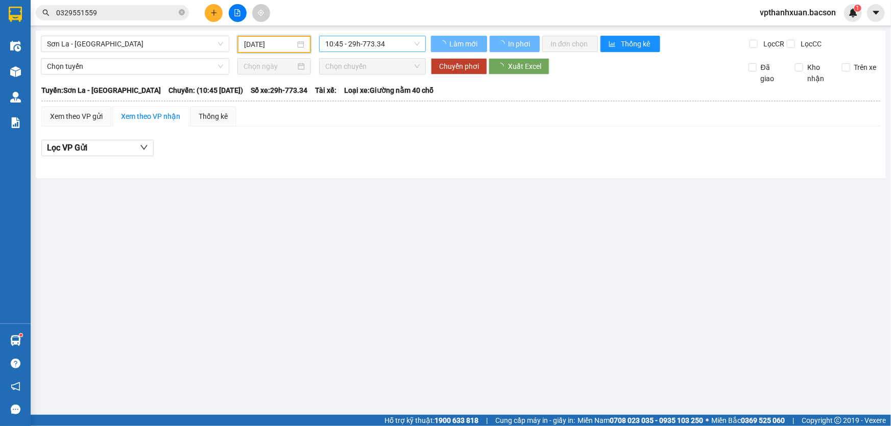
click at [344, 49] on span "10:45 - 29h-773.34" at bounding box center [372, 43] width 94 height 15
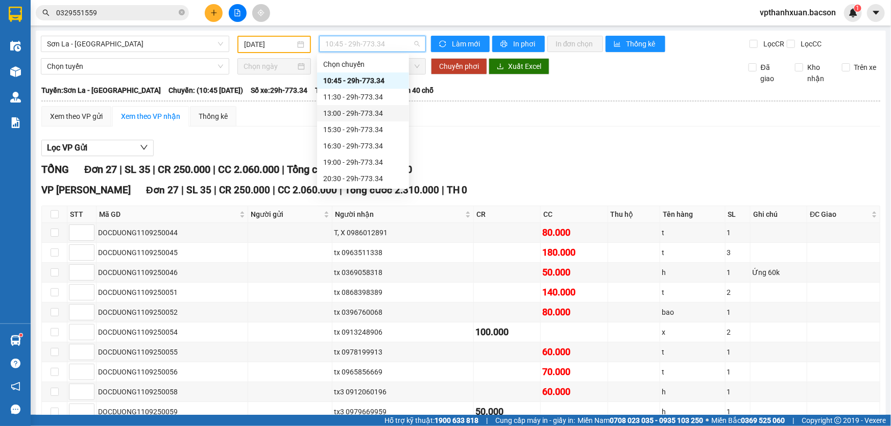
click at [347, 110] on div "13:00 - 29h-773.34" at bounding box center [363, 113] width 80 height 11
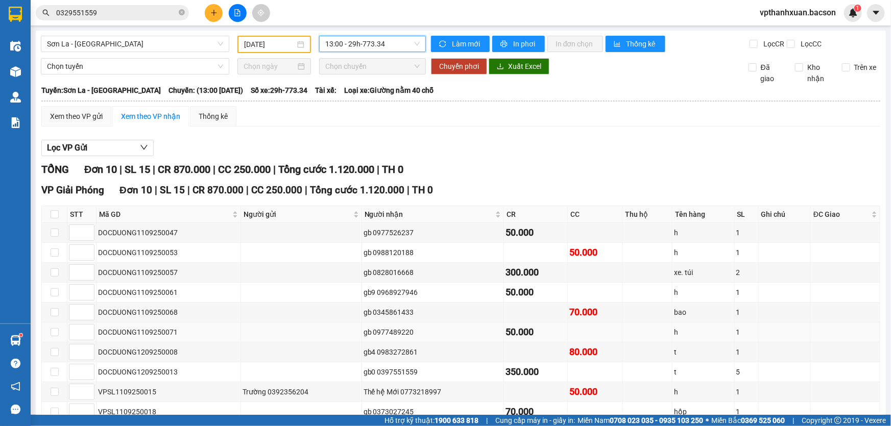
scroll to position [57, 0]
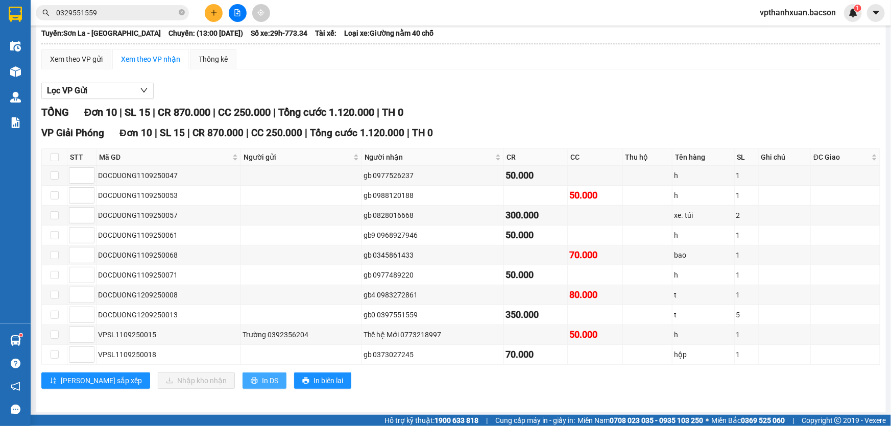
click at [243, 373] on button "In DS" at bounding box center [265, 381] width 44 height 16
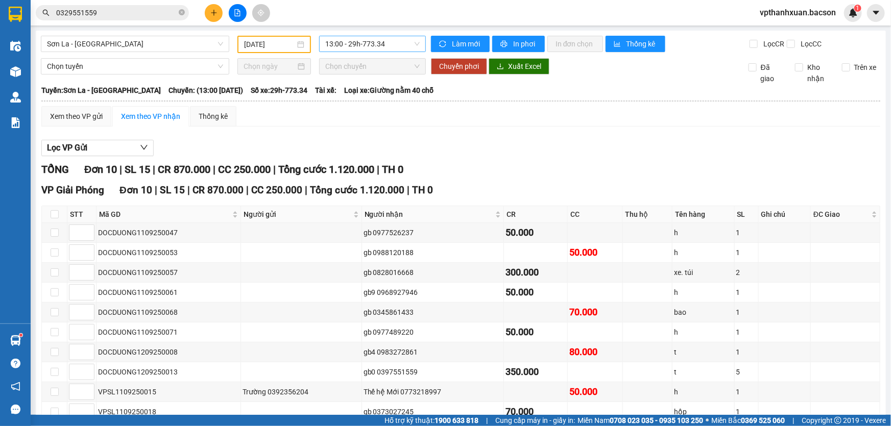
click at [342, 49] on span "13:00 - 29h-773.34" at bounding box center [372, 43] width 94 height 15
click at [269, 43] on input "[DATE]" at bounding box center [269, 44] width 51 height 11
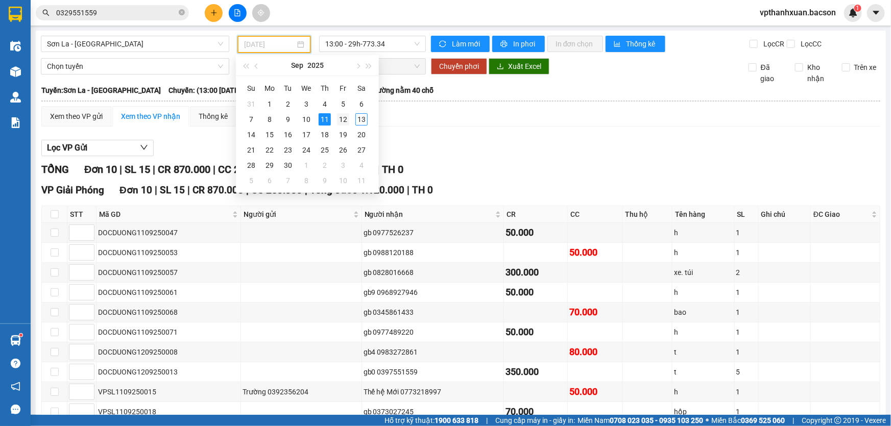
click at [345, 118] on div "12" at bounding box center [343, 119] width 12 height 12
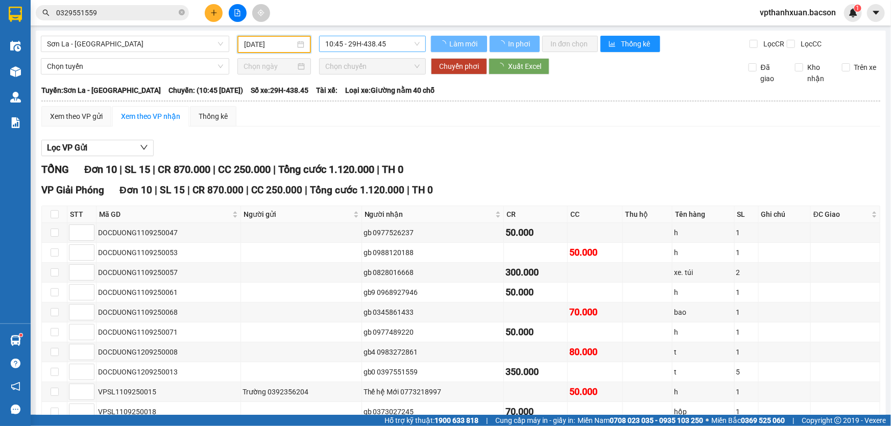
click at [345, 46] on span "10:45 - 29H-438.45" at bounding box center [372, 43] width 94 height 15
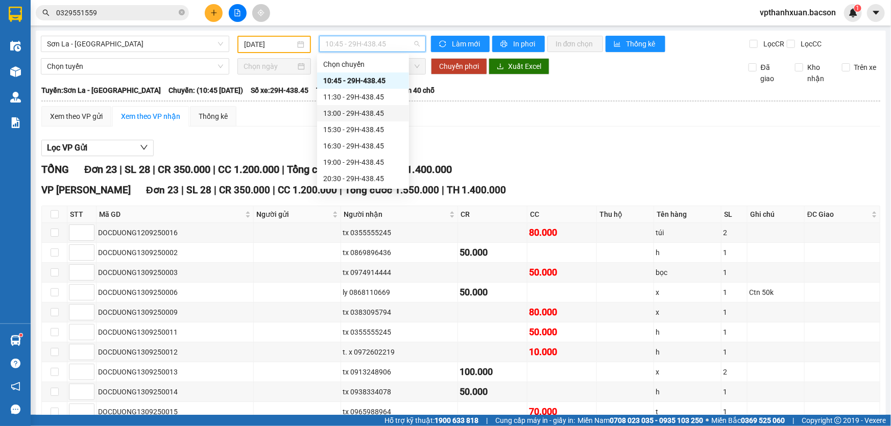
click at [352, 113] on div "13:00 - 29H-438.45" at bounding box center [363, 113] width 80 height 11
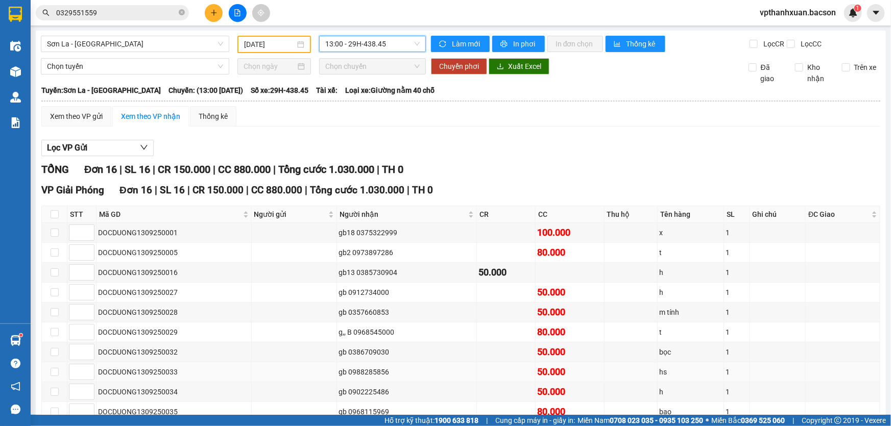
scroll to position [176, 0]
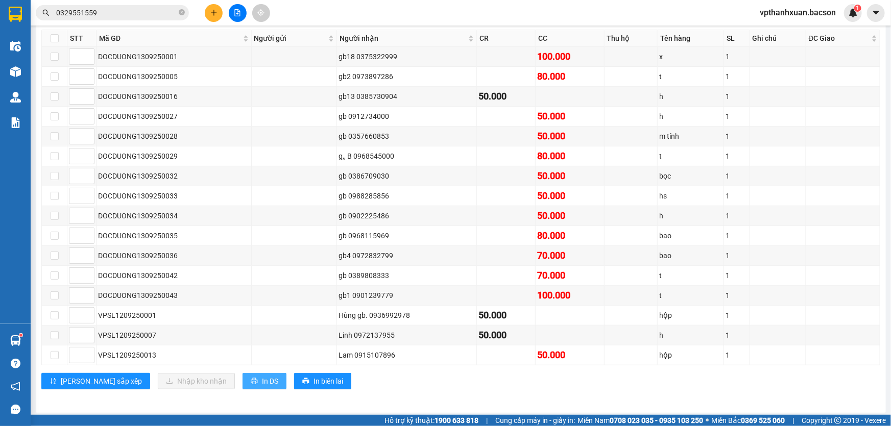
click at [262, 376] on span "In DS" at bounding box center [270, 381] width 16 height 11
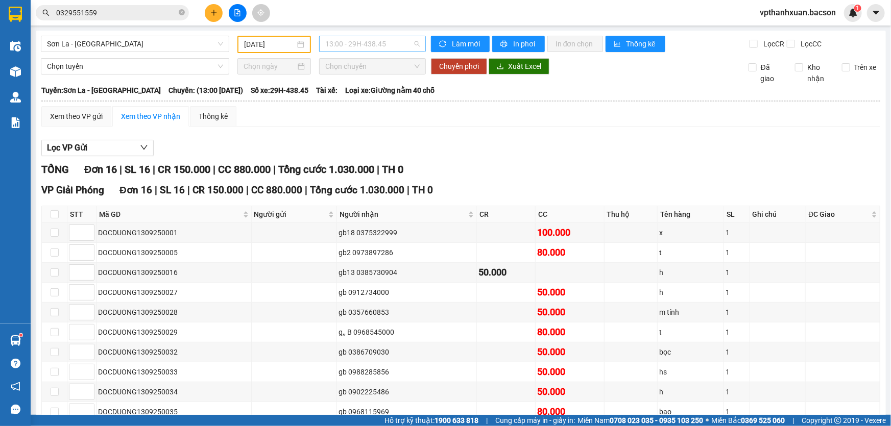
click at [389, 50] on span "13:00 - 29H-438.45" at bounding box center [372, 43] width 94 height 15
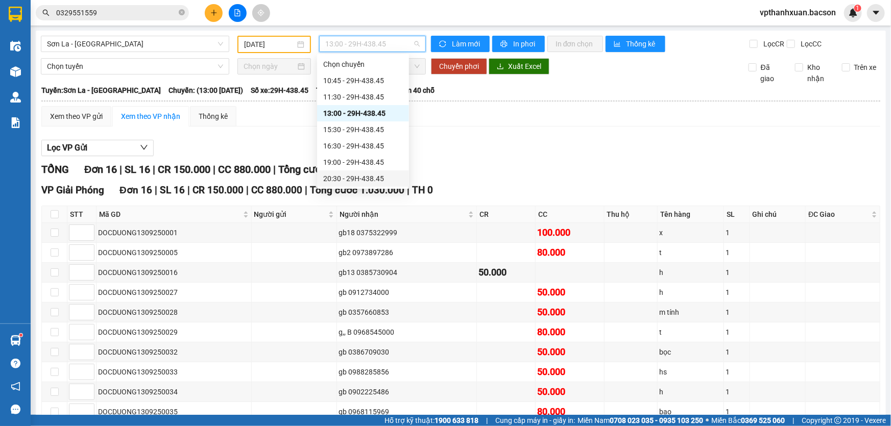
scroll to position [49, 0]
click at [379, 117] on div "19:00 - 29H-438.45" at bounding box center [363, 113] width 80 height 11
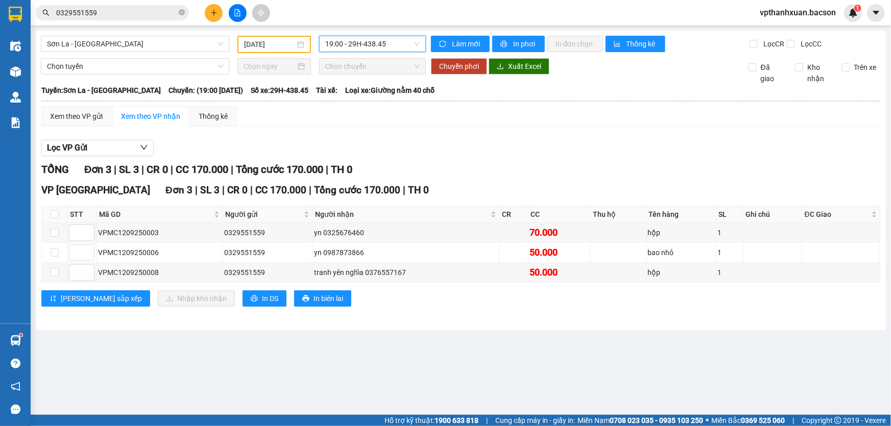
click at [362, 42] on span "19:00 - 29H-438.45" at bounding box center [372, 43] width 94 height 15
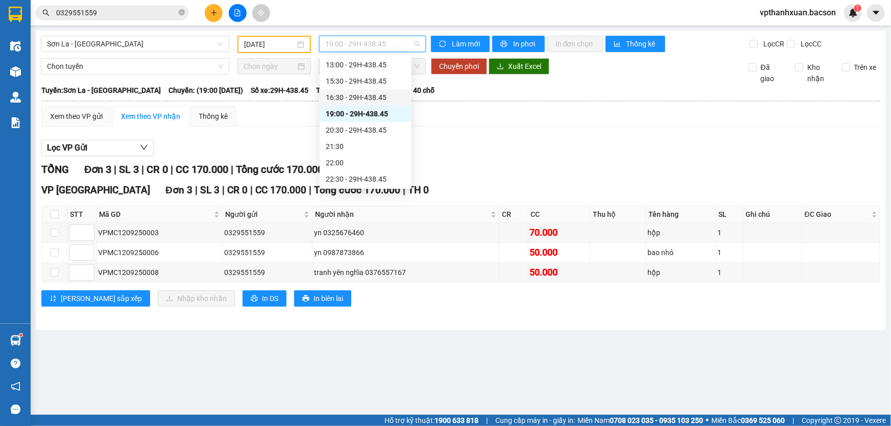
click at [358, 102] on div "16:30 - 29H-438.45" at bounding box center [366, 97] width 80 height 11
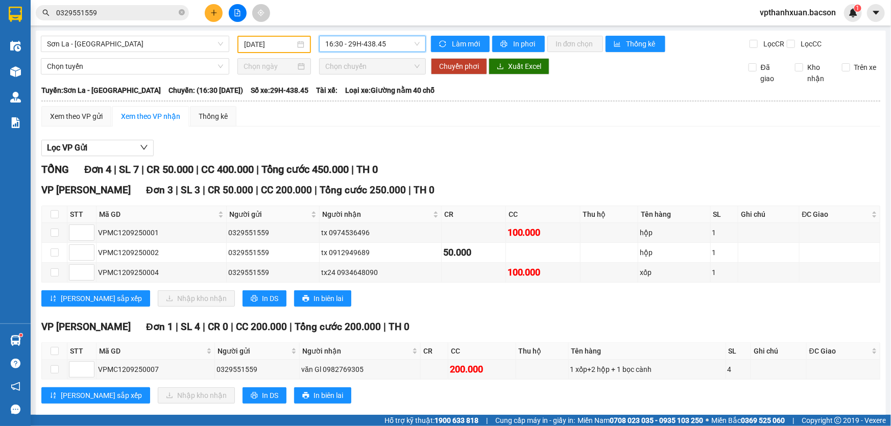
click at [358, 45] on span "16:30 - 29H-438.45" at bounding box center [372, 43] width 94 height 15
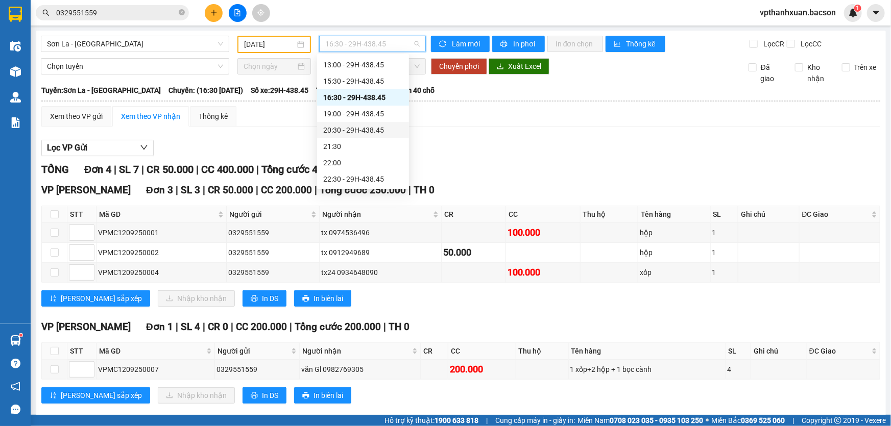
click at [366, 127] on div "20:30 - 29H-438.45" at bounding box center [363, 130] width 80 height 11
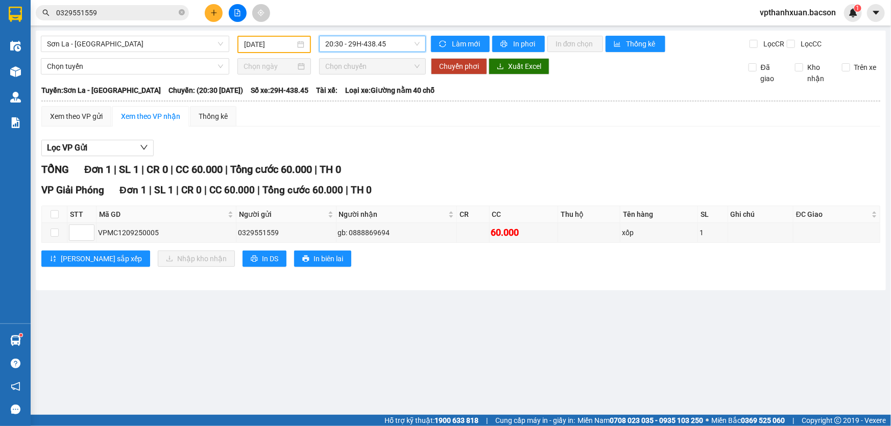
drag, startPoint x: 374, startPoint y: 40, endPoint x: 364, endPoint y: 39, distance: 10.3
click at [373, 39] on span "20:30 - 29H-438.45" at bounding box center [372, 43] width 94 height 15
drag, startPoint x: 299, startPoint y: 44, endPoint x: 293, endPoint y: 50, distance: 8.3
click at [297, 43] on div "[DATE]" at bounding box center [274, 44] width 60 height 11
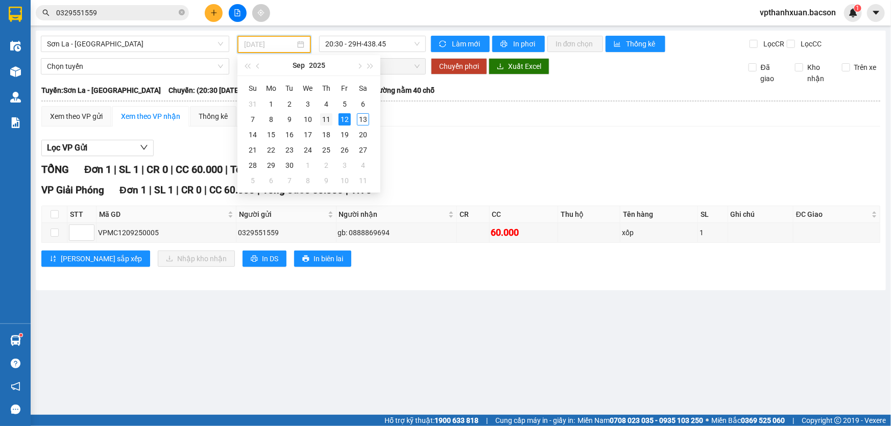
click at [326, 119] on div "11" at bounding box center [326, 119] width 12 height 12
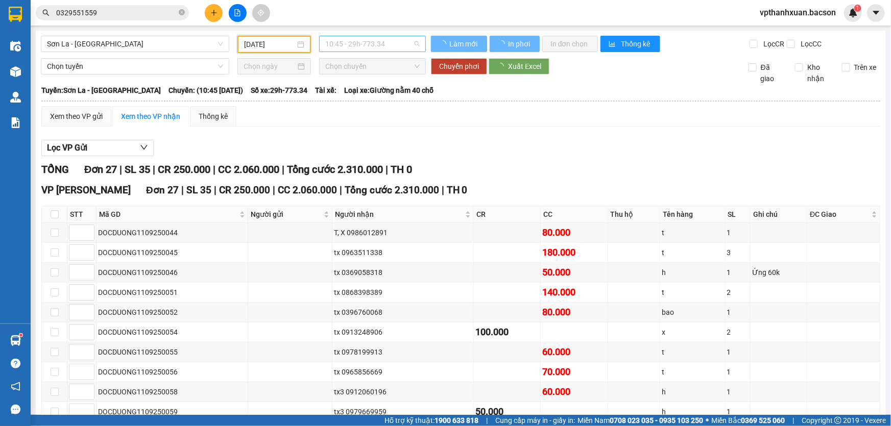
click at [350, 36] on div "10:45 - 29h-773.34" at bounding box center [372, 44] width 107 height 16
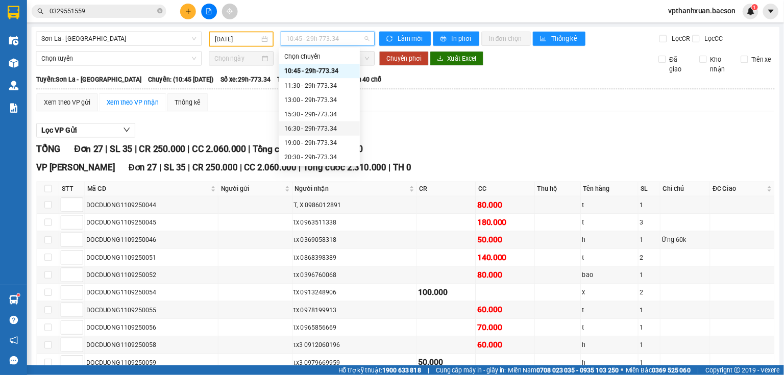
scroll to position [49, 0]
click at [376, 147] on div "21:30 - 29h-773.34" at bounding box center [363, 146] width 80 height 11
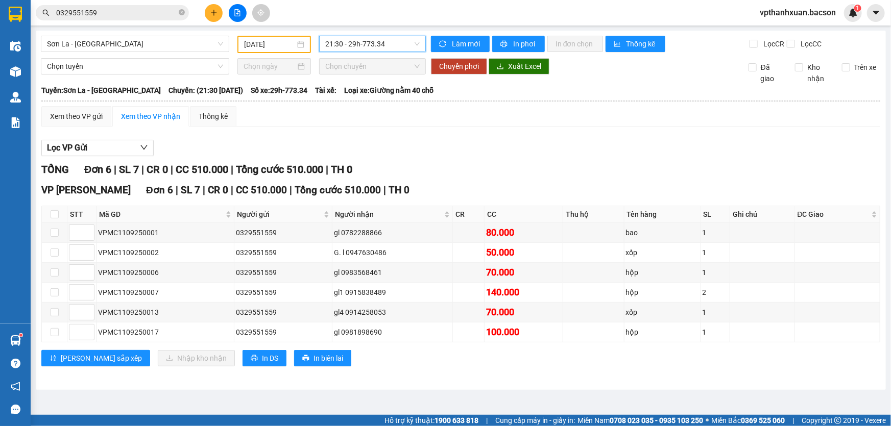
drag, startPoint x: 375, startPoint y: 41, endPoint x: 380, endPoint y: 61, distance: 20.2
click at [375, 41] on span "21:30 - 29h-773.34" at bounding box center [372, 43] width 94 height 15
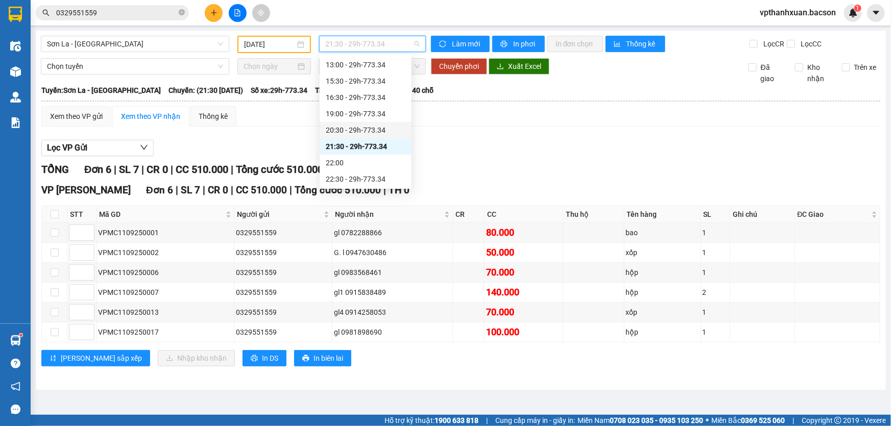
click at [374, 128] on div "20:30 - 29h-773.34" at bounding box center [366, 130] width 80 height 11
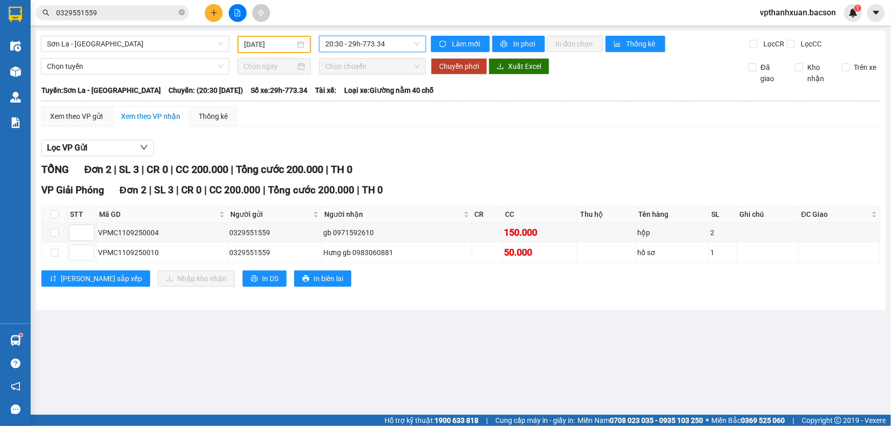
click at [365, 46] on span "20:30 - 29h-773.34" at bounding box center [372, 43] width 94 height 15
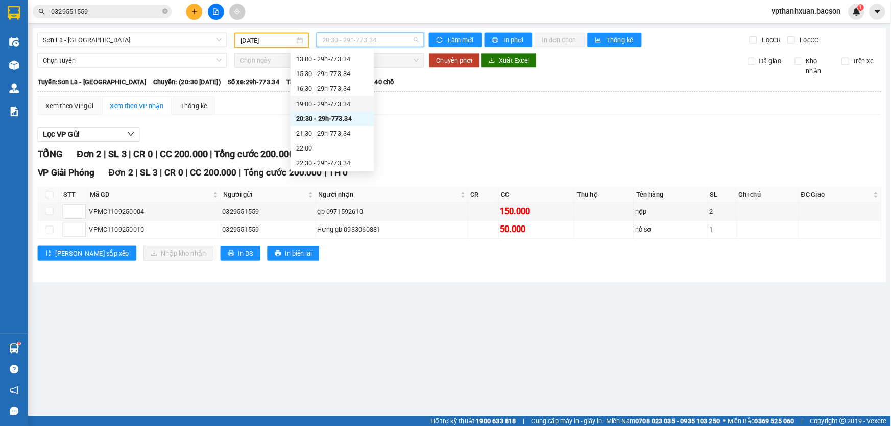
scroll to position [49, 0]
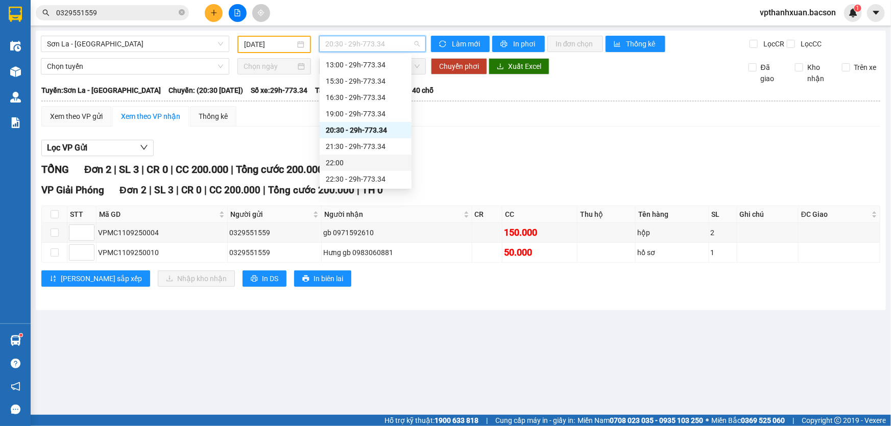
click at [424, 393] on main "Sơn La - Hà Nội 11/09/2025 20:30 - 29h-773.34 Làm mới In phơi In đơn chọn Thống…" at bounding box center [445, 207] width 891 height 415
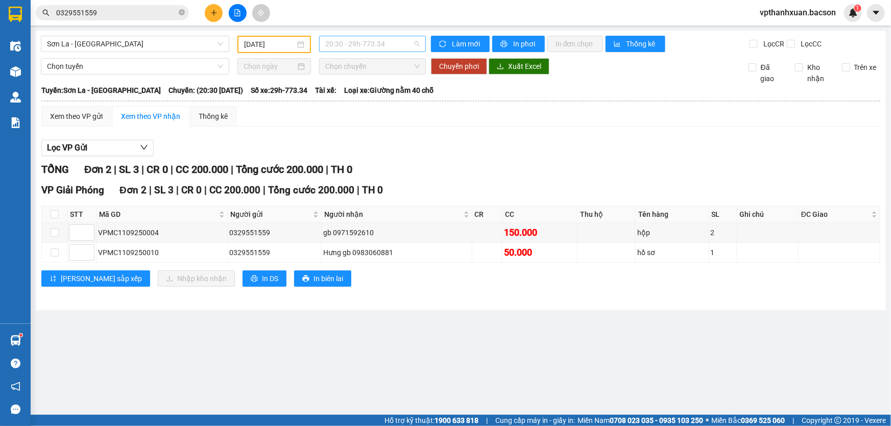
click at [373, 49] on span "20:30 - 29h-773.34" at bounding box center [372, 43] width 94 height 15
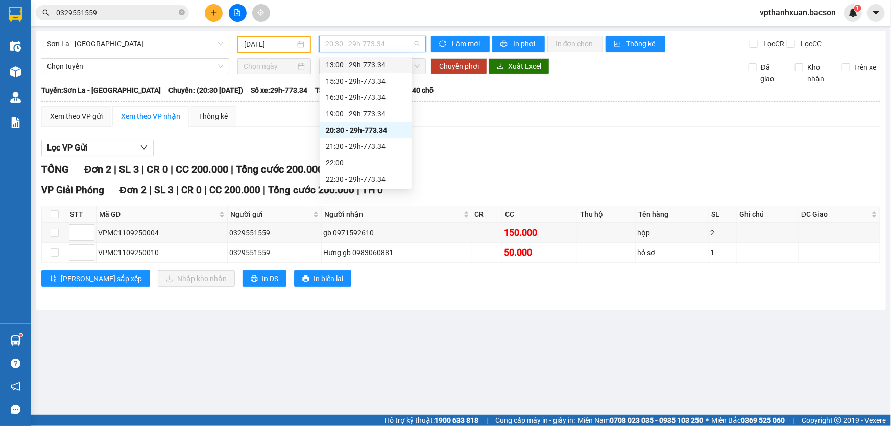
click at [267, 41] on input "[DATE]" at bounding box center [269, 44] width 51 height 11
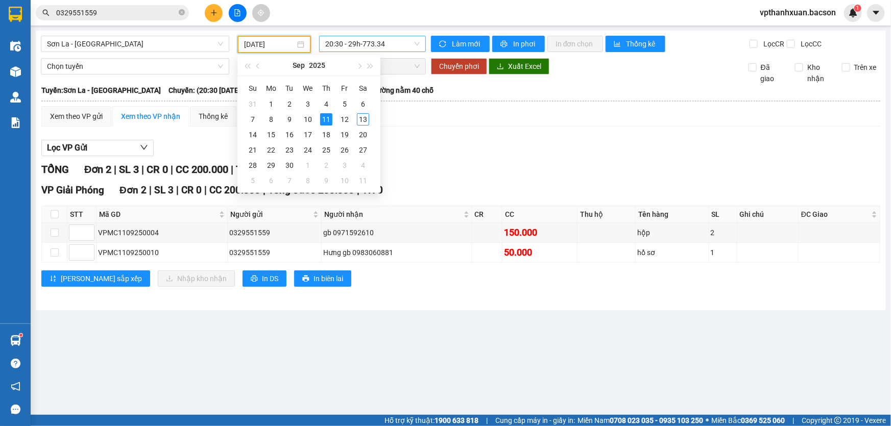
click at [367, 44] on span "20:30 - 29h-773.34" at bounding box center [372, 43] width 94 height 15
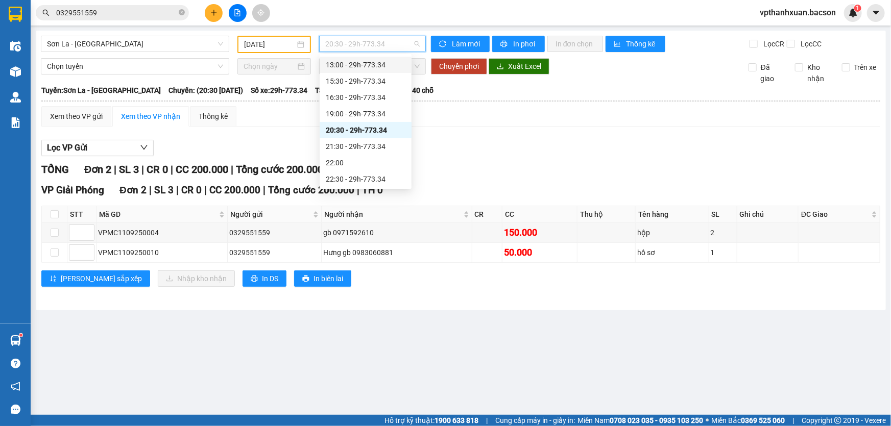
scroll to position [0, 0]
click at [376, 99] on div "11:30 - 29h-773.34" at bounding box center [366, 96] width 80 height 11
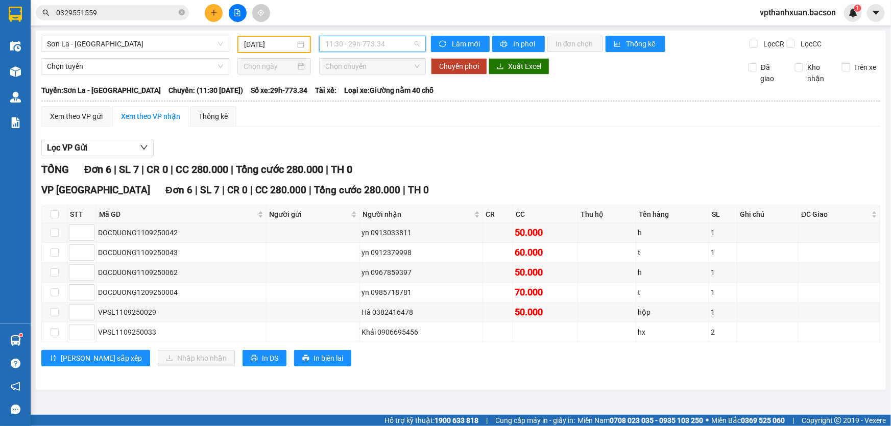
click at [390, 43] on span "11:30 - 29h-773.34" at bounding box center [372, 43] width 94 height 15
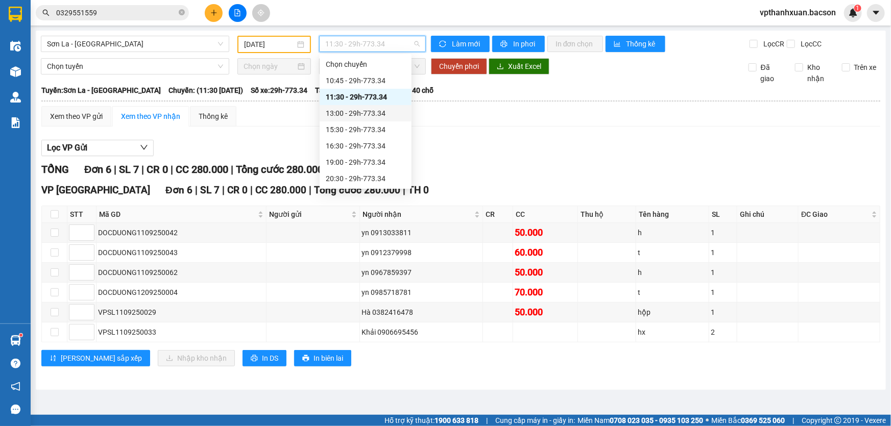
click at [370, 109] on div "13:00 - 29h-773.34" at bounding box center [366, 113] width 80 height 11
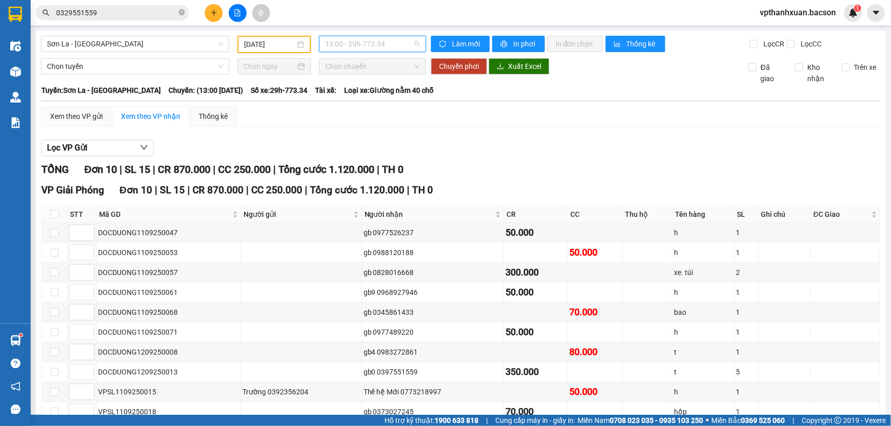
click at [343, 40] on span "13:00 - 29h-773.34" at bounding box center [372, 43] width 94 height 15
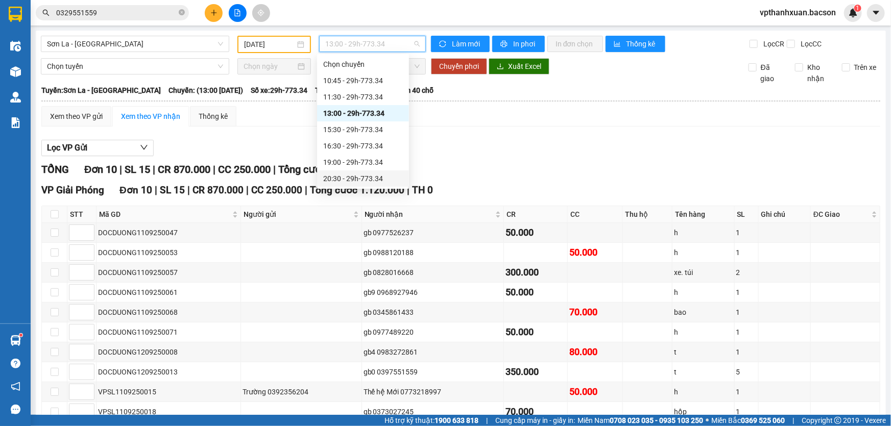
click at [368, 179] on div "20:30 - 29h-773.34" at bounding box center [363, 178] width 80 height 11
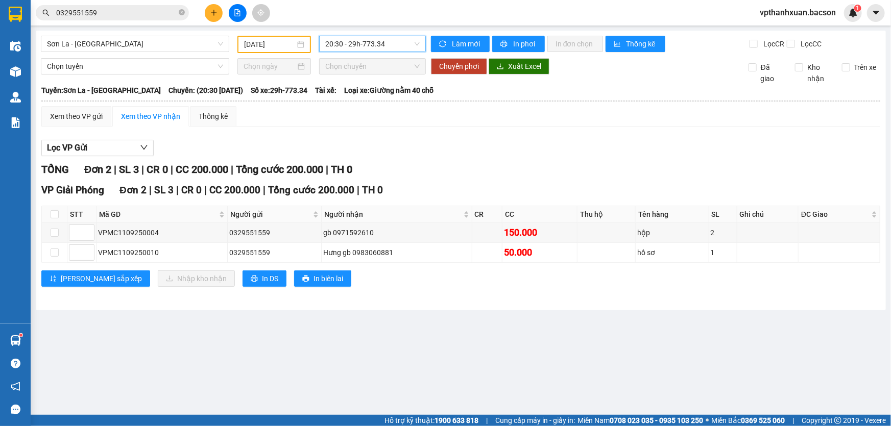
click at [329, 47] on span "20:30 - 29h-773.34" at bounding box center [372, 43] width 94 height 15
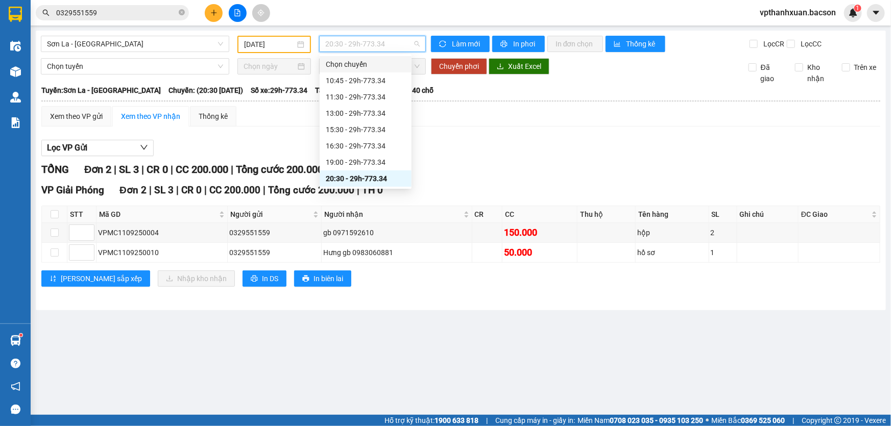
click at [284, 45] on input "[DATE]" at bounding box center [269, 44] width 51 height 11
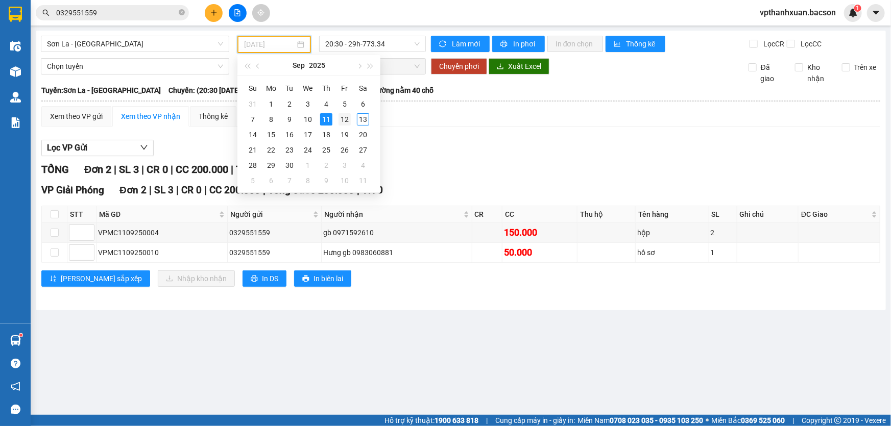
click at [342, 120] on div "12" at bounding box center [345, 119] width 12 height 12
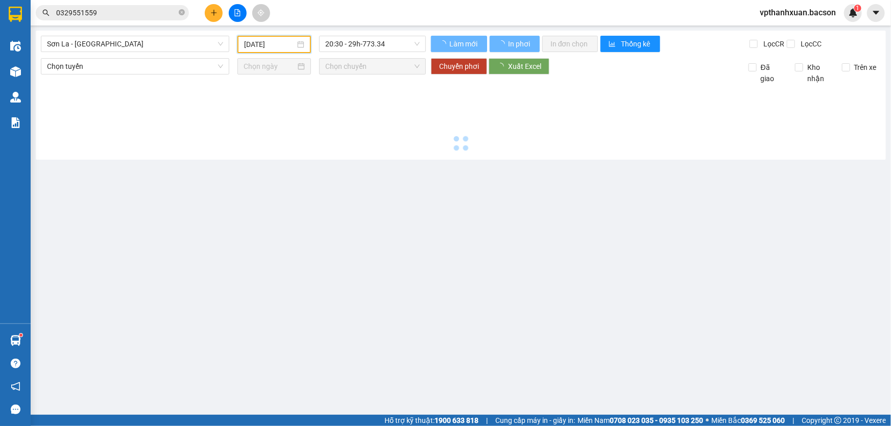
type input "[DATE]"
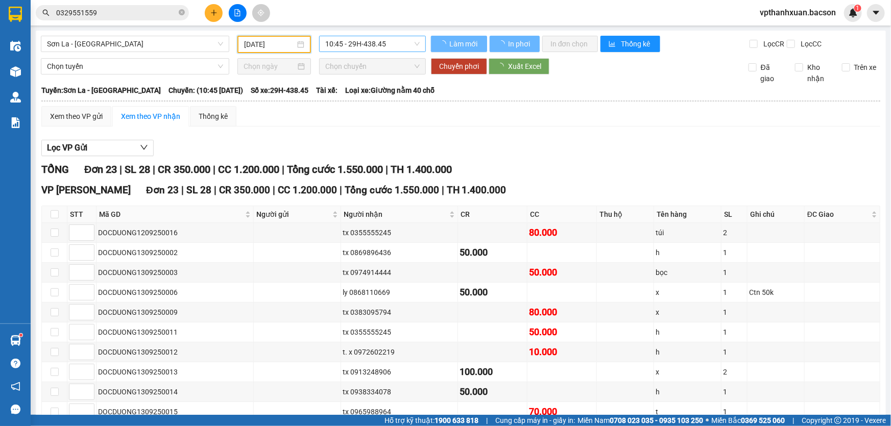
click at [374, 49] on span "10:45 - 29H-438.45" at bounding box center [372, 43] width 94 height 15
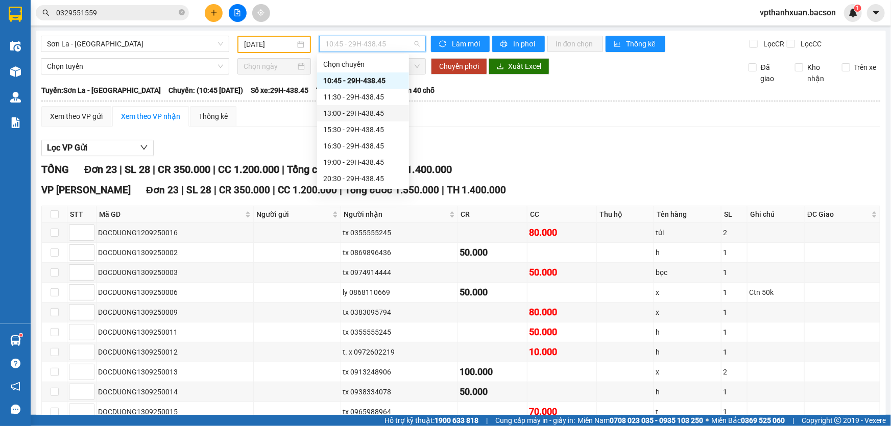
click at [381, 112] on div "13:00 - 29H-438.45" at bounding box center [363, 113] width 80 height 11
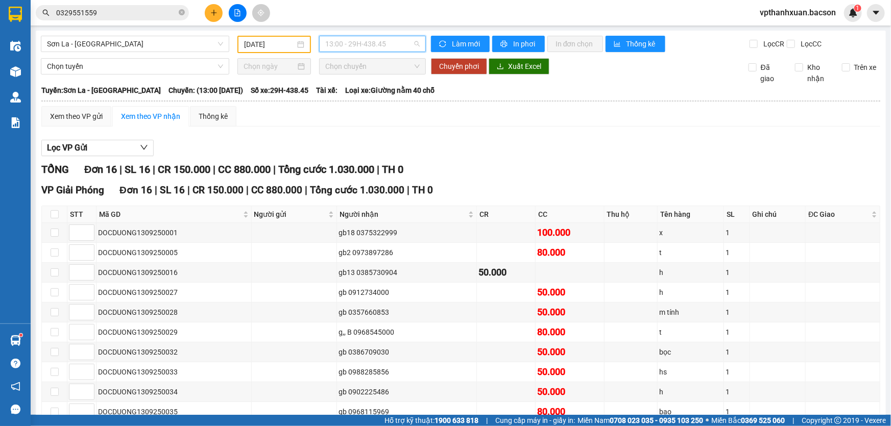
click at [360, 47] on span "13:00 - 29H-438.45" at bounding box center [372, 43] width 94 height 15
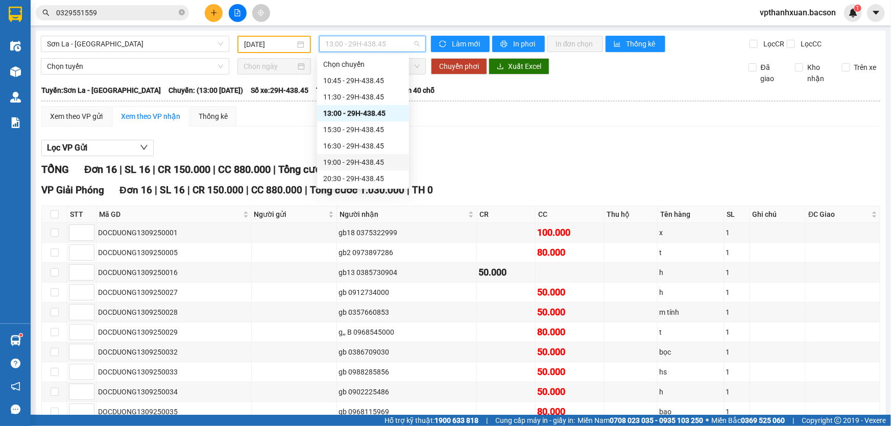
click at [366, 172] on div "20:30 - 29H-438.45" at bounding box center [363, 179] width 92 height 16
